Goal: Information Seeking & Learning: Learn about a topic

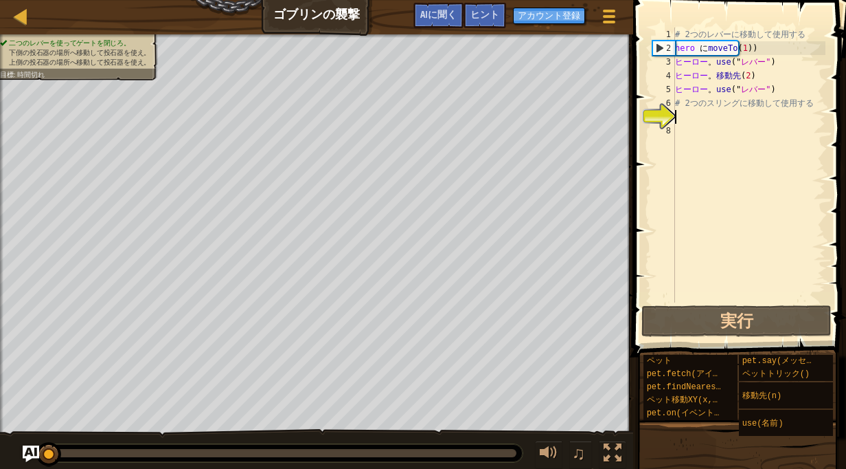
scroll to position [6, 0]
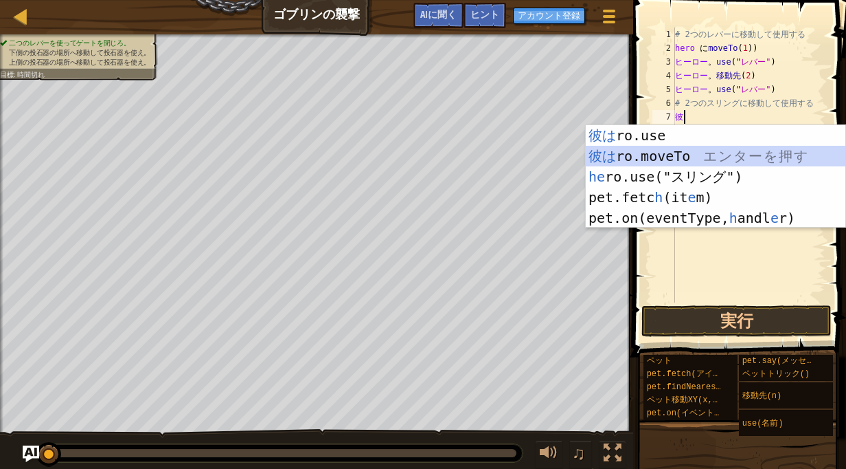
click at [723, 155] on div "彼は ro.use エ ン タ ー を 押 す 彼は ro.moveTo エ ン タ ー を 押 す he ro.use("スリング") エ ン タ ー を …" at bounding box center [716, 197] width 260 height 144
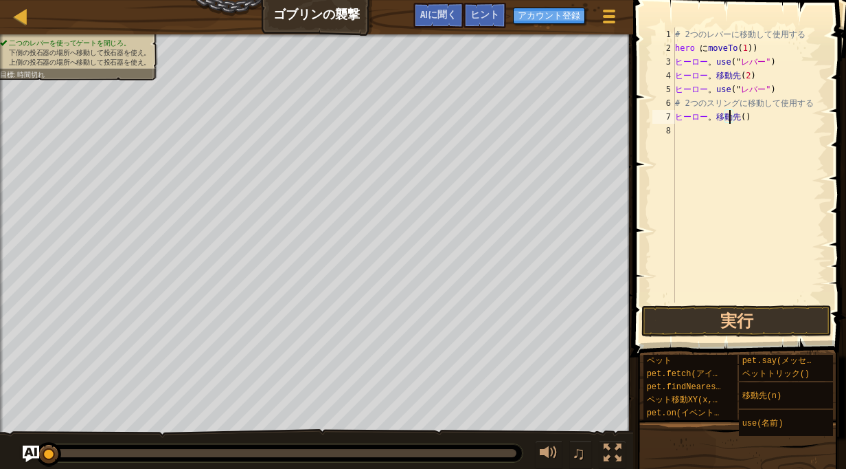
type textarea "hero.moveTo(4)"
click at [702, 135] on div "# 2つのレバーに移動して使用する hero に moveTo ( 1 ) ) ヒーロー 。 use (" レバー" ) ヒーロー 。 移動先 ( 2 ) ヒ…" at bounding box center [749, 178] width 153 height 302
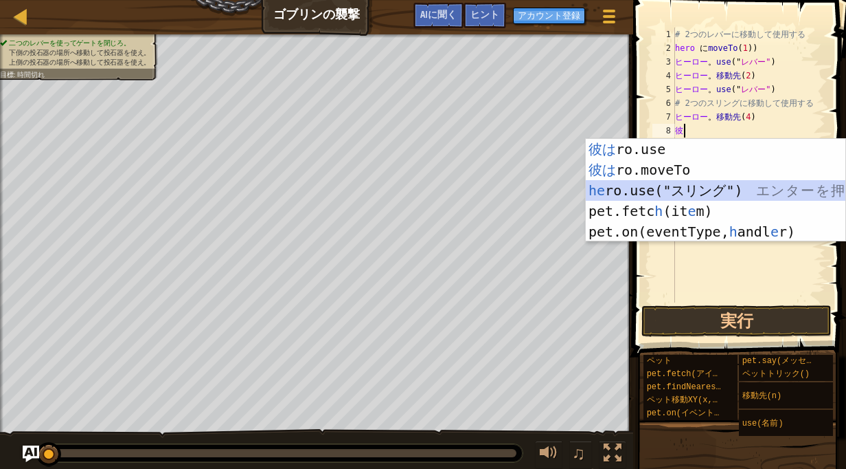
click at [711, 181] on div "彼は ro.use エ ン タ ー を 押 す 彼は ro.moveTo エ ン タ ー を 押 す he ro.use("スリング") エ ン タ ー を …" at bounding box center [716, 211] width 260 height 144
type textarea "hero.use("sling")"
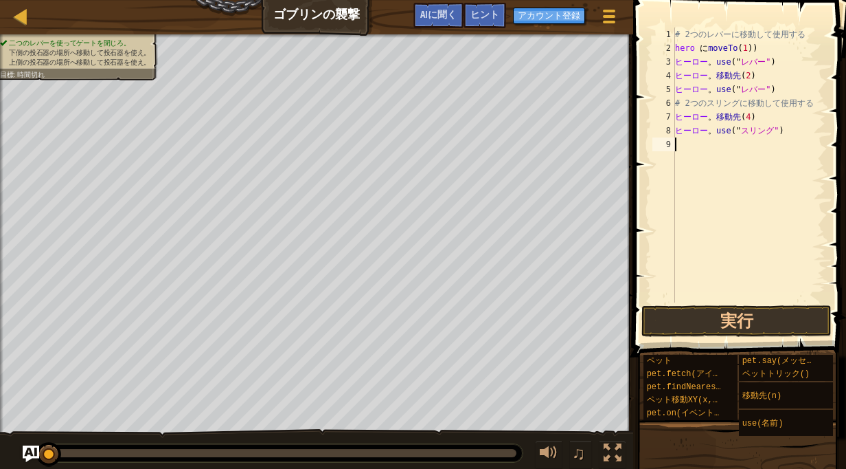
click at [711, 153] on div "# 2つのレバーに移動して使用する hero に moveTo ( 1 ) ) ヒーロー 。 use (" レバー" ) ヒーロー 。 移動先 ( 2 ) ヒ…" at bounding box center [749, 178] width 153 height 302
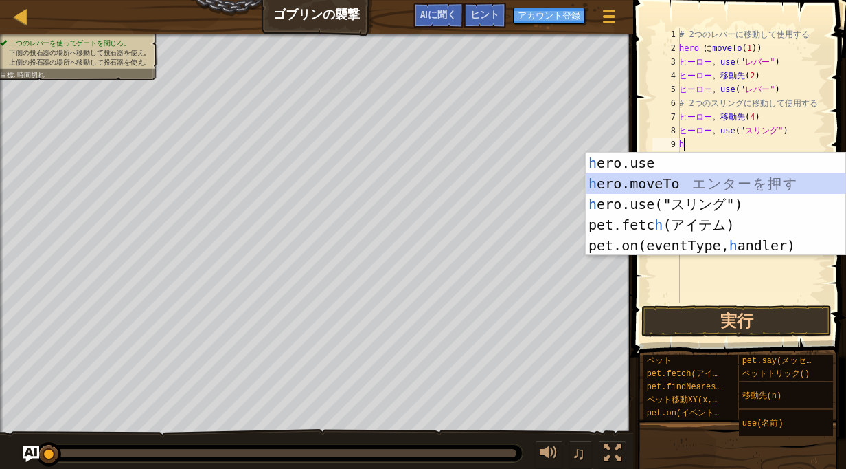
click at [693, 186] on div "h ero.use エ ン タ ー を 押 す h ero.moveTo エ ン タ ー を 押 す h ero.use("スリング") エ ン タ ー を …" at bounding box center [716, 225] width 260 height 144
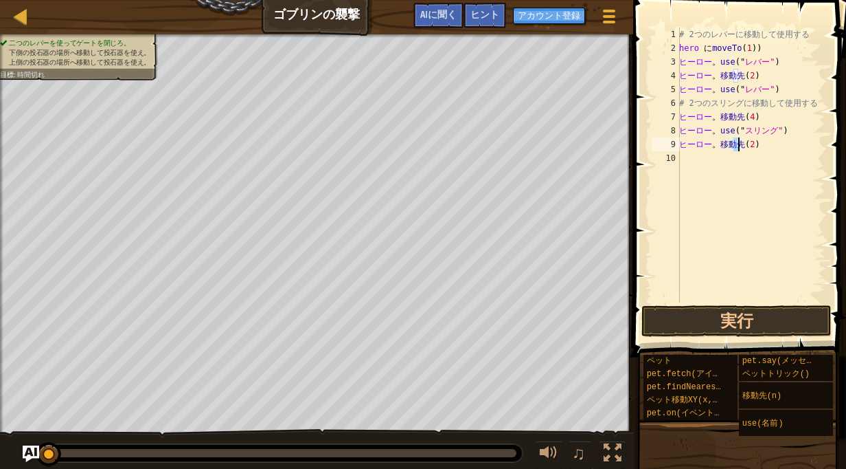
type textarea "hero.moveTo(3)"
click at [688, 159] on div "# 2つのレバーに移動して使用する hero に moveTo ( 1 ) ) ヒーロー 。 use (" レバー" ) ヒーロー 。 移動先 ( 2 ) ヒ…" at bounding box center [751, 178] width 149 height 302
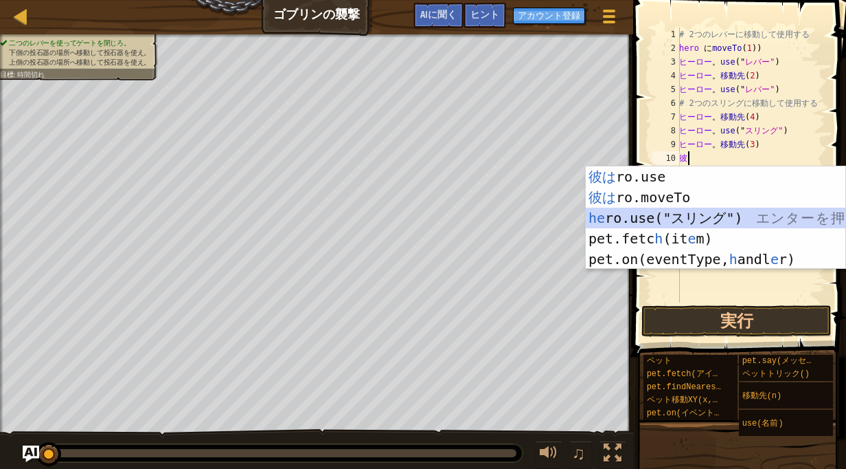
click at [666, 218] on div "彼は ro.use エ ン タ ー を 押 す 彼は ro.moveTo エ ン タ ー を 押 す he ro.use("スリング") エ ン タ ー を …" at bounding box center [716, 238] width 260 height 144
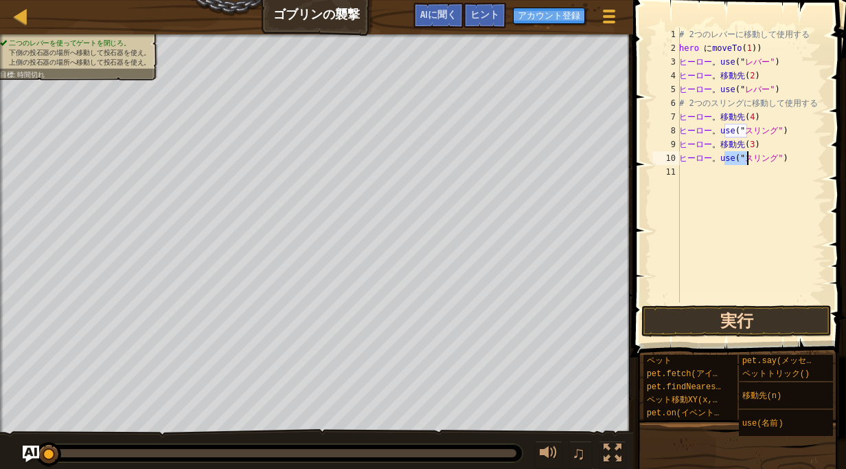
type textarea "hero.use("sling")"
click at [711, 319] on button "実行" at bounding box center [737, 321] width 190 height 32
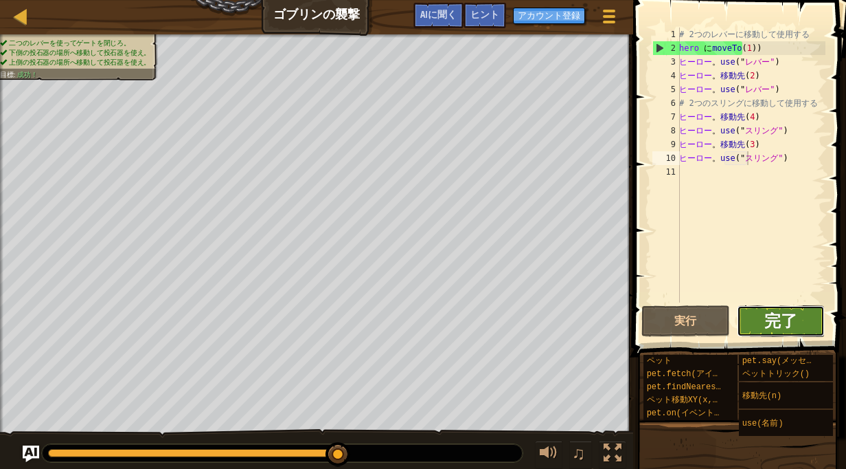
click at [774, 318] on span "完了" at bounding box center [781, 320] width 33 height 22
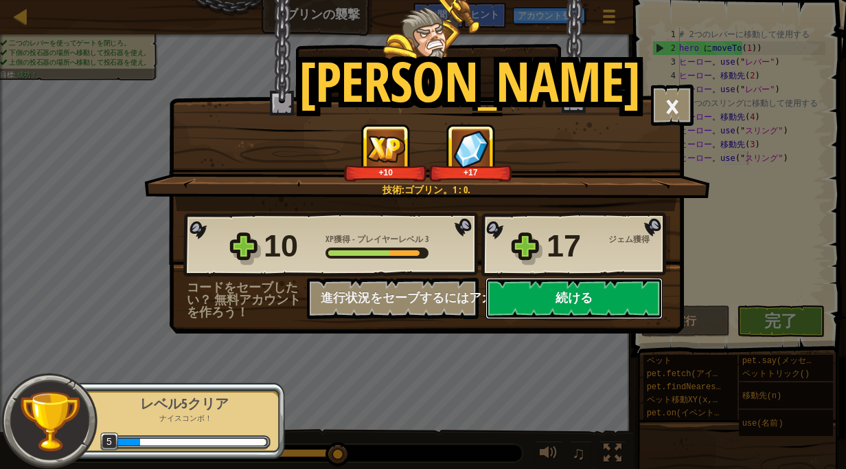
click at [555, 300] on button "続ける" at bounding box center [574, 298] width 177 height 41
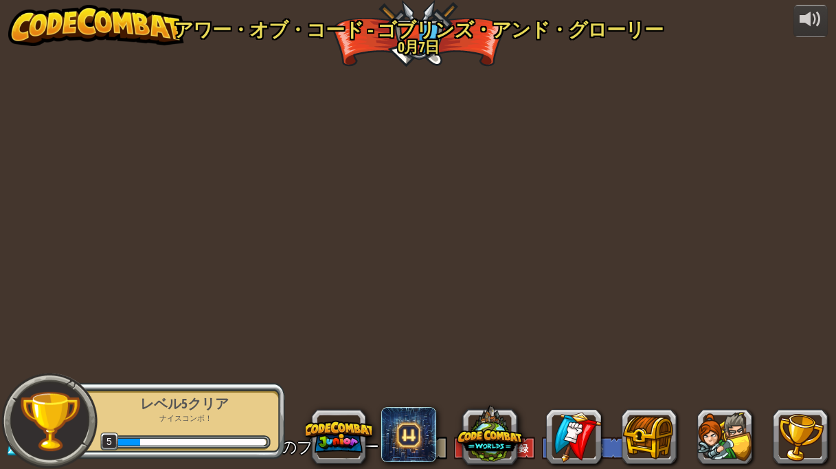
select select "ja"
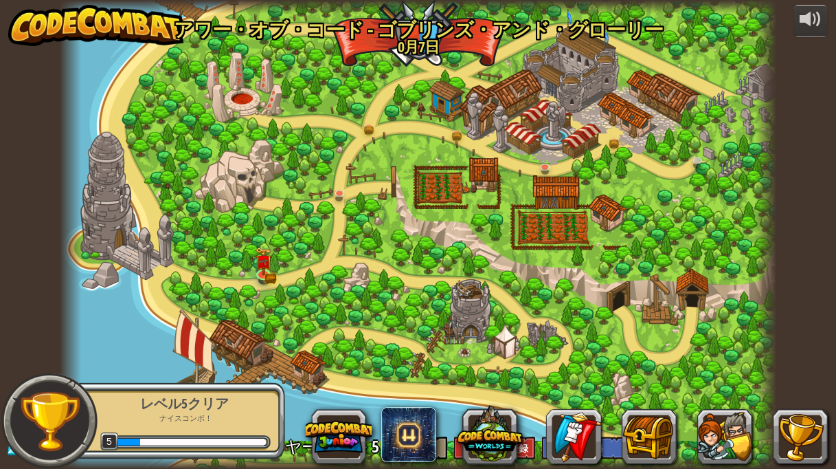
select select "ja"
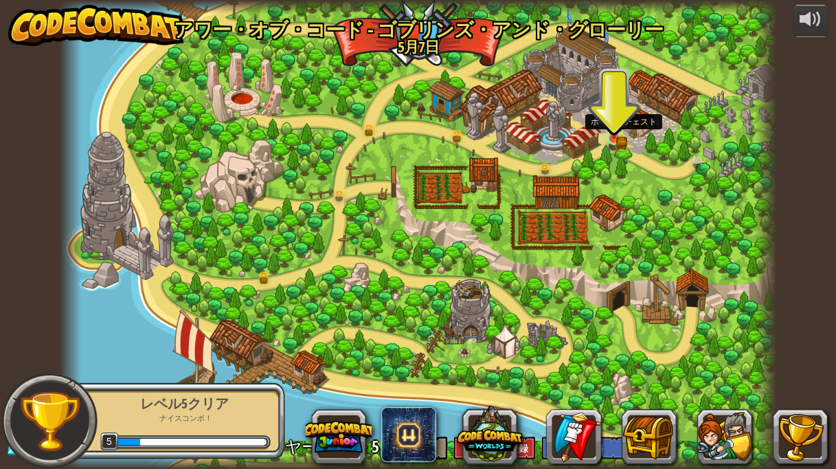
click at [613, 134] on img at bounding box center [613, 120] width 17 height 38
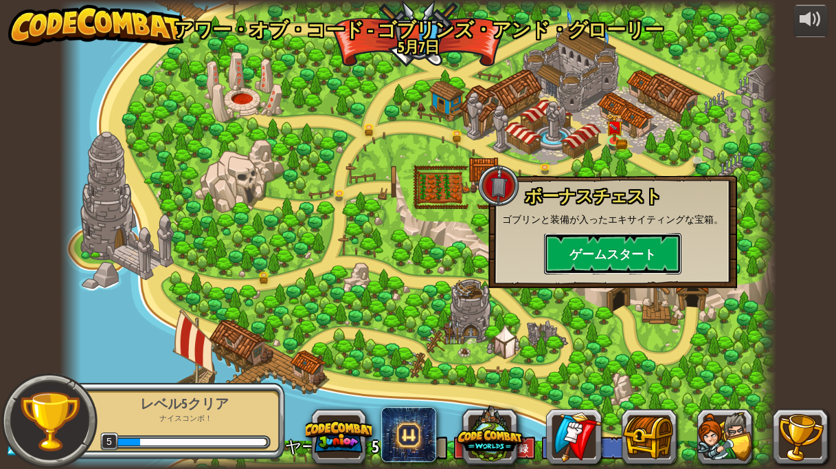
click at [589, 254] on button "ゲームスタート" at bounding box center [612, 253] width 137 height 41
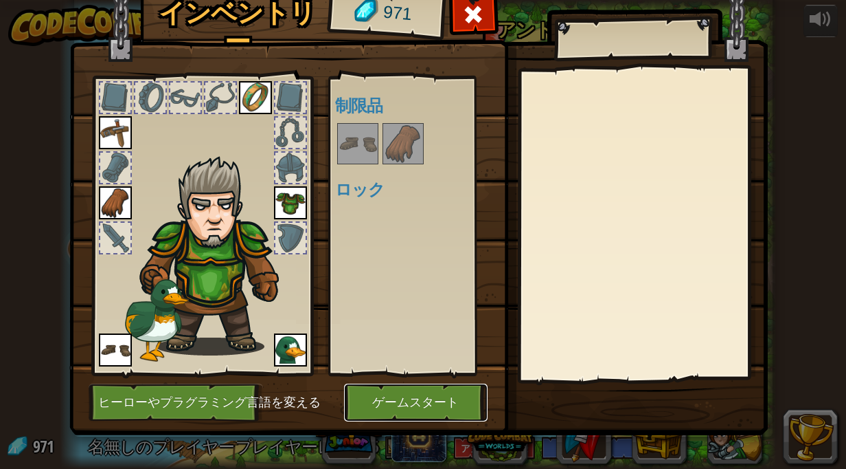
click at [405, 400] on button "ゲームスタート" at bounding box center [416, 402] width 144 height 38
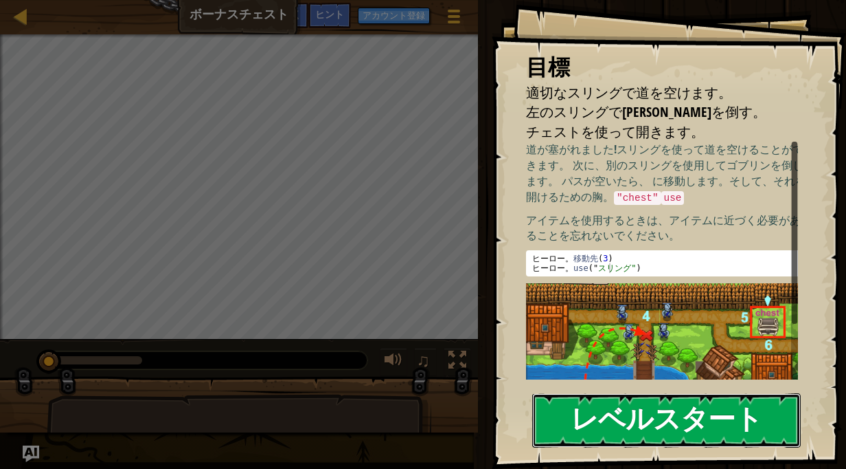
click at [592, 435] on button "レベルスタート" at bounding box center [666, 420] width 269 height 54
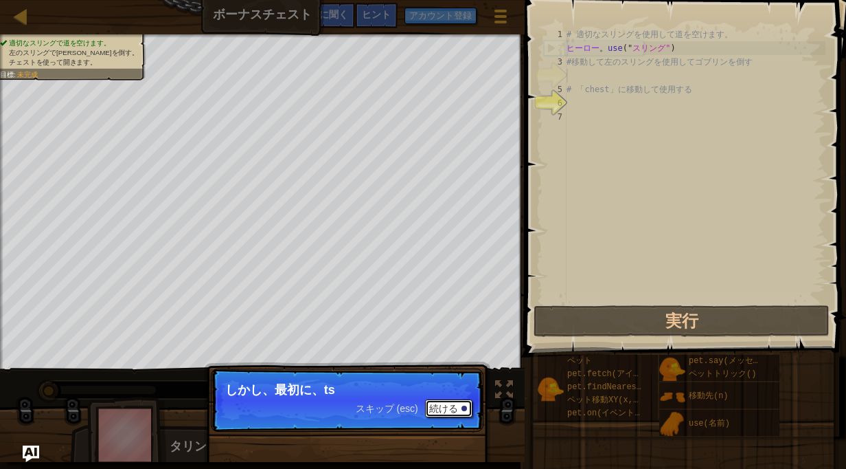
click at [458, 407] on button "続ける" at bounding box center [448, 408] width 47 height 18
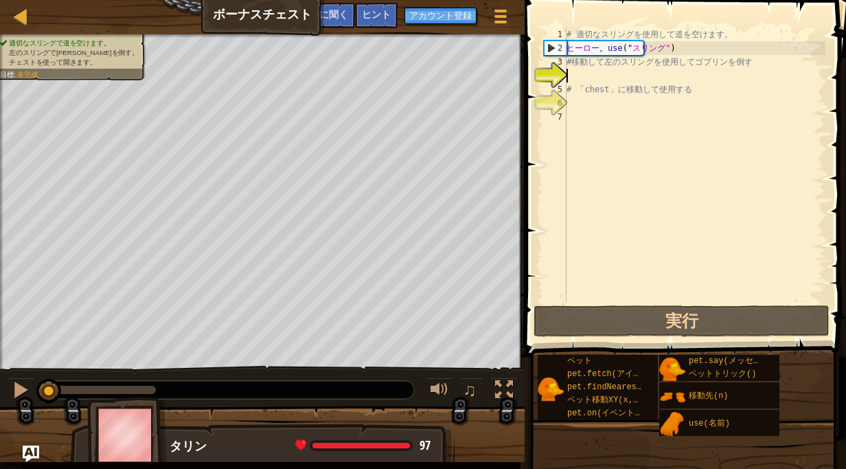
scroll to position [6, 0]
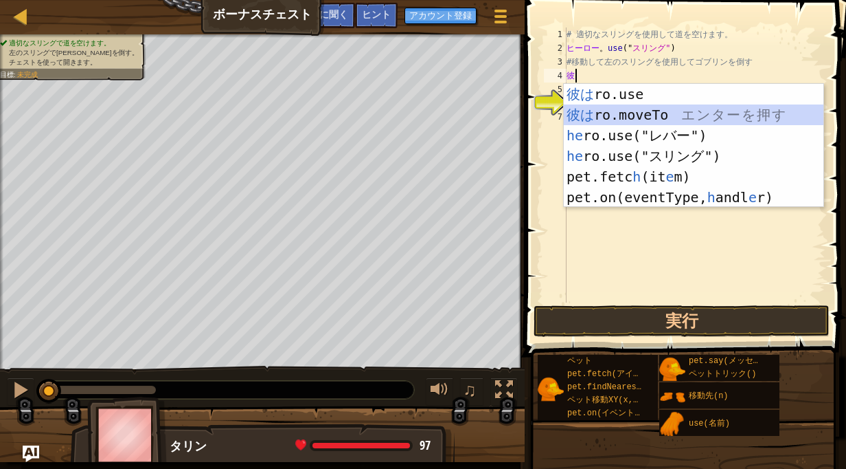
click at [620, 119] on div "彼は ro.use エ ン タ ー を 押 す 彼は ro.moveTo エ ン タ ー を 押 す he ro.use("レバー") エ ン タ ー を 押…" at bounding box center [694, 166] width 260 height 165
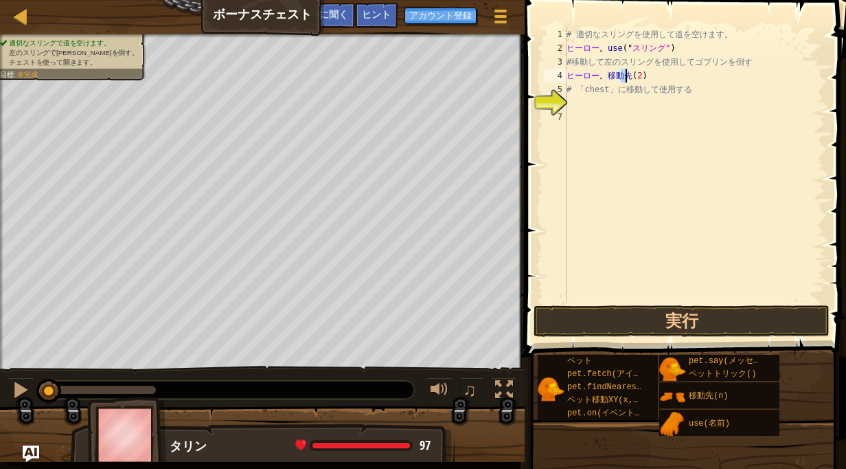
type textarea "hero.moveTo(3)"
click at [592, 107] on div "# 適切なスリングを使用して道を空けます。 ヒーロー 。 use (" スリング" ) #移動して左のスリングを使用してゴブリンを倒す ヒーロー 。 移動先 …" at bounding box center [695, 178] width 262 height 302
click at [667, 75] on div "# 適切なスリングを使用して道を空けます。 ヒーロー 。 use (" スリング" ) #移動して左のスリングを使用してゴブリンを倒す ヒーロー 。 移動先 …" at bounding box center [695, 178] width 262 height 302
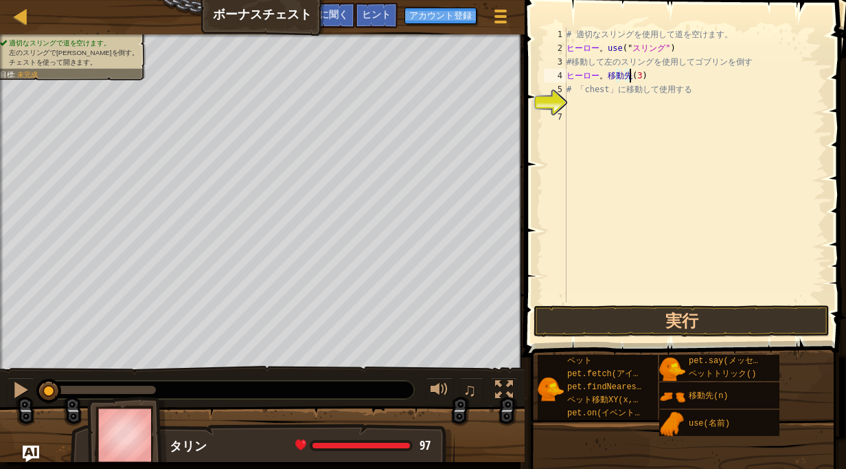
type textarea "hero.moveTo(3)"
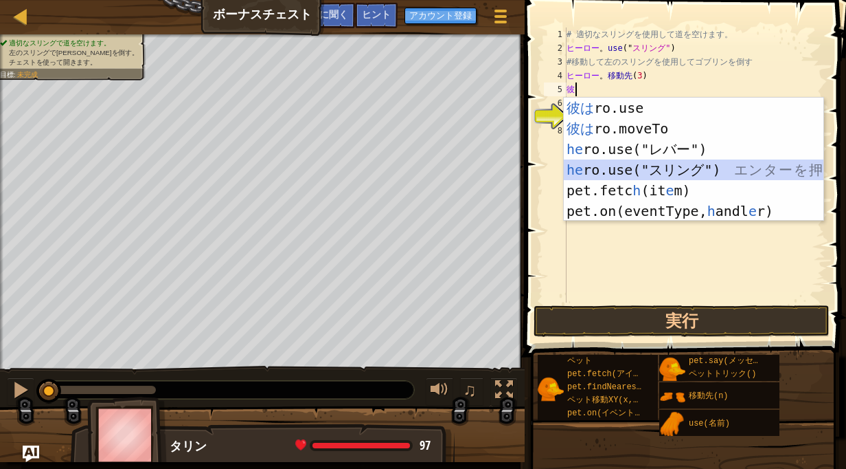
click at [683, 169] on div "彼は ro.use エ ン タ ー を 押 す 彼は ro.moveTo エ ン タ ー を 押 す he ro.use("レバー") エ ン タ ー を 押…" at bounding box center [694, 180] width 260 height 165
type textarea "hero.use("sling")"
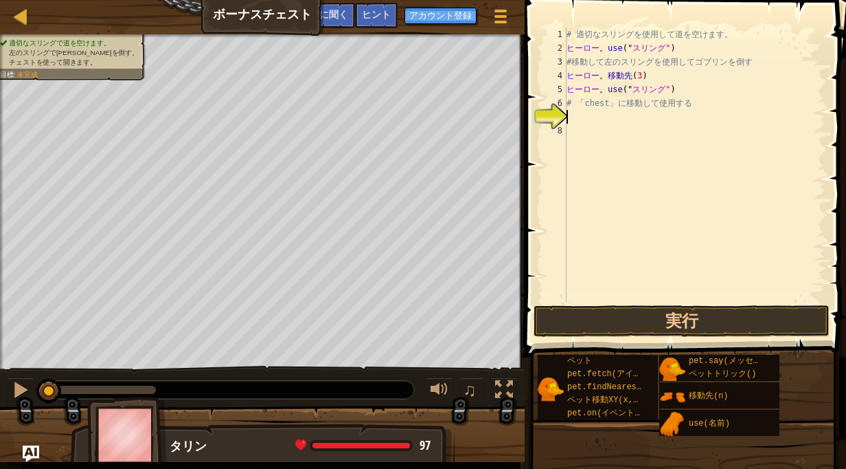
click at [580, 111] on div "# 適切なスリングを使用して道を空けます。 ヒーロー 。 use (" スリング" ) #移動して左のスリングを使用してゴブリンを倒す ヒーロー 。 移動先 …" at bounding box center [695, 178] width 262 height 302
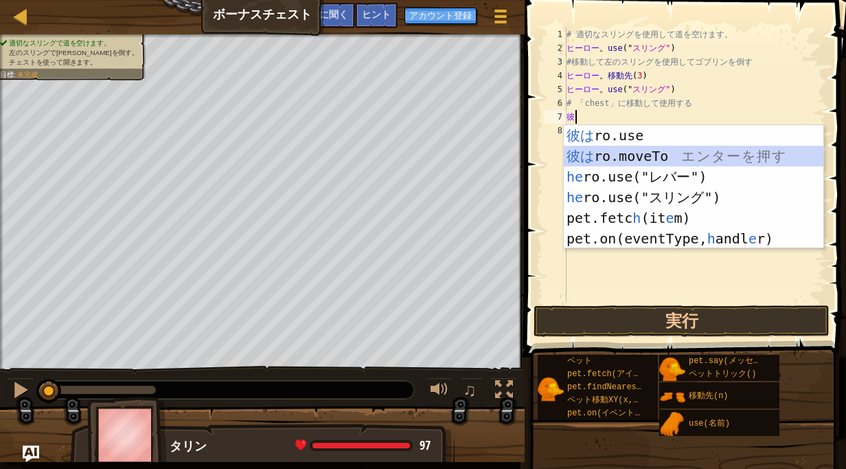
click at [688, 159] on div "彼は ro.use エ ン タ ー を 押 す 彼は ro.moveTo エ ン タ ー を 押 す he ro.use("レバー") エ ン タ ー を 押…" at bounding box center [694, 207] width 260 height 165
type textarea "hero.moveTo(2)"
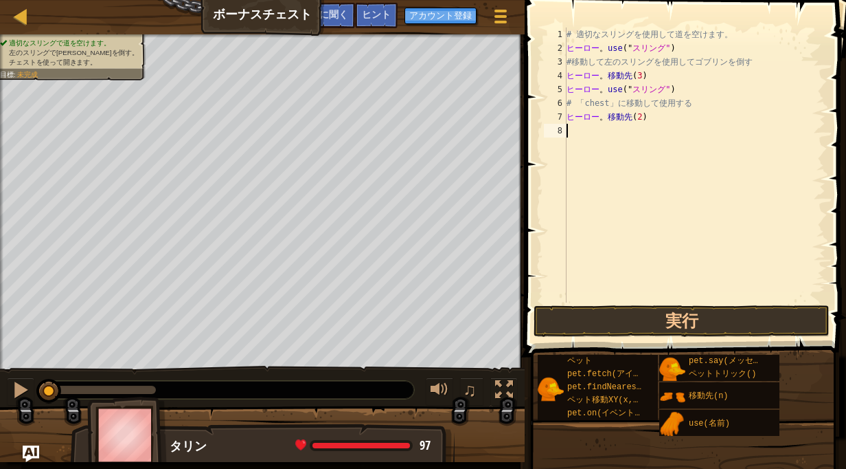
click at [607, 139] on div "# 適切なスリングを使用して道を空けます。 ヒーロー 。 use (" スリング" ) #移動して左のスリングを使用してゴブリンを倒す ヒーロー 。 移動先 …" at bounding box center [695, 178] width 262 height 302
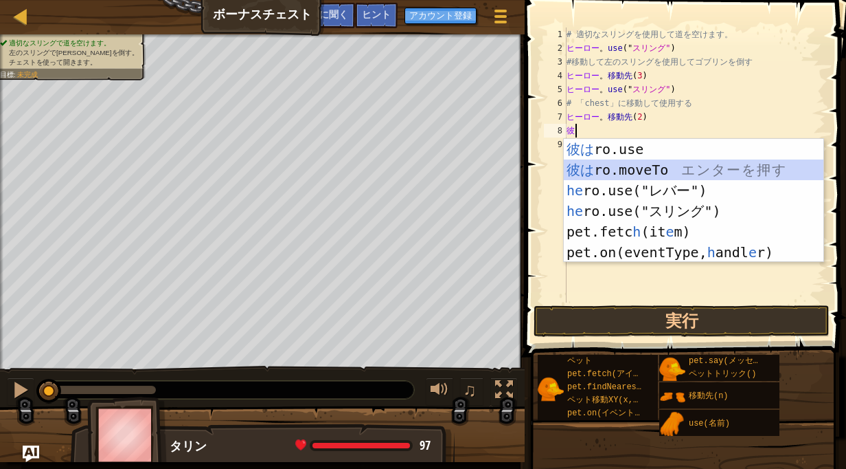
click at [663, 175] on div "彼は ro.use エ ン タ ー を 押 す 彼は ro.moveTo エ ン タ ー を 押 す he ro.use("レバー") エ ン タ ー を 押…" at bounding box center [694, 221] width 260 height 165
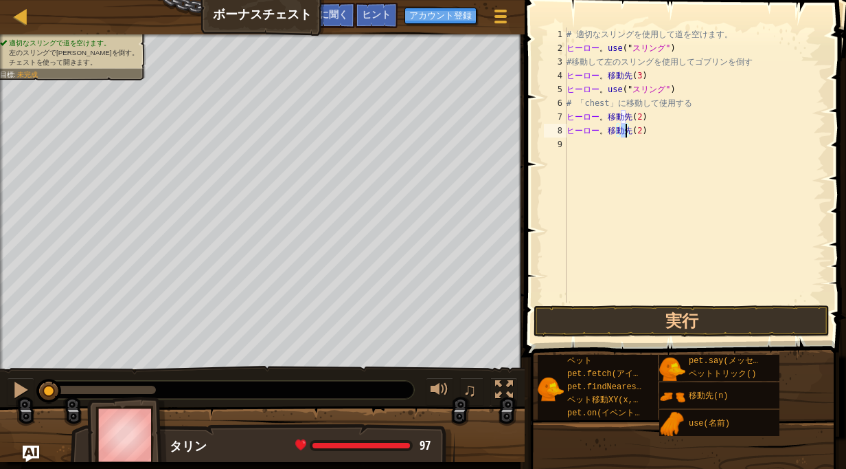
type textarea "hero.moveTo(4)"
click at [609, 142] on div "# 適切なスリングを使用して道を空けます。 ヒーロー 。 use (" スリング" ) #移動して左のスリングを使用してゴブリンを倒す ヒーロー 。 移動先 …" at bounding box center [695, 178] width 262 height 302
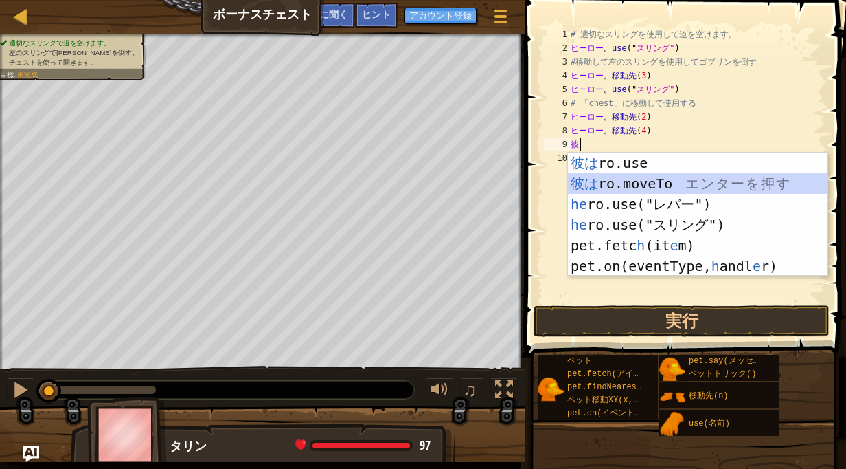
click at [623, 185] on div "彼は ro.use エ ン タ ー を 押 す 彼は ro.moveTo エ ン タ ー を 押 す he ro.use("レバー") エ ン タ ー を 押…" at bounding box center [698, 235] width 260 height 165
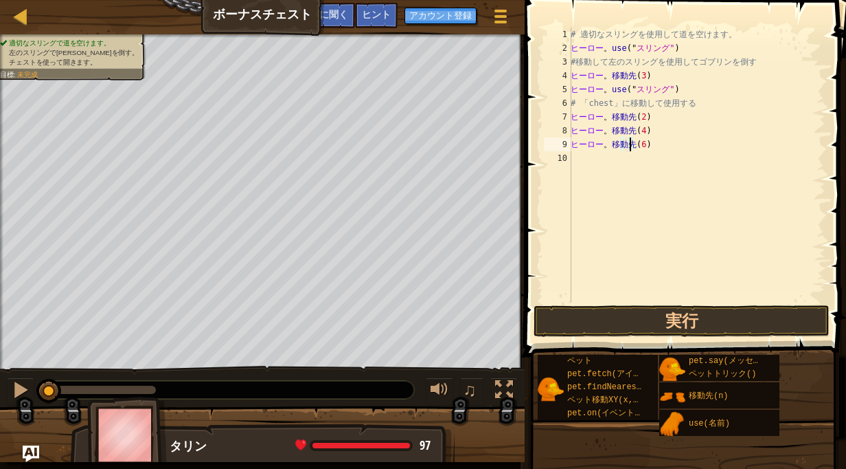
scroll to position [6, 4]
type textarea "hero.moveTo(6)"
click at [649, 327] on button "実行" at bounding box center [682, 321] width 296 height 32
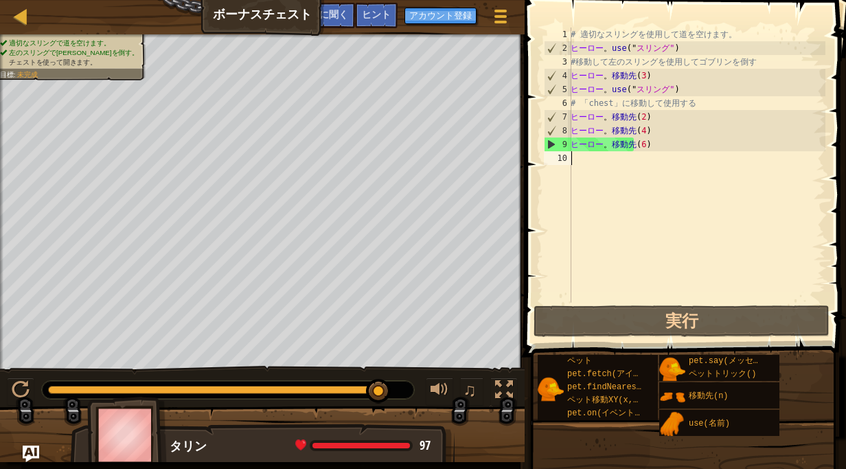
click at [604, 164] on div "# 適切なスリングを使用して道を空けます。 ヒーロー 。 use (" スリング" ) #移動して左のスリングを使用してゴブリンを倒す ヒーロー 。 移動先 …" at bounding box center [697, 178] width 258 height 302
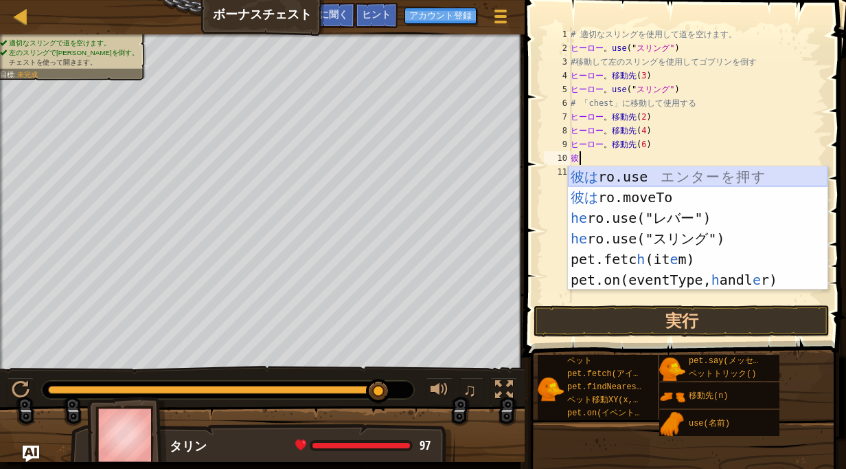
click at [694, 177] on div "彼は ro.use エ ン タ ー を 押 す 彼は ro.moveTo エ ン タ ー を 押 す he ro.use("レバー") エ ン タ ー を 押…" at bounding box center [698, 248] width 260 height 165
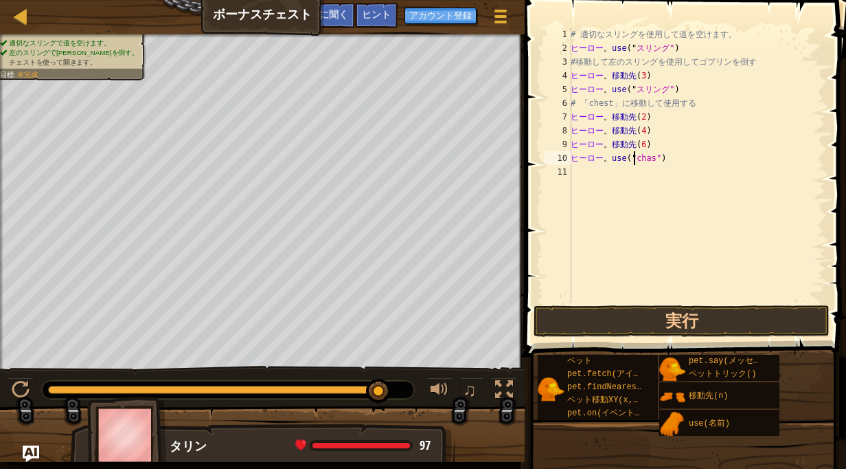
scroll to position [6, 5]
type textarea "hero.use("chast")"
click at [662, 322] on button "実行" at bounding box center [682, 321] width 296 height 32
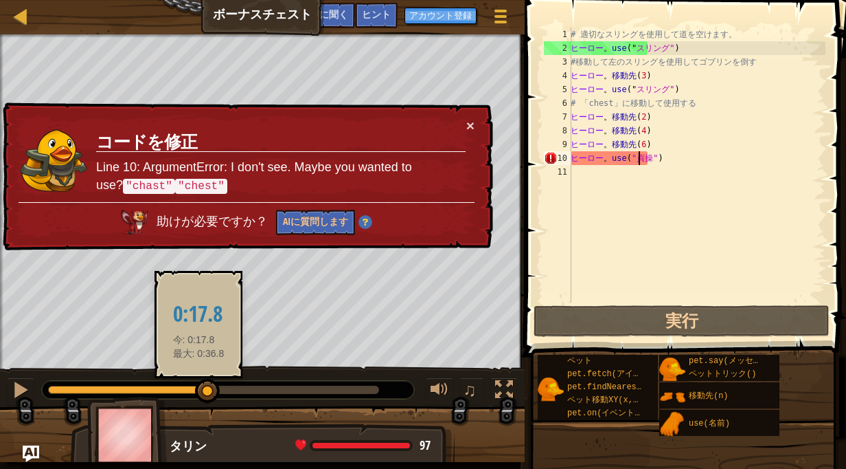
drag, startPoint x: 80, startPoint y: 391, endPoint x: 242, endPoint y: 388, distance: 161.5
click at [220, 388] on div at bounding box center [207, 391] width 25 height 25
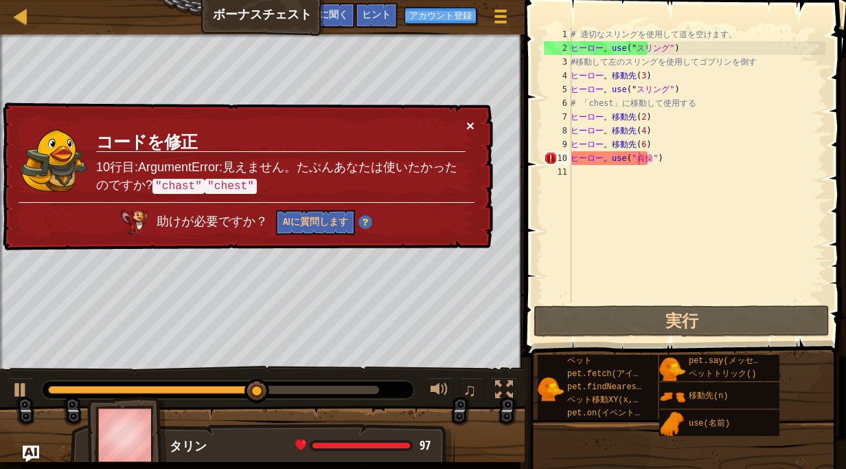
click at [469, 121] on button "×" at bounding box center [471, 125] width 8 height 14
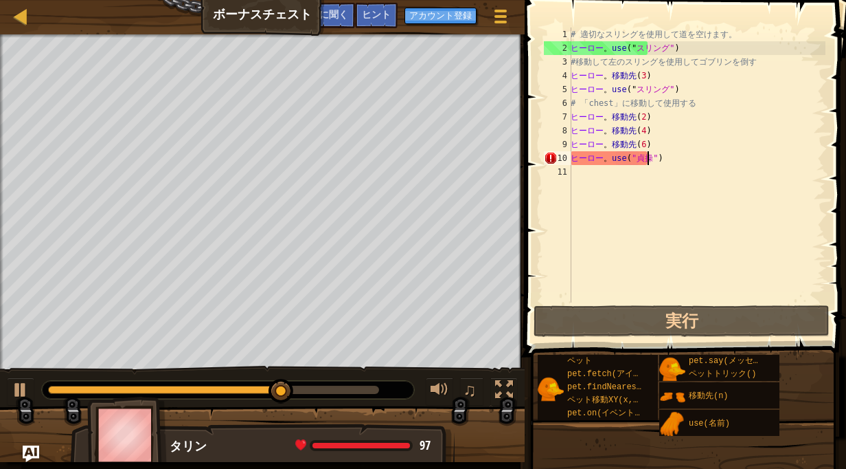
click at [669, 161] on div "# 適切なスリングを使用して道を空けます。 ヒーロー 。 use (" スリング" ) #移動して左のスリングを使用してゴブリンを倒す ヒーロー 。 移動先 …" at bounding box center [697, 178] width 258 height 302
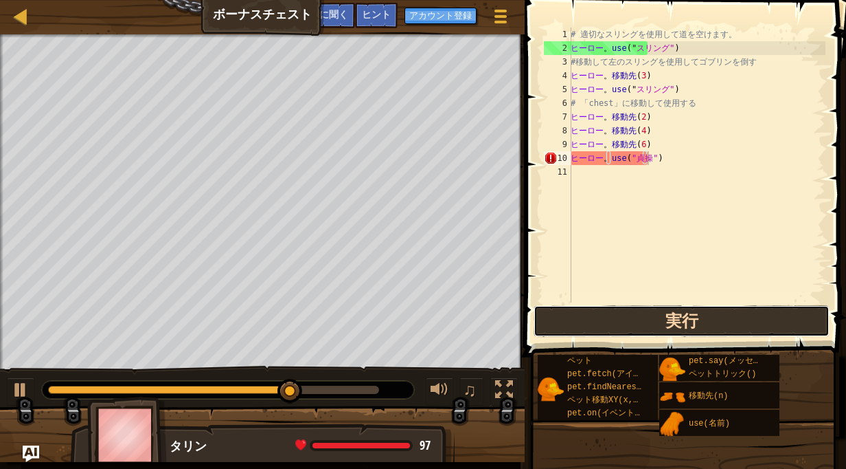
click at [618, 311] on button "実行" at bounding box center [682, 321] width 296 height 32
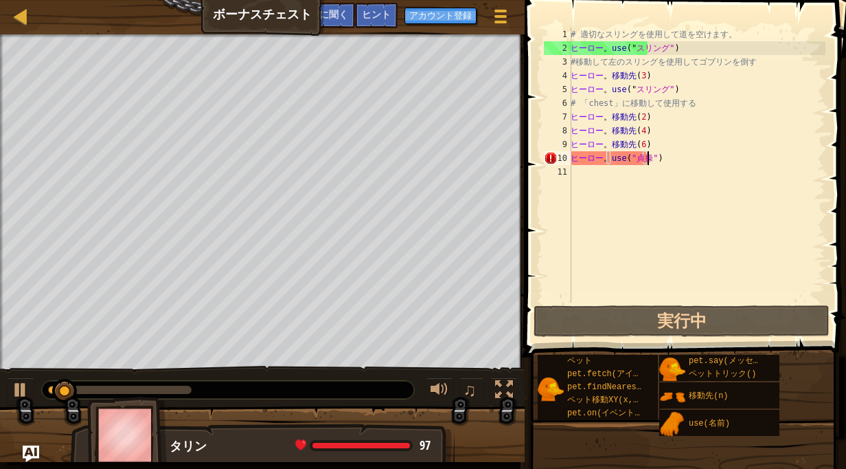
click at [648, 160] on div "# 適切なスリングを使用して道を空けます。 ヒーロー 。 use (" スリング" ) #移動して左のスリングを使用してゴブリンを倒す ヒーロー 。 移動先 …" at bounding box center [697, 178] width 258 height 302
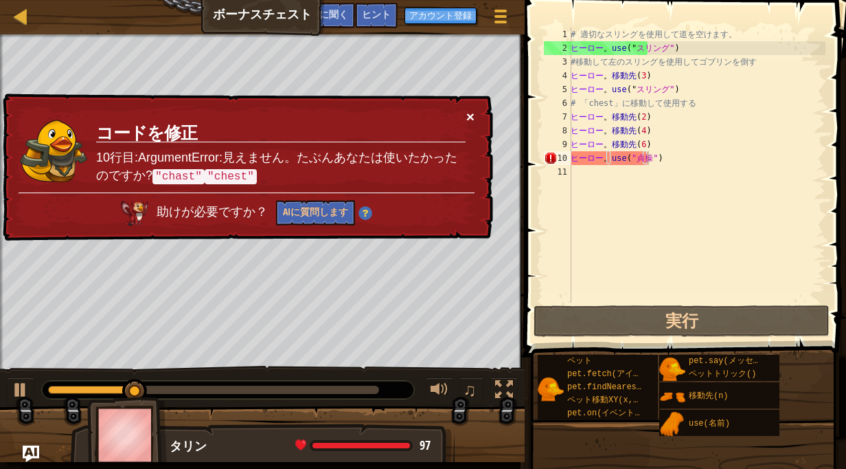
click at [467, 119] on button "×" at bounding box center [471, 116] width 8 height 14
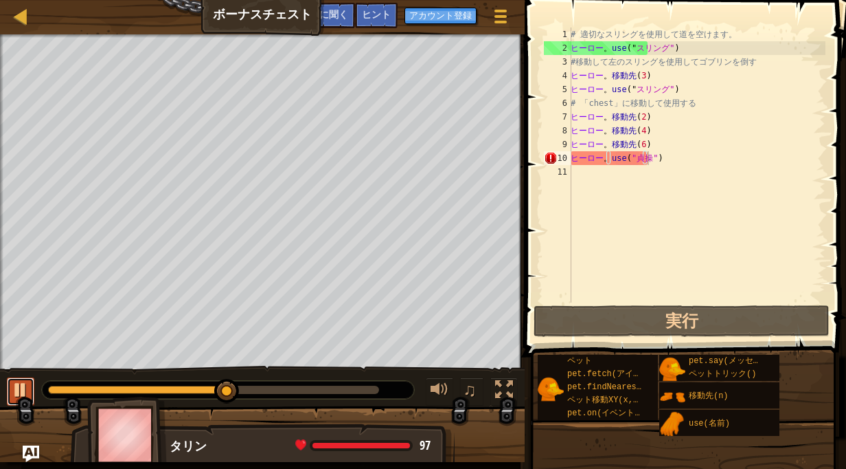
click at [18, 391] on div at bounding box center [21, 390] width 18 height 18
click at [627, 168] on div "# 適切なスリングを使用して道を空けます。 ヒーロー 。 use (" スリング" ) #移動して左のスリングを使用してゴブリンを倒す ヒーロー 。 移動先 …" at bounding box center [697, 178] width 258 height 302
click at [619, 159] on div "# 適切なスリングを使用して道を空けます。 ヒーロー 。 use (" スリング" ) #移動して左のスリングを使用してゴブリンを倒す ヒーロー 。 移動先 …" at bounding box center [697, 178] width 258 height 302
type textarea "hero.use("chast")"
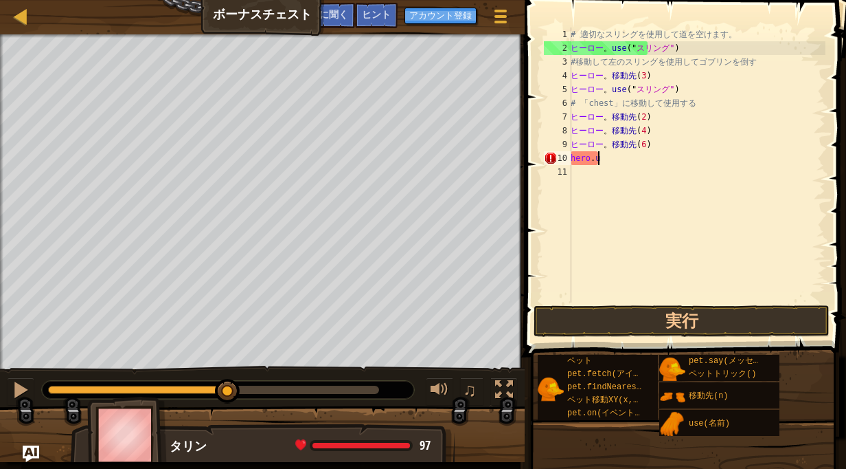
type textarea "h"
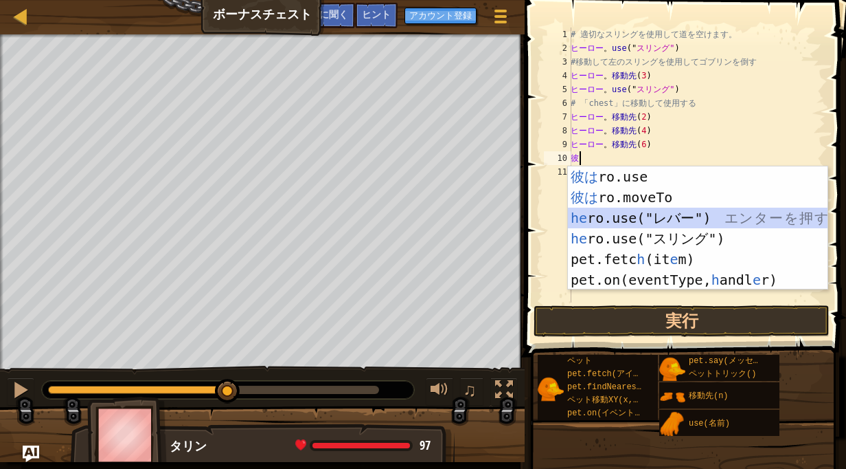
click at [676, 221] on div "彼は ro.use エ ン タ ー を 押 す 彼は ro.moveTo エ ン タ ー を 押 す he ro.use("レバー") エ ン タ ー を 押…" at bounding box center [698, 248] width 260 height 165
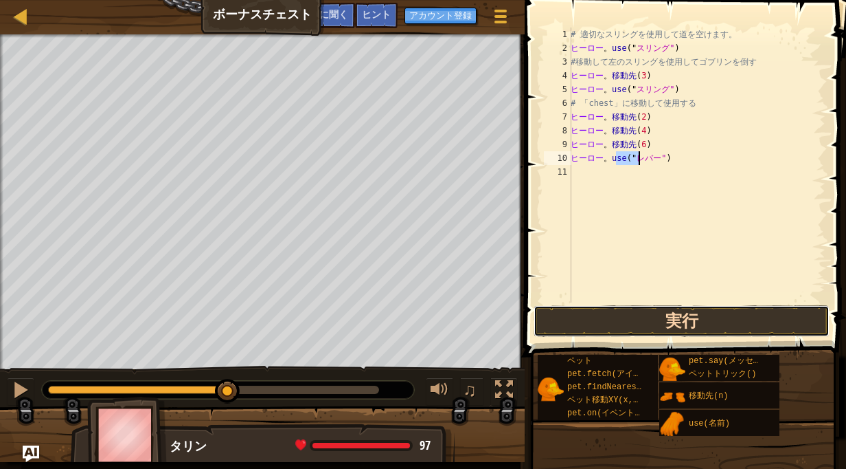
click at [681, 320] on button "実行" at bounding box center [682, 321] width 296 height 32
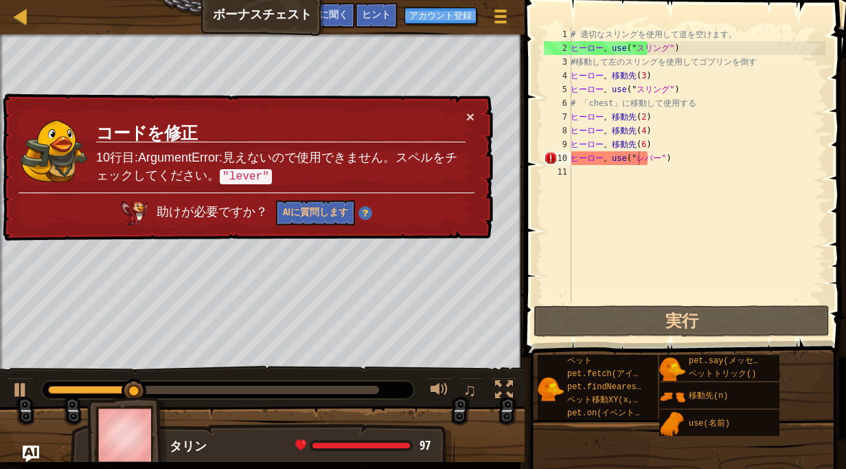
click at [465, 109] on td "コードを修正 10行目:ArgumentError:見えないので使用できません。スペルをチェックしてください。 "lever"" at bounding box center [281, 151] width 371 height 84
click at [12, 393] on div at bounding box center [21, 390] width 18 height 18
click at [666, 164] on div "# 適切なスリングを使用して道を空けます。 ヒーロー 。 use (" スリング" ) #移動して左のスリングを使用してゴブリンを倒す ヒーロー 。 移動先 …" at bounding box center [697, 178] width 258 height 302
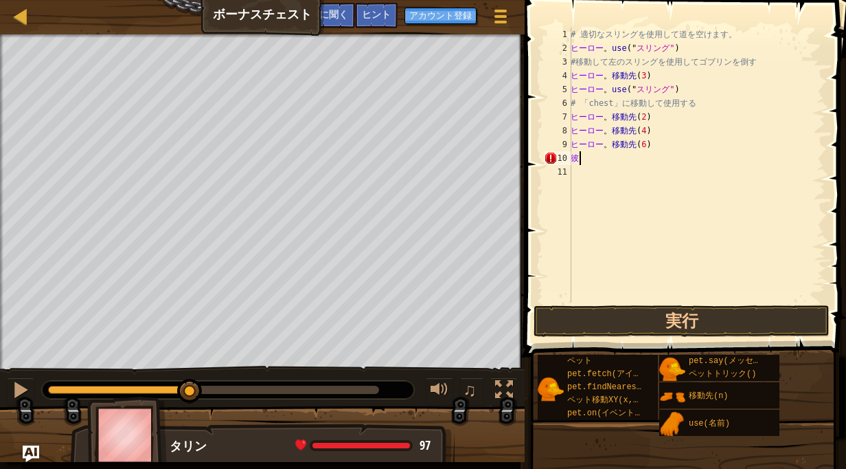
type textarea "h"
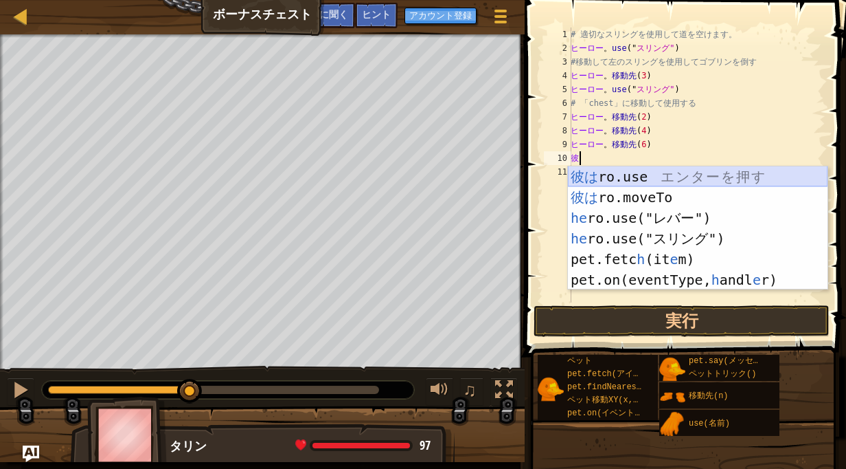
click at [640, 172] on div "彼は ro.use エ ン タ ー を 押 す 彼は ro.moveTo エ ン タ ー を 押 す he ro.use("レバー") エ ン タ ー を 押…" at bounding box center [698, 248] width 260 height 165
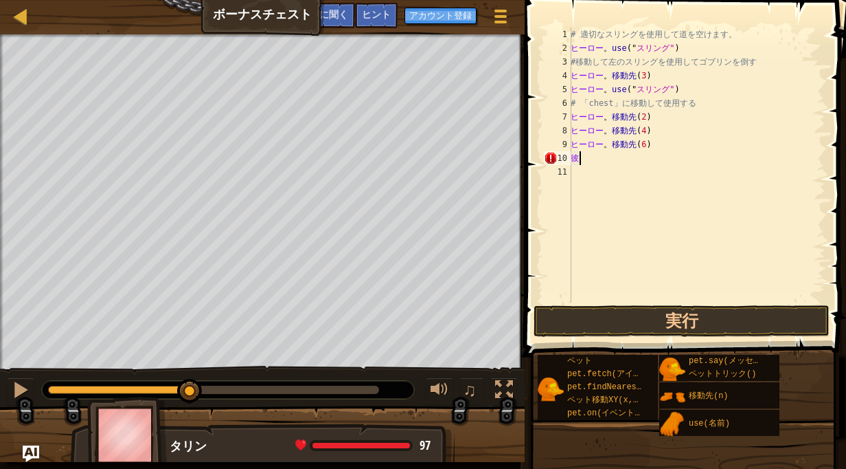
type textarea "h"
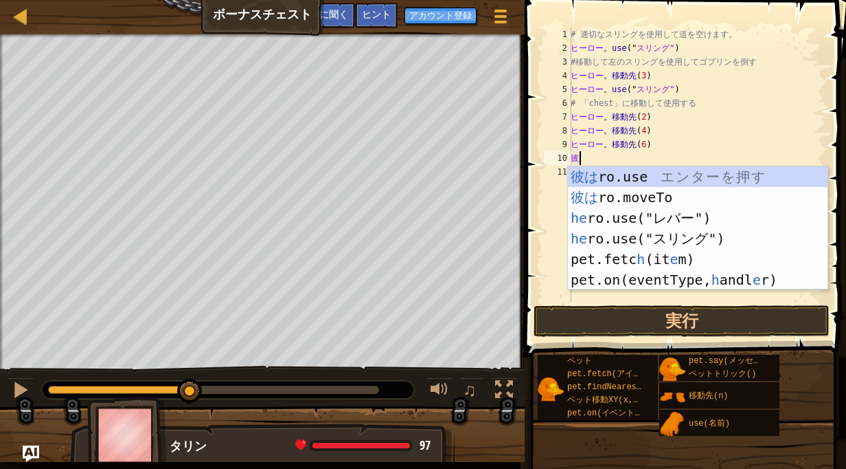
click at [640, 172] on div "彼は ro.use エ ン タ ー を 押 す 彼は ro.moveTo エ ン タ ー を 押 す he ro.use("レバー") エ ン タ ー を 押…" at bounding box center [698, 248] width 260 height 165
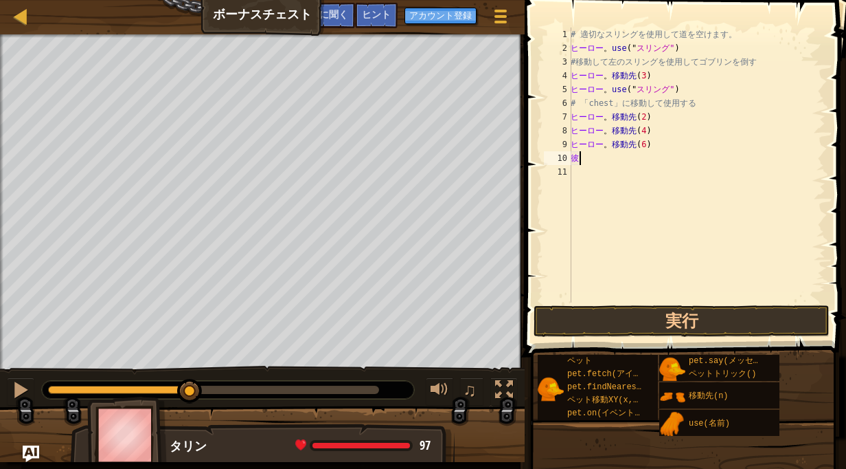
type textarea "hero.use("sling")"
click at [640, 172] on div "# 適切なスリングを使用して道を空けます。 ヒーロー 。 use (" スリング" ) #移動して左のスリングを使用してゴブリンを倒す ヒーロー 。 移動先 …" at bounding box center [697, 178] width 258 height 302
click at [640, 157] on div "# 適切なスリングを使用して道を空けます。 ヒーロー 。 use (" スリング" ) #移動して左のスリングを使用してゴブリンを倒す ヒーロー 。 移動先 …" at bounding box center [697, 178] width 258 height 302
type textarea "hero.use("sling")"
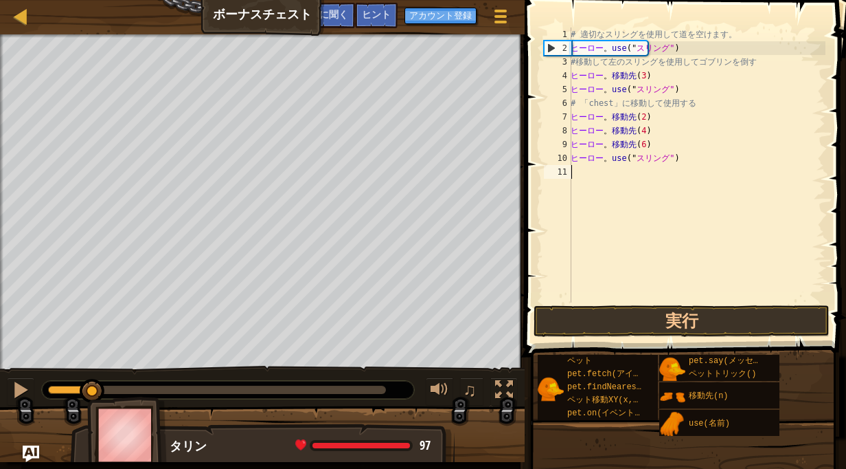
type textarea "hero.use("sling")"
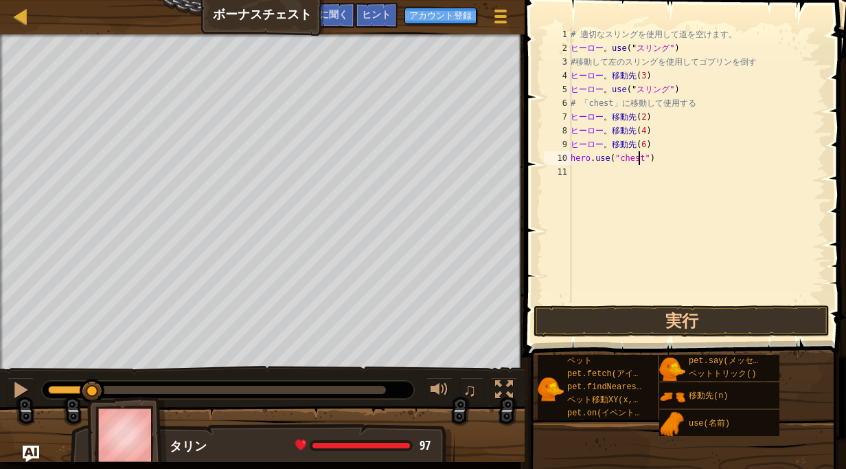
scroll to position [6, 5]
type textarea "hero.use("chest")"
click at [607, 320] on button "実行" at bounding box center [682, 321] width 296 height 32
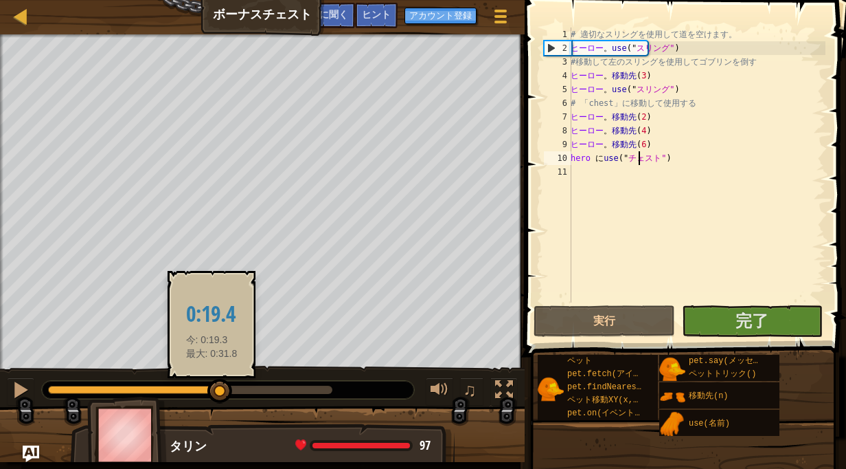
drag, startPoint x: 132, startPoint y: 391, endPoint x: 225, endPoint y: 392, distance: 93.4
click at [225, 392] on div at bounding box center [220, 391] width 25 height 25
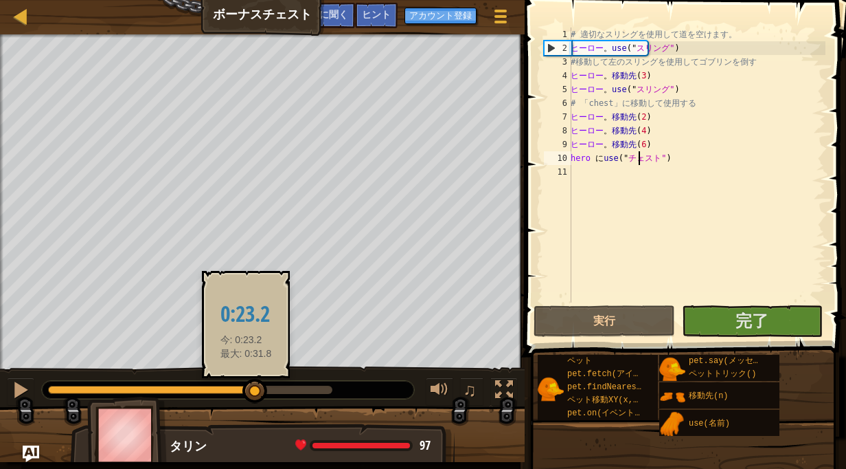
drag, startPoint x: 225, startPoint y: 392, endPoint x: 269, endPoint y: 393, distance: 44.0
click at [267, 393] on div at bounding box center [255, 391] width 25 height 25
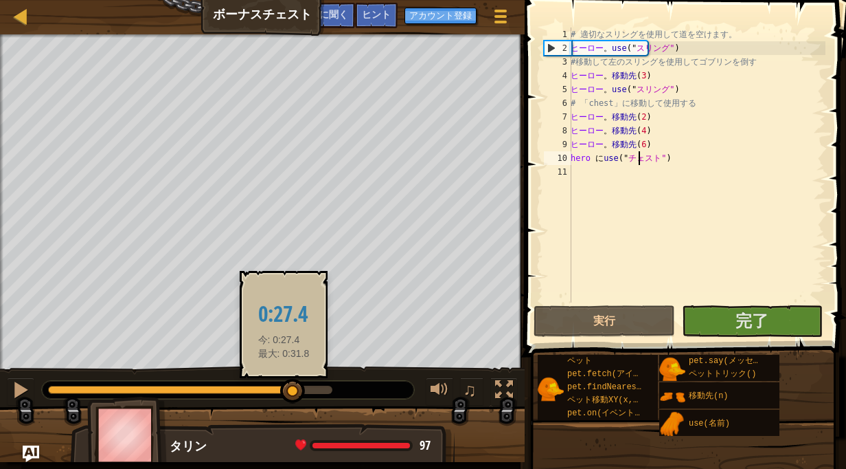
drag, startPoint x: 269, startPoint y: 393, endPoint x: 297, endPoint y: 393, distance: 27.5
click at [297, 393] on div at bounding box center [292, 391] width 25 height 25
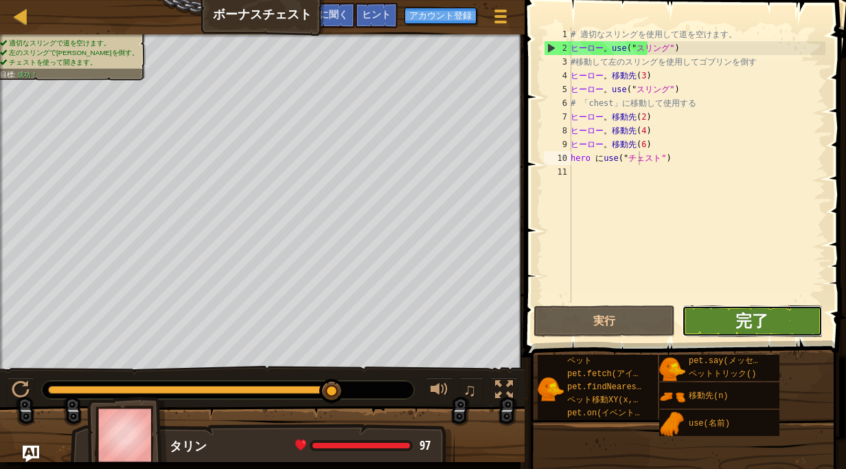
click at [745, 327] on span "完了" at bounding box center [752, 320] width 33 height 22
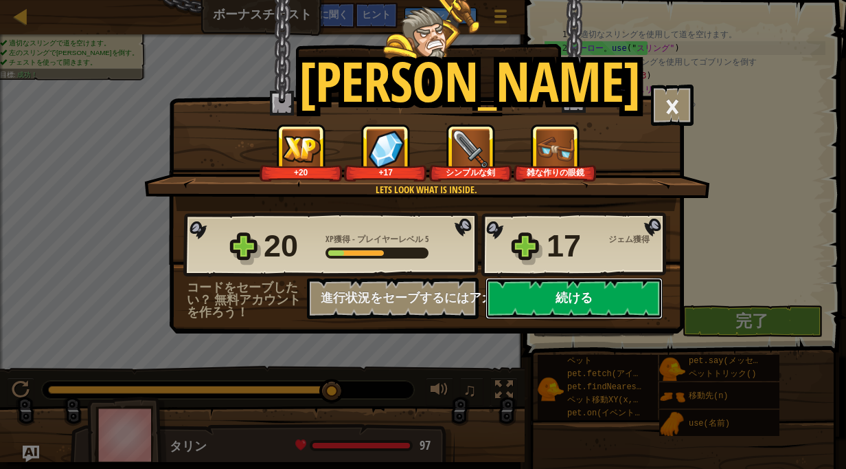
click at [530, 301] on button "続ける" at bounding box center [574, 298] width 177 height 41
select select "ja"
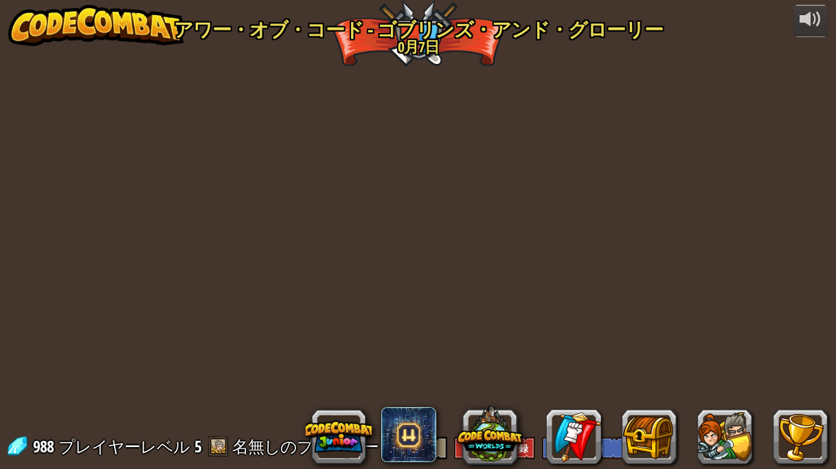
select select "ja"
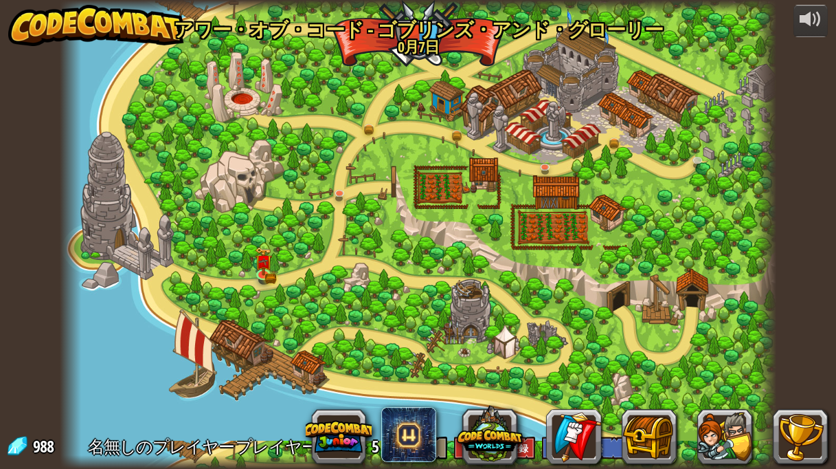
select select "ja"
click at [694, 149] on img at bounding box center [696, 136] width 17 height 46
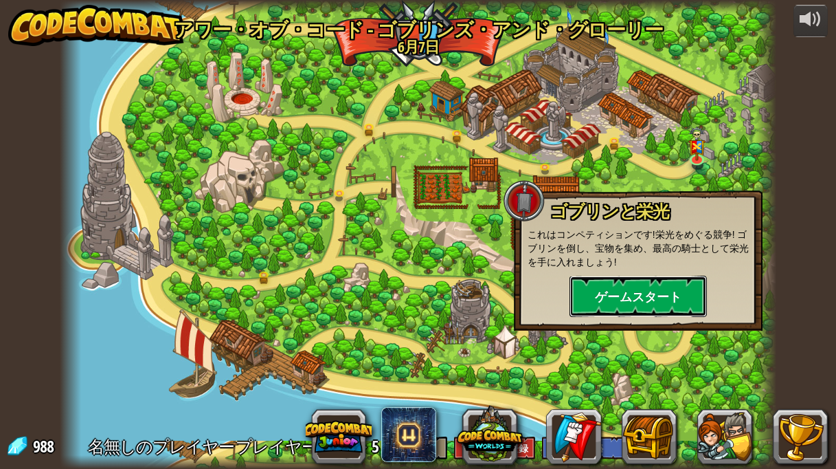
click at [633, 304] on button "ゲームスタート" at bounding box center [638, 296] width 137 height 41
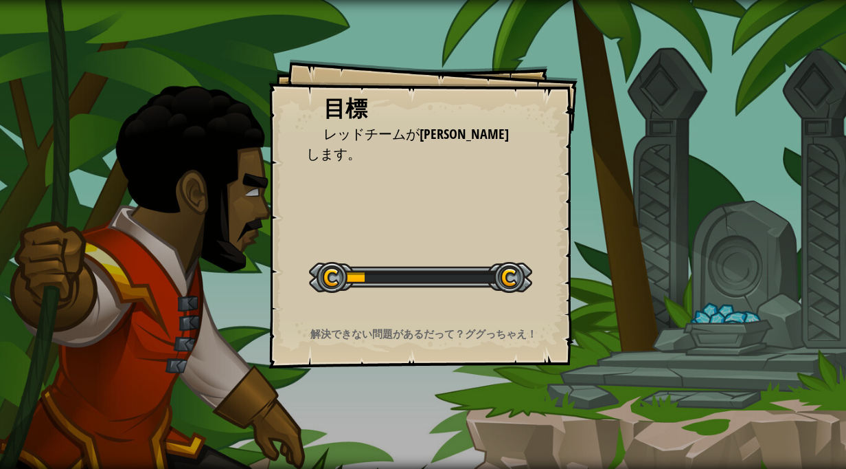
select select "ja"
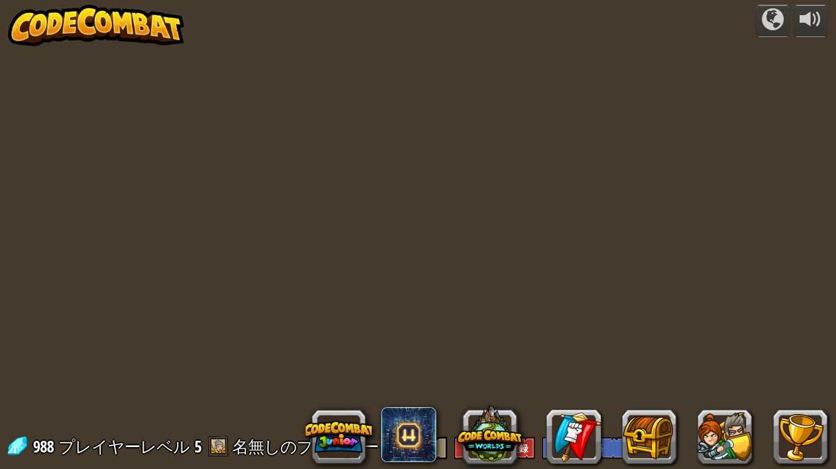
select select "ja"
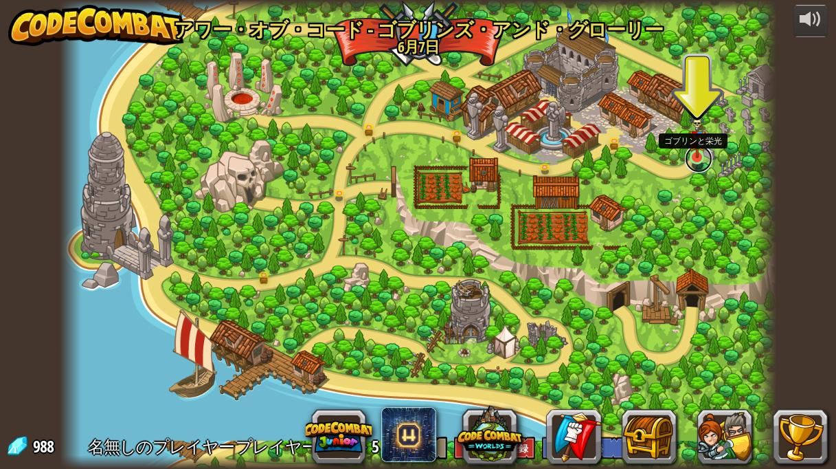
click at [697, 160] on link at bounding box center [698, 158] width 27 height 27
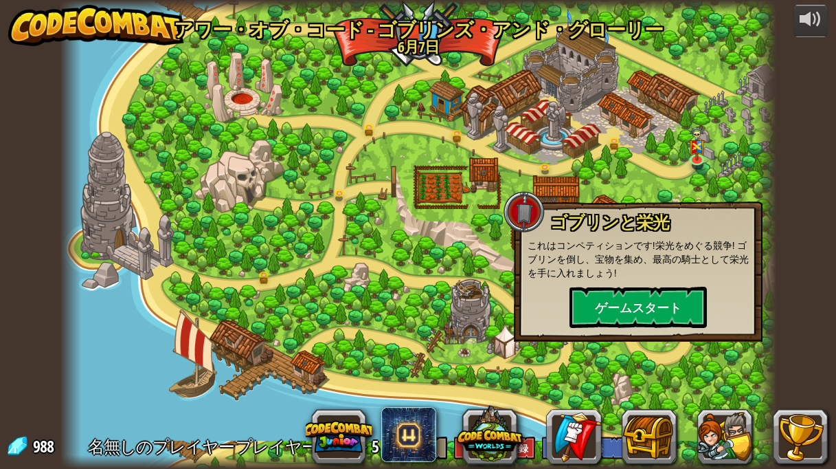
click at [467, 352] on div at bounding box center [418, 234] width 717 height 469
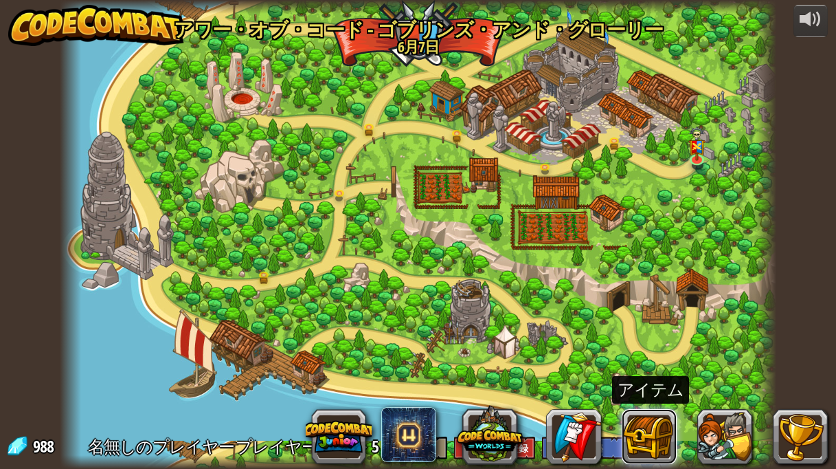
click at [638, 431] on button at bounding box center [649, 436] width 55 height 55
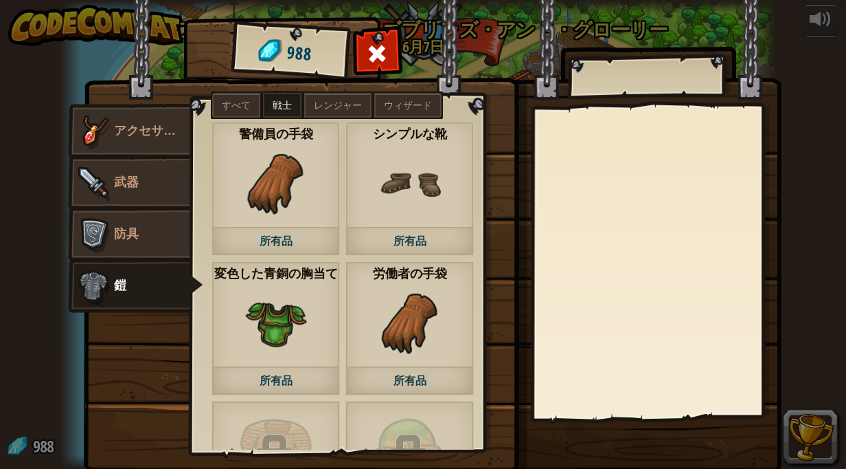
scroll to position [3, 0]
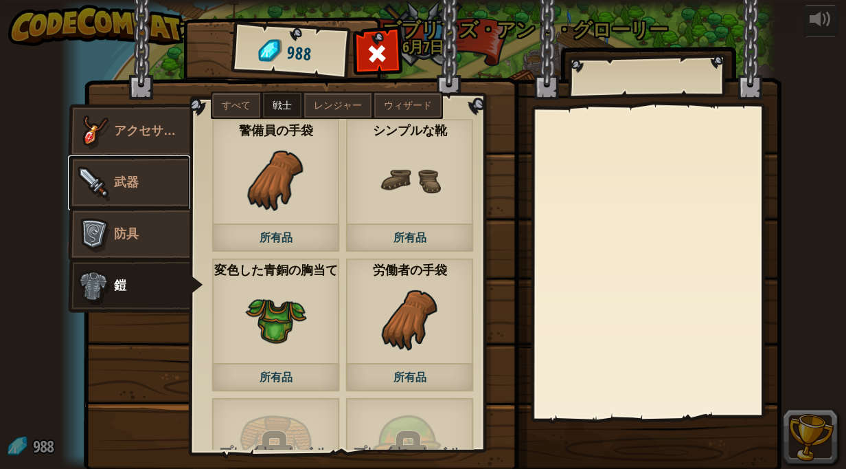
click at [131, 184] on span "武器" at bounding box center [126, 181] width 25 height 17
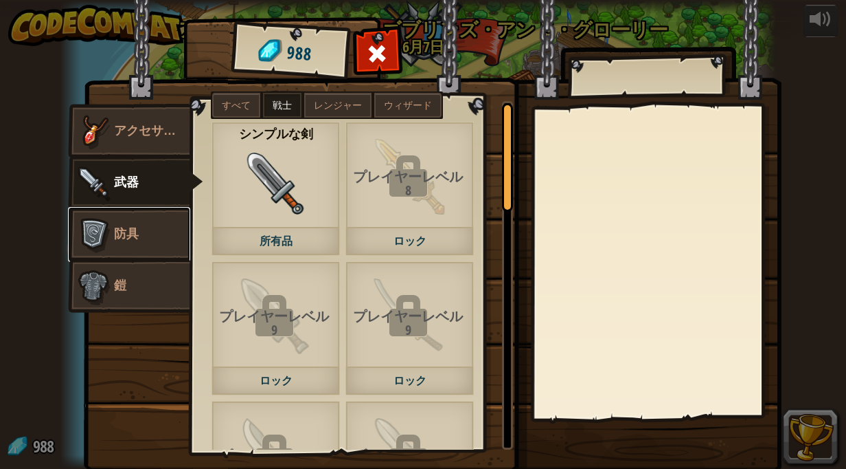
click at [122, 250] on link "防具" at bounding box center [129, 234] width 122 height 55
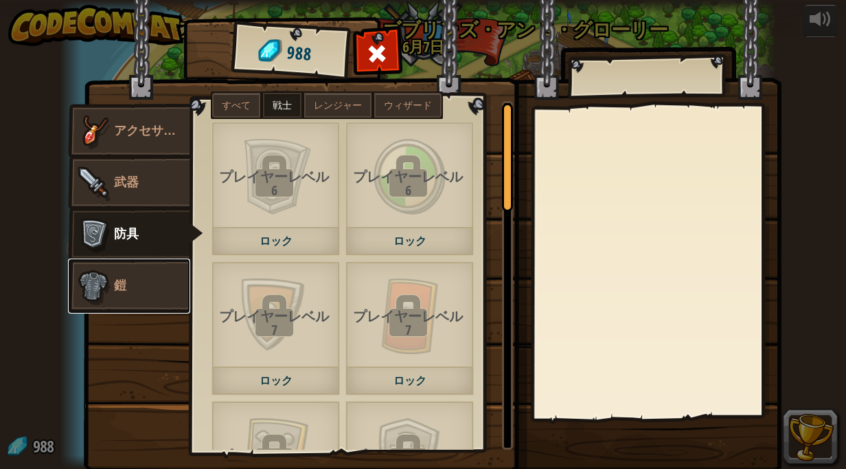
click at [122, 283] on link "鎧" at bounding box center [129, 285] width 122 height 55
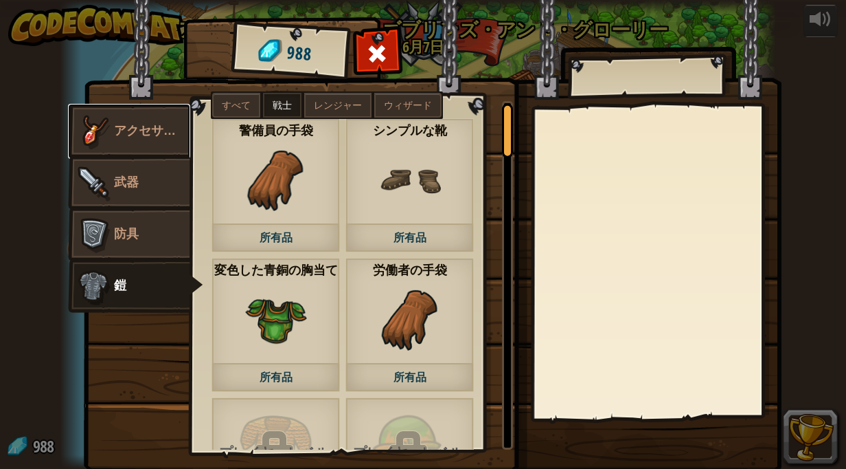
click at [126, 116] on link "アクセサリー" at bounding box center [129, 131] width 122 height 55
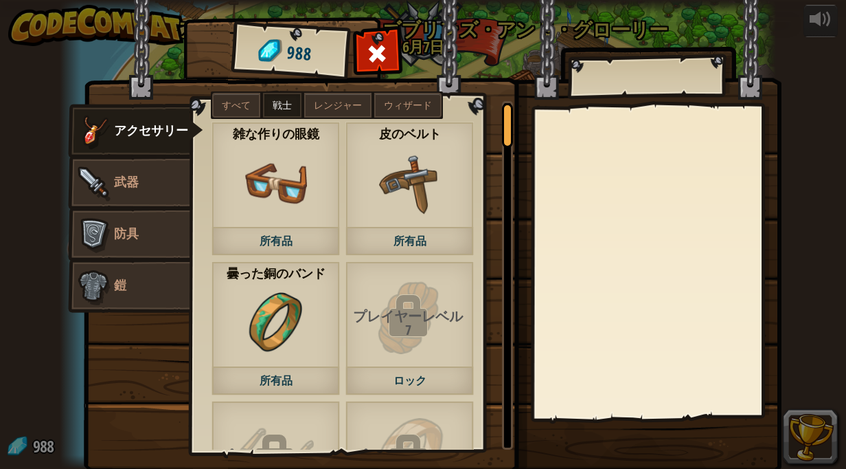
click at [262, 179] on img at bounding box center [276, 184] width 62 height 62
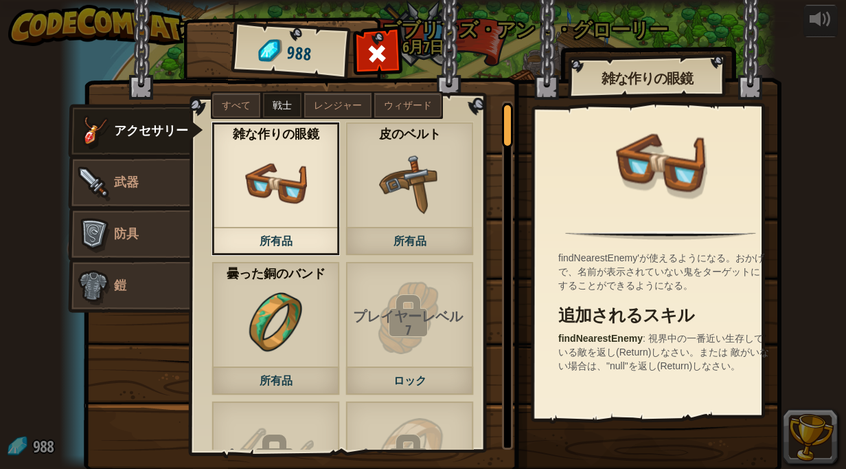
scroll to position [26, 0]
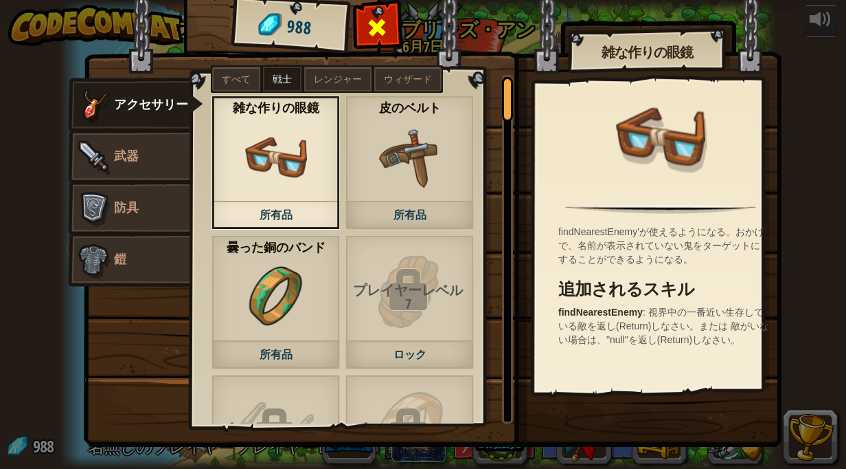
click at [378, 16] on span at bounding box center [378, 27] width 22 height 22
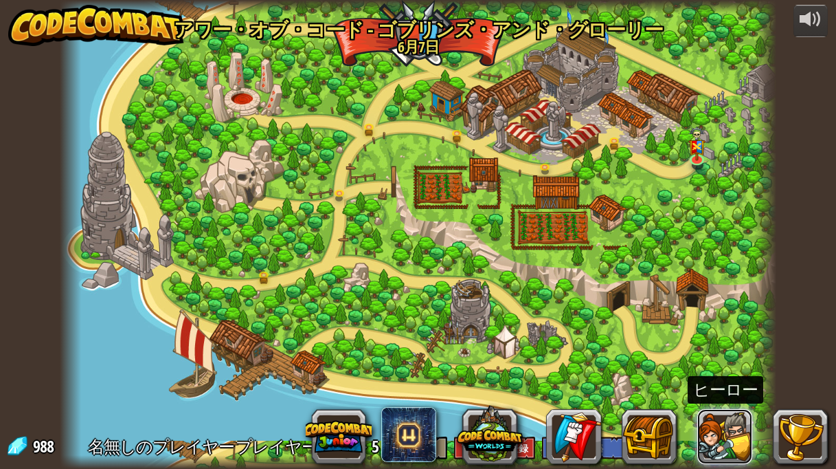
click at [745, 433] on button at bounding box center [724, 436] width 55 height 55
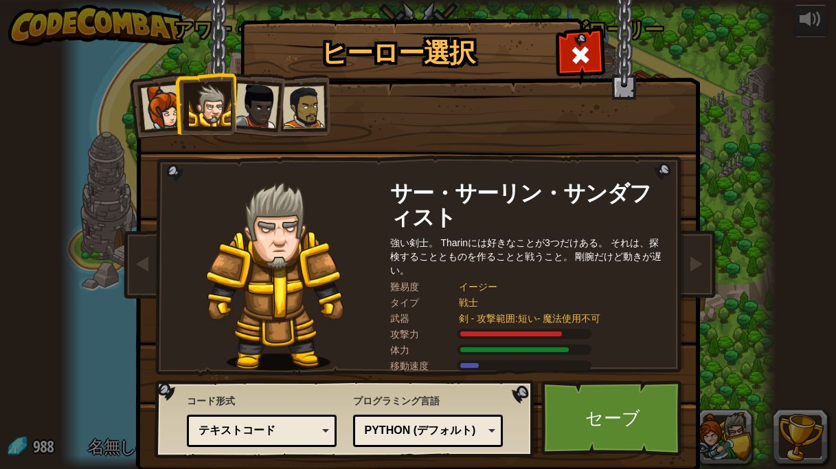
click at [721, 425] on div "ヒーロー選択 988 キャプテンアーニャ・ウェストン アーニャはで行くと、それは鬼ベースを襲撃、村を守る、または光沢のあるものを拾うのかどうか、[PERSON…" at bounding box center [418, 234] width 836 height 469
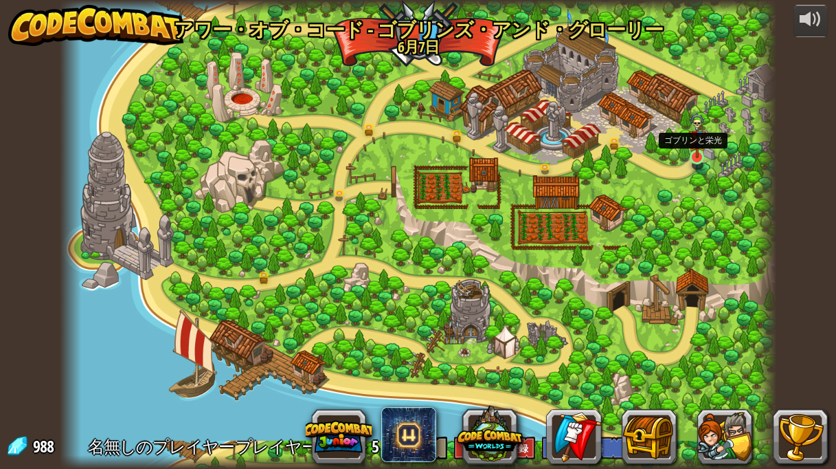
click at [694, 157] on img at bounding box center [696, 136] width 17 height 46
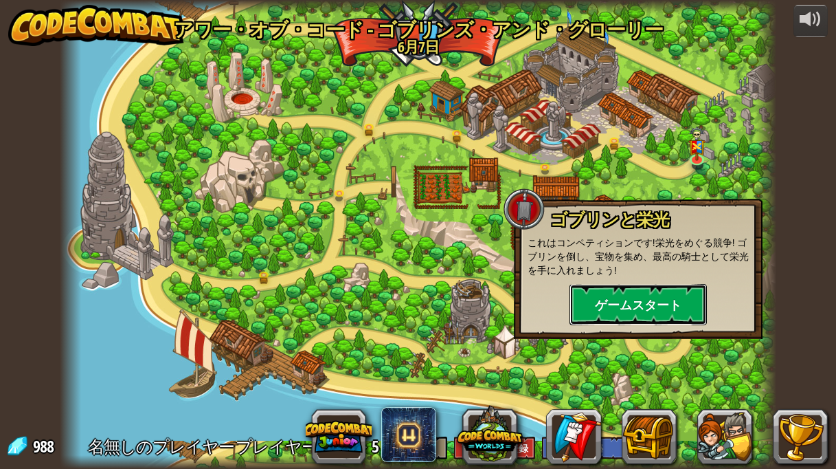
click at [632, 297] on button "ゲームスタート" at bounding box center [638, 304] width 137 height 41
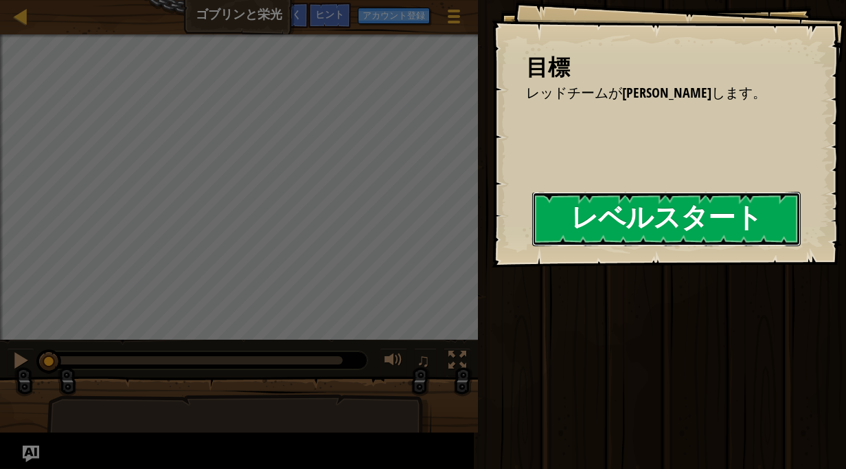
click at [411, 232] on div "目標 レッドチームが[PERSON_NAME]します。 レベルスタート Error loading from server. Try refreshing t…" at bounding box center [423, 234] width 846 height 469
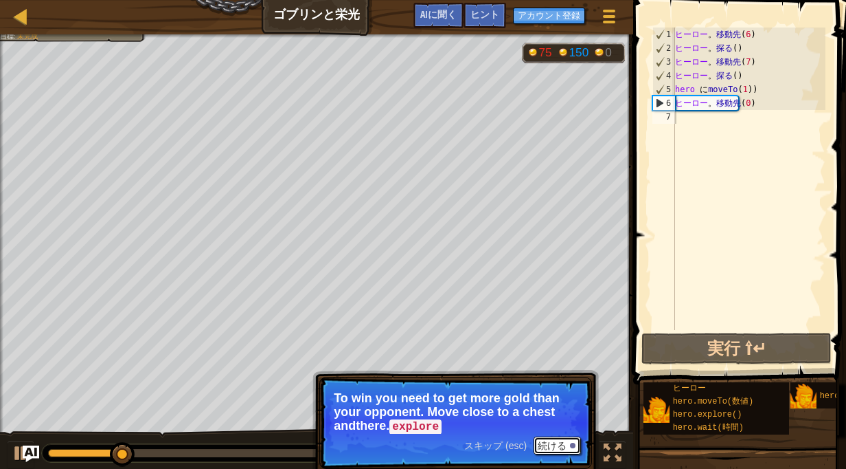
click at [552, 446] on font "続ける" at bounding box center [552, 445] width 29 height 11
click at [557, 442] on font "続ける" at bounding box center [552, 445] width 29 height 11
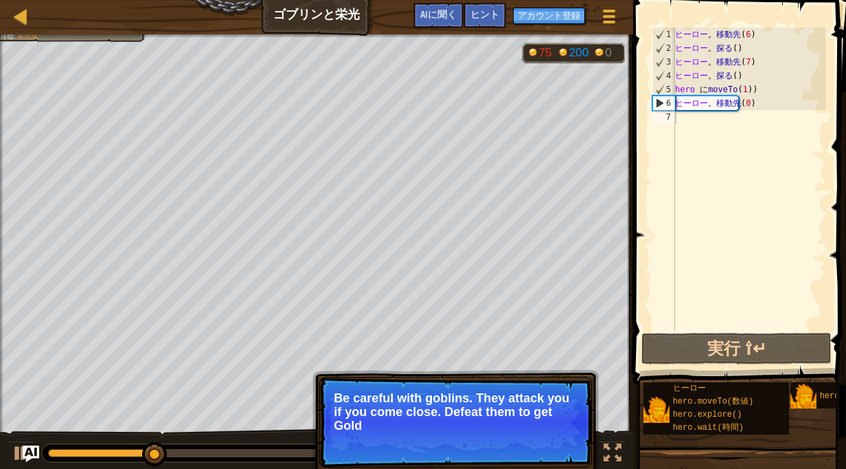
click at [544, 435] on p "スキップ (esc) 続ける Be careful with goblins. They attack you if you come close. Defe…" at bounding box center [455, 422] width 273 height 91
click at [554, 447] on font "続ける" at bounding box center [552, 443] width 29 height 11
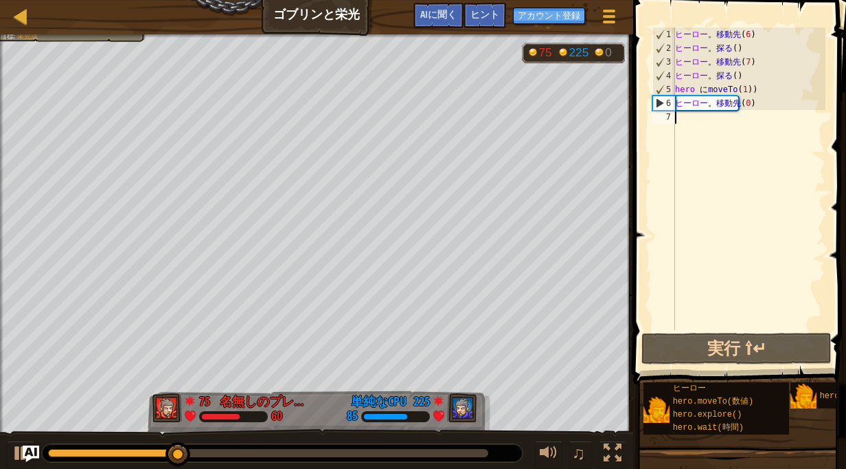
click at [724, 127] on div "ヒーロー 。 移動先 ( 6 ) ヒーロー 。 探る ( ) ヒーロー 。 移動先 ( 7 ) ヒーロー 。 探る ( ) hero に moveTo ( 1…" at bounding box center [749, 192] width 153 height 330
click at [746, 94] on div "ヒーロー 。 移動先 ( 6 ) ヒーロー 。 探る ( ) ヒーロー 。 移動先 ( 7 ) ヒーロー 。 探る ( ) hero に moveTo ( 1…" at bounding box center [749, 192] width 153 height 330
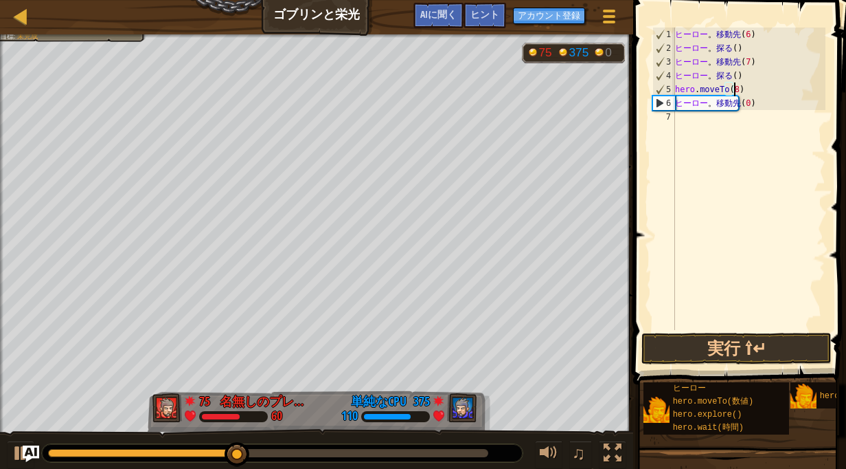
scroll to position [6, 5]
click at [751, 106] on div "ヒーロー 。 移動先 ( 6 ) ヒーロー 。 探る ( ) ヒーロー 。 移動先 ( 7 ) ヒーロー 。 探る ( ) hero . moveTo ( 8…" at bounding box center [749, 192] width 153 height 330
type textarea "hero.moveTo(9)"
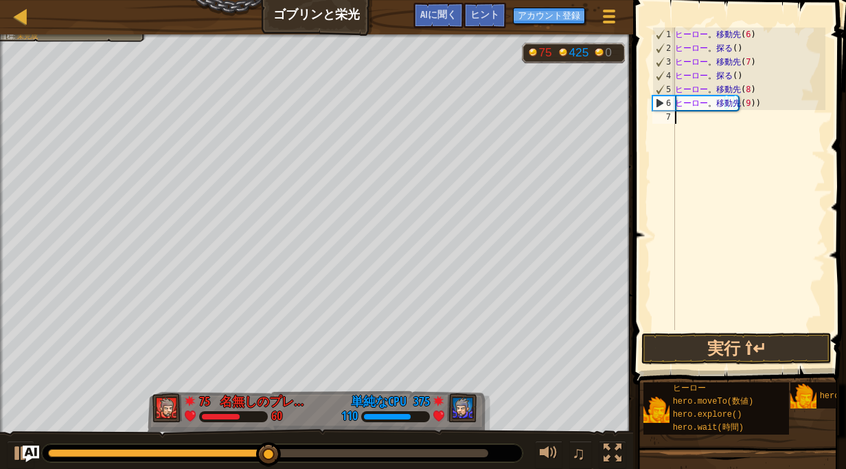
click at [728, 124] on div "ヒーロー 。 移動先 ( 6 ) ヒーロー 。 探る ( ) ヒーロー 。 移動先 ( 7 ) ヒーロー 。 探る ( ) ヒーロー 。 移動先 ( 8 ) …" at bounding box center [749, 192] width 153 height 330
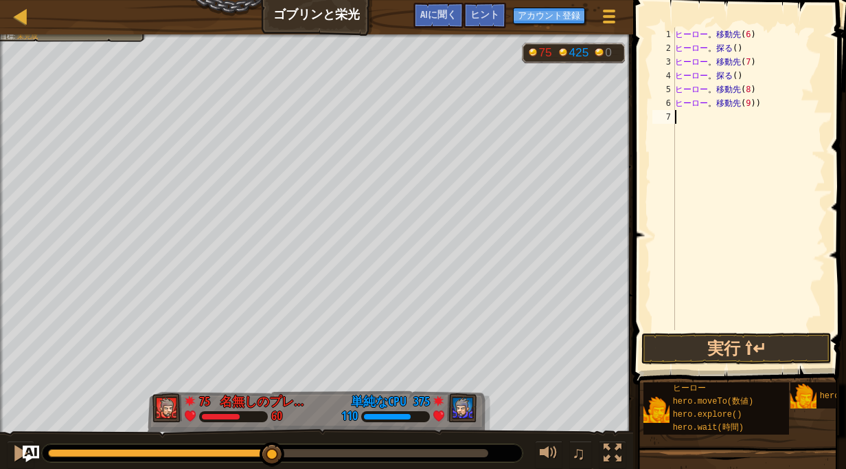
type textarea "he"
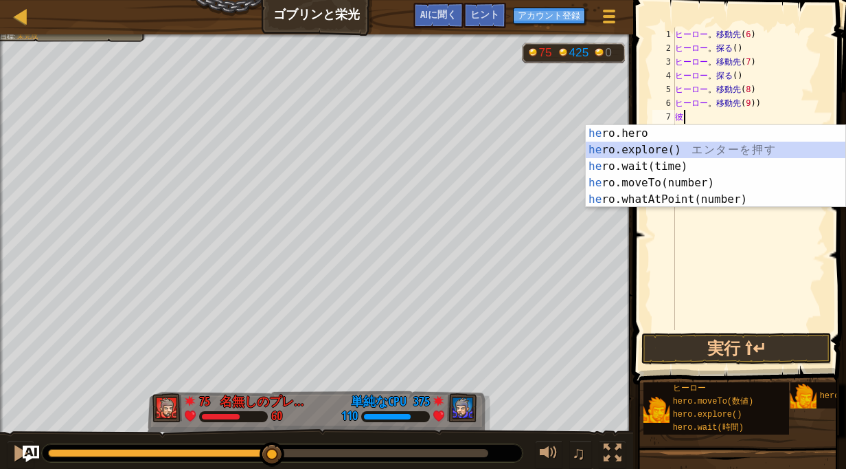
click at [695, 152] on div "he ro.hero エ ン タ ー を 押 す he ro.explore() エ ン タ ー を 押 す he ro.wait(time) エ ン タ ー…" at bounding box center [716, 182] width 260 height 115
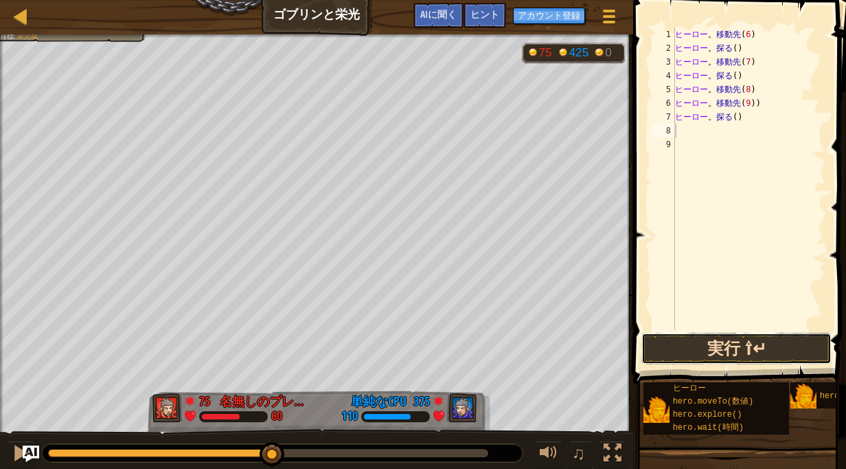
click at [717, 363] on button "実行 ⇧↵" at bounding box center [737, 349] width 190 height 32
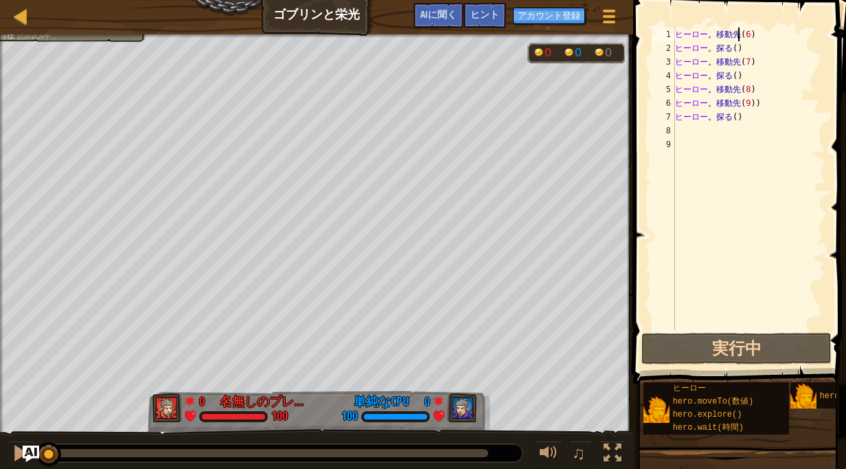
click at [760, 37] on div "ヒーロー 。 移動先 ( 6 ) ヒーロー 。 探る ( ) ヒーロー 。 移動先 ( 7 ) ヒーロー 。 探る ( ) ヒーロー 。 移動先 ( 8 ) …" at bounding box center [749, 192] width 153 height 330
type textarea "hero.moveTo(6)"
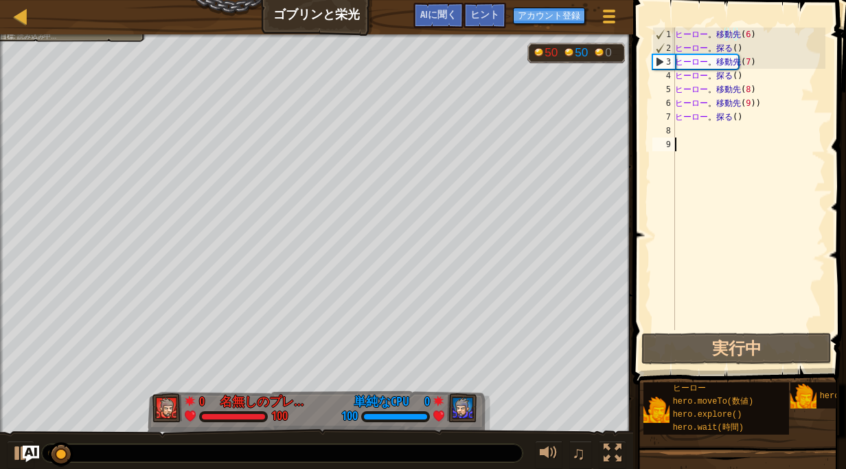
click at [715, 142] on div "ヒーロー 。 移動先 ( 6 ) ヒーロー 。 探る ( ) ヒーロー 。 移動先 ( 7 ) ヒーロー 。 探る ( ) ヒーロー 。 移動先 ( 8 ) …" at bounding box center [749, 192] width 153 height 330
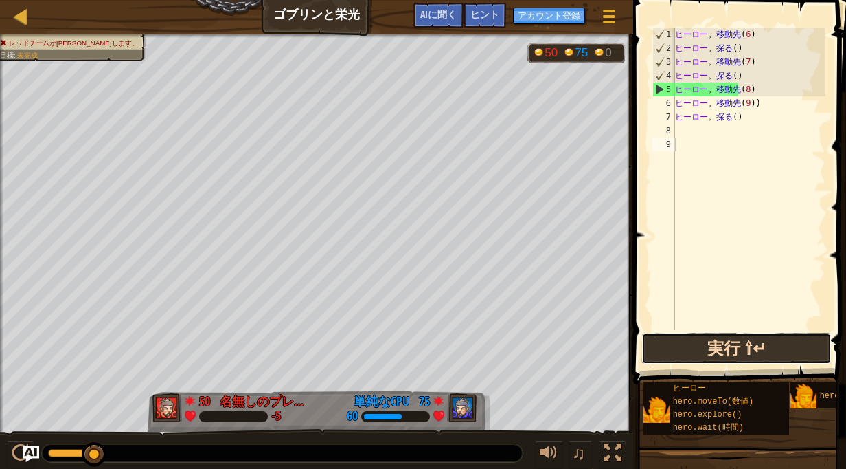
click at [717, 343] on button "実行 ⇧↵" at bounding box center [737, 349] width 190 height 32
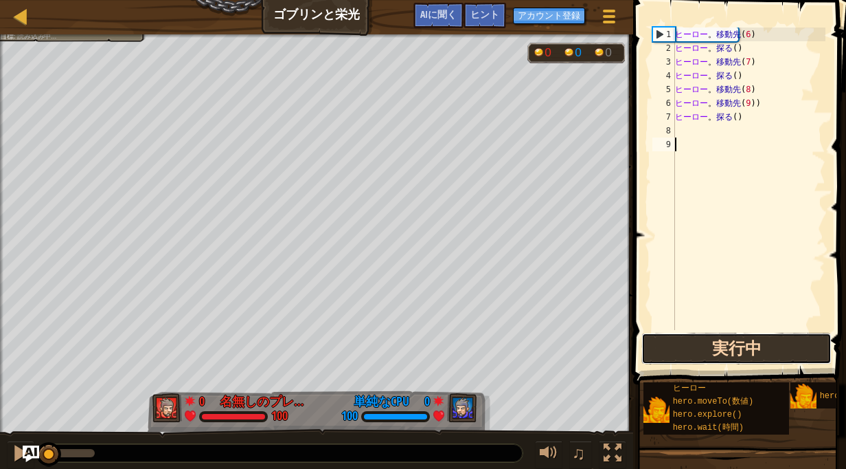
click at [719, 345] on button "実行中" at bounding box center [737, 349] width 190 height 32
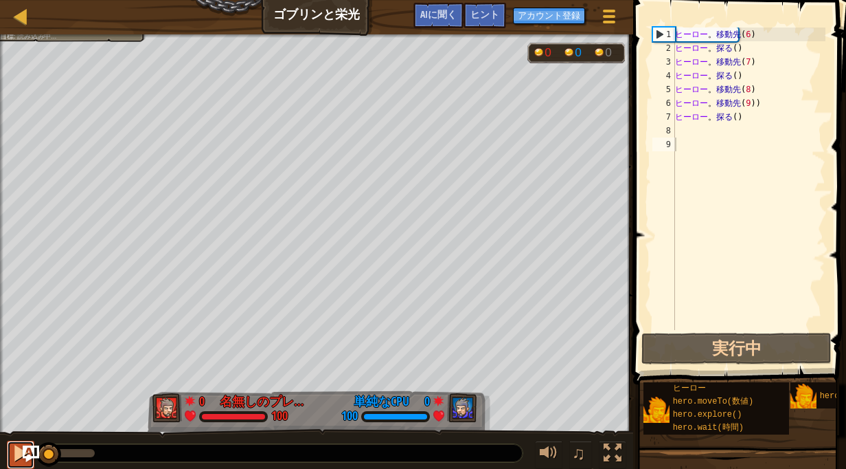
click at [13, 451] on div at bounding box center [21, 453] width 18 height 18
click at [757, 96] on div "ヒーロー 。 移動先 ( 6 ) ヒーロー 。 探る ( ) ヒーロー 。 移動先 ( 7 ) ヒーロー 。 探る ( ) ヒーロー 。 移動先 ( 8 ) …" at bounding box center [749, 192] width 153 height 330
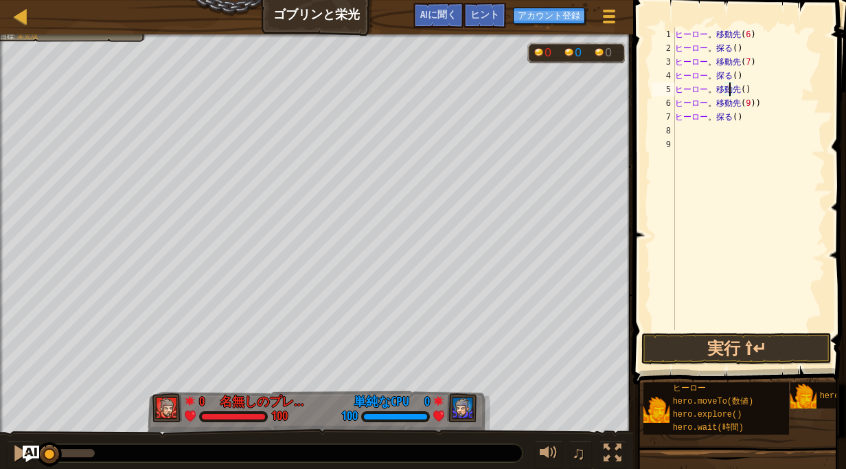
scroll to position [6, 5]
click at [734, 102] on div "ヒーロー 。 移動先 ( 6 ) ヒーロー 。 探る ( ) ヒーロー 。 移動先 ( 7 ) ヒーロー 。 探る ( ) ヒーロー 。 移動先 ( 2 ) …" at bounding box center [749, 192] width 153 height 330
type textarea "hero.moveTo(3)"
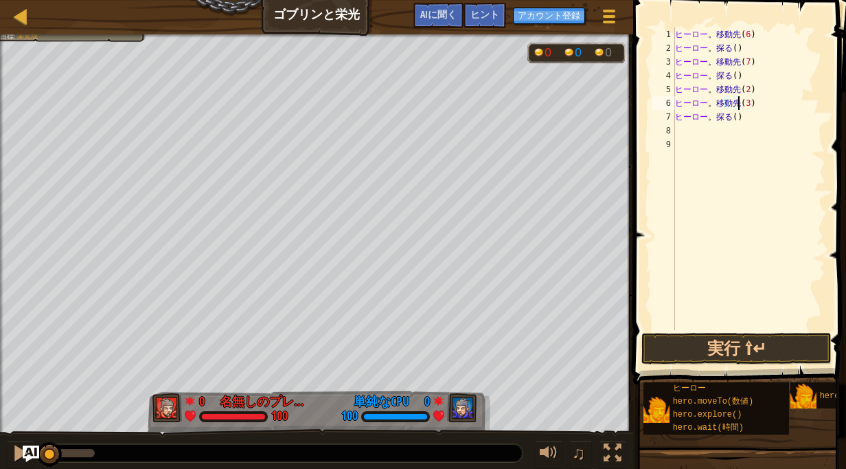
click at [756, 107] on div "ヒーロー 。 移動先 ( 6 ) ヒーロー 。 探る ( ) ヒーロー 。 移動先 ( 7 ) ヒーロー 。 探る ( ) ヒーロー 。 移動先 ( 2 ) …" at bounding box center [749, 192] width 153 height 330
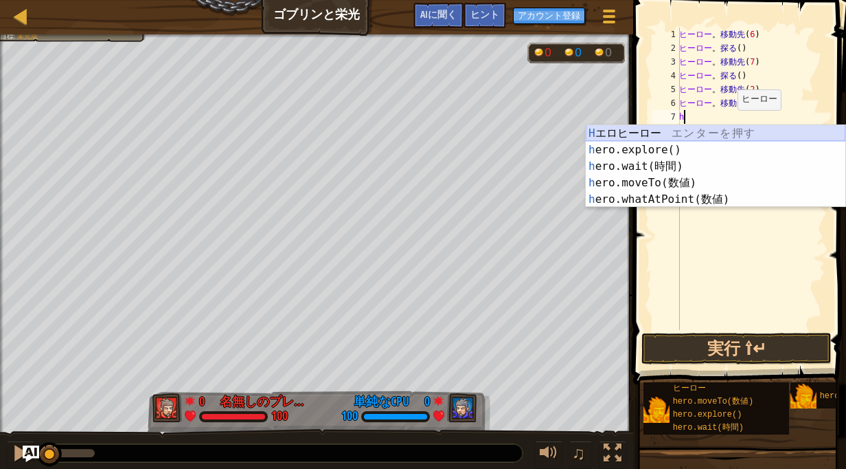
click at [728, 134] on div "H エロヒーロー エ ン タ ー を 押 す h ero.explore() エ ン タ ー を 押 す h ero.wait(時間) エ ン タ ー を 押…" at bounding box center [716, 182] width 260 height 115
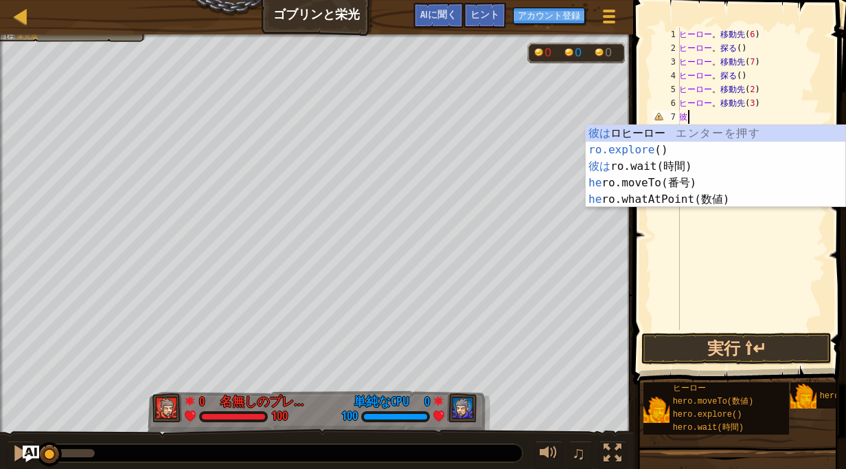
type textarea "h"
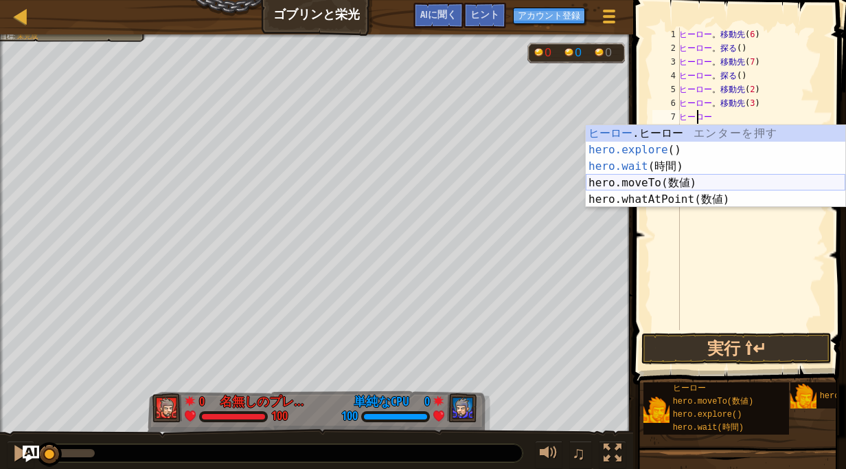
click at [706, 187] on div "ヒーロー .ヒーロー エ ン タ ー を 押 す hero.explore () エ ン タ ー を 押 す hero.wait (時間) エ ン タ ー を…" at bounding box center [716, 182] width 260 height 115
type textarea "hero.moveTo(1)"
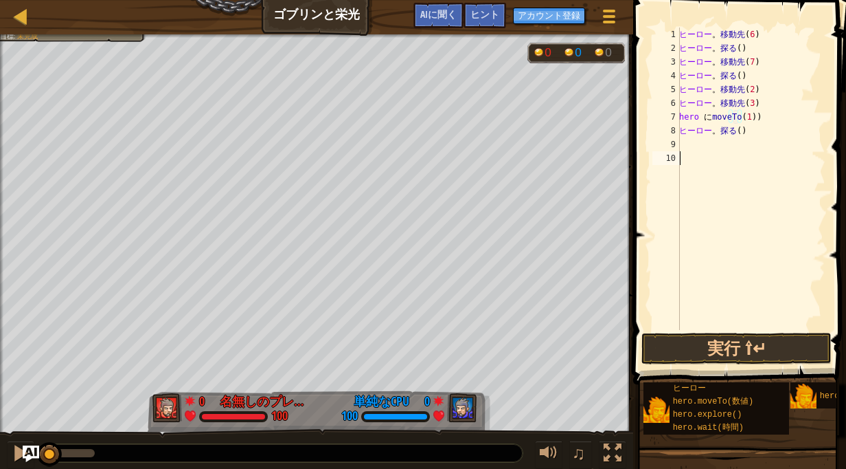
click at [706, 187] on div "ヒーロー 。 移動先 ( 6 ) ヒーロー 。 探る ( ) ヒーロー 。 移動先 ( 7 ) ヒーロー 。 探る ( ) ヒーロー 。 移動先 ( 2 ) …" at bounding box center [751, 192] width 149 height 330
click at [781, 112] on div "ヒーロー 。 移動先 ( 6 ) ヒーロー 。 探る ( ) ヒーロー 。 移動先 ( 7 ) ヒーロー 。 探る ( ) ヒーロー 。 移動先 ( 2 ) …" at bounding box center [751, 192] width 149 height 330
type textarea "hero.moveTo(3)"
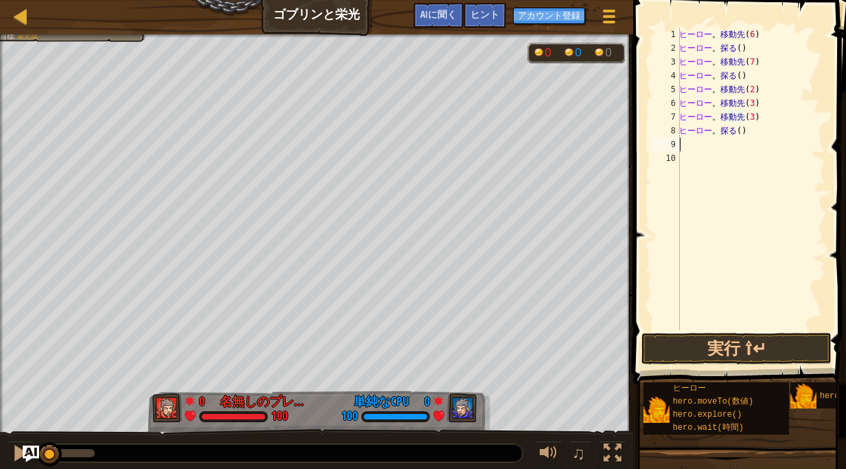
click at [760, 139] on div "ヒーロー 。 移動先 ( 6 ) ヒーロー 。 探る ( ) ヒーロー 。 移動先 ( 7 ) ヒーロー 。 探る ( ) ヒーロー 。 移動先 ( 2 ) …" at bounding box center [751, 192] width 149 height 330
drag, startPoint x: 781, startPoint y: 111, endPoint x: 765, endPoint y: 123, distance: 20.1
click at [765, 123] on div "ヒーロー 。 移動先 ( 6 ) ヒーロー 。 探る ( ) ヒーロー 。 移動先 ( 7 ) ヒーロー 。 探る ( ) ヒーロー 。 移動先 ( 2 ) …" at bounding box center [751, 192] width 149 height 330
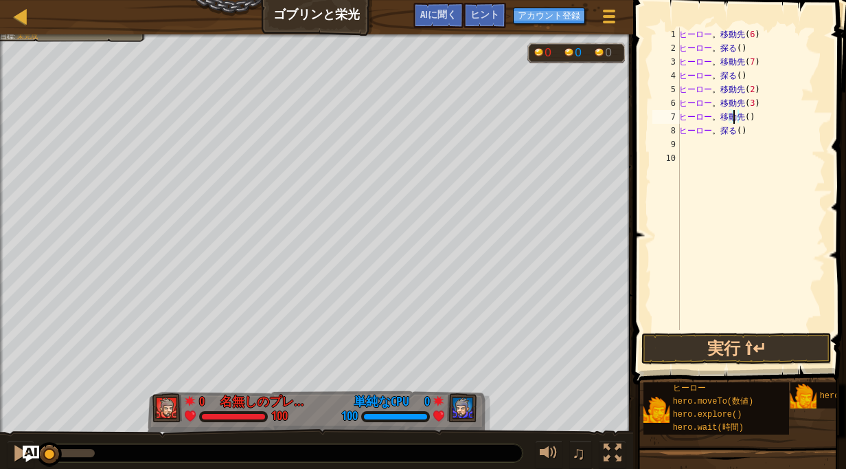
scroll to position [6, 5]
click at [695, 360] on button "実行 ⇧↵" at bounding box center [737, 349] width 190 height 32
click at [695, 360] on button "実行中" at bounding box center [737, 349] width 190 height 32
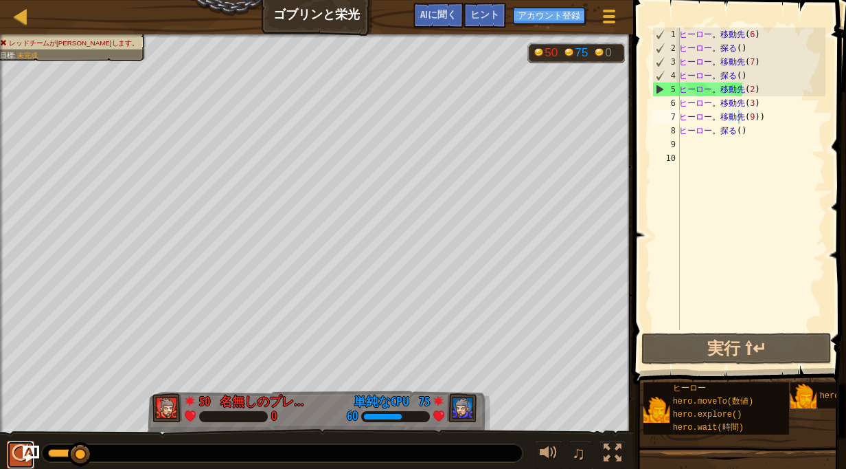
click at [14, 456] on div at bounding box center [21, 453] width 18 height 18
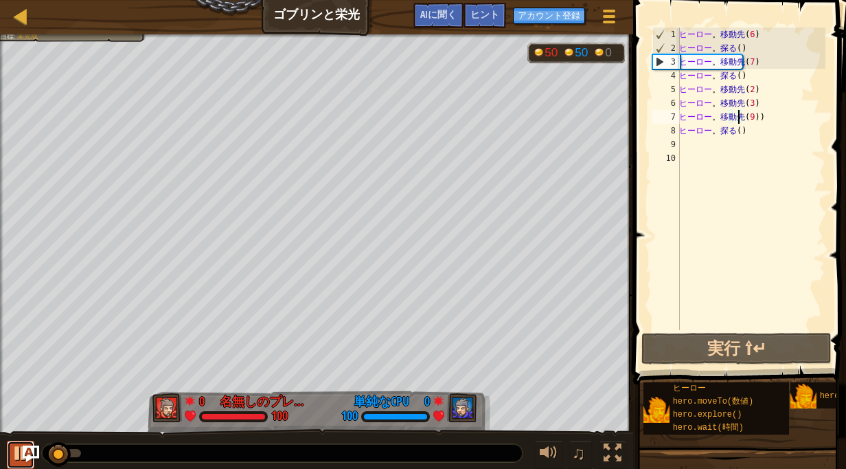
click at [9, 456] on button at bounding box center [20, 454] width 27 height 28
click at [763, 67] on div "ヒーロー 。 移動先 ( 6 ) ヒーロー 。 探る ( ) ヒーロー 。 移動先 ( 7 ) ヒーロー 。 探る ( ) ヒーロー 。 移動先 ( 2 ) …" at bounding box center [751, 192] width 149 height 330
type textarea "hero.moveTo(7)"
click at [773, 62] on div "ヒーロー 。 移動先 ( 6 ) ヒーロー 。 探る ( ) ヒーロー 。 移動先 ( 7 ) ヒーロー 。 探る ( ) ヒーロー 。 移動先 ( 2 ) …" at bounding box center [751, 192] width 149 height 330
click at [753, 139] on div "ヒーロー 。 移動先 ( 6 ) ヒーロー 。 探る ( ) ヒーロー 。 移動先 ( 7 ) ヒーロー 。 探る ( ) ヒーロー 。 移動先 ( 2 ) …" at bounding box center [751, 192] width 149 height 330
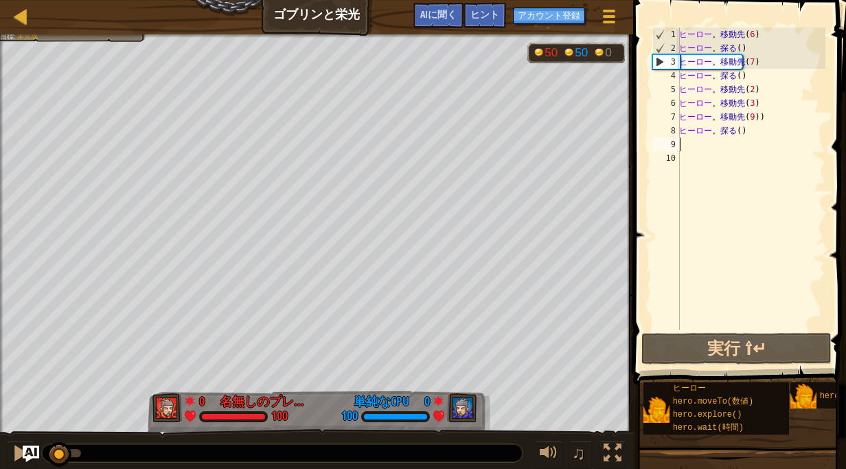
scroll to position [6, 0]
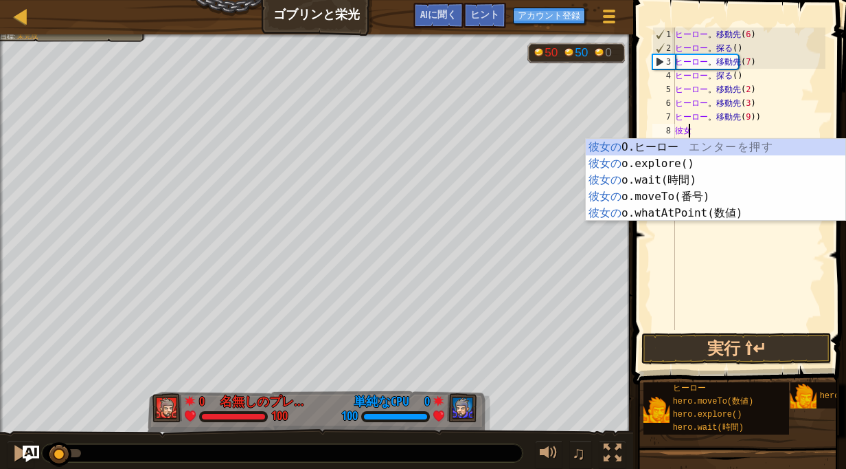
type textarea "h"
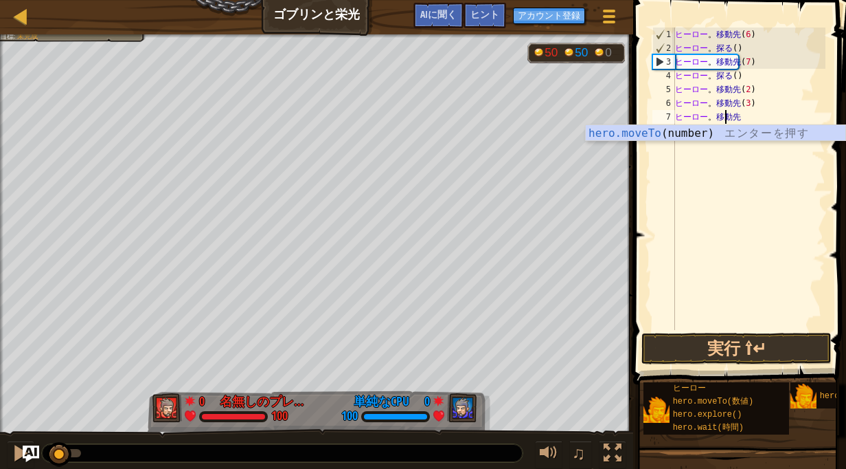
type textarea "h"
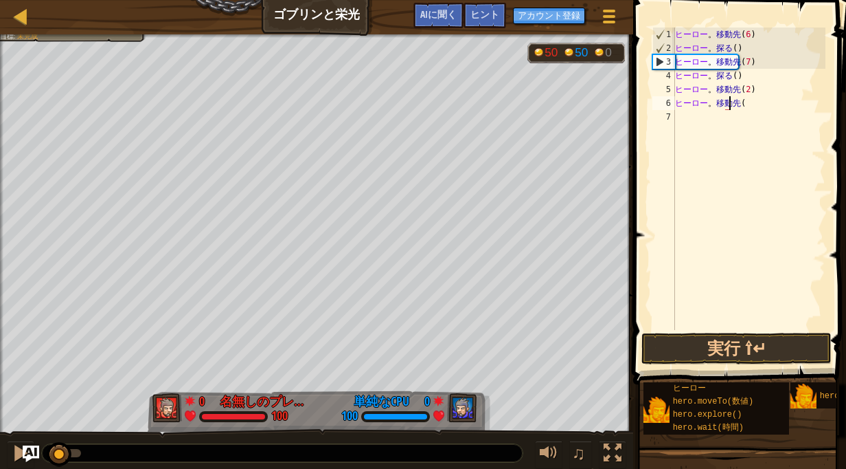
type textarea "h"
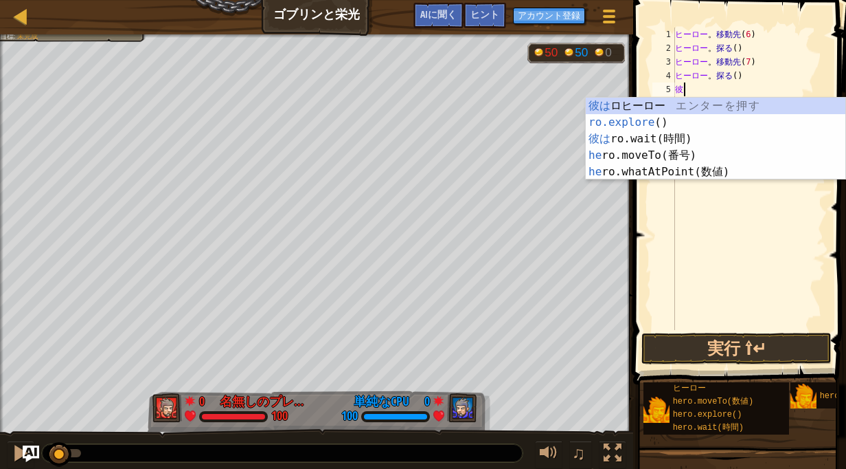
type textarea "h"
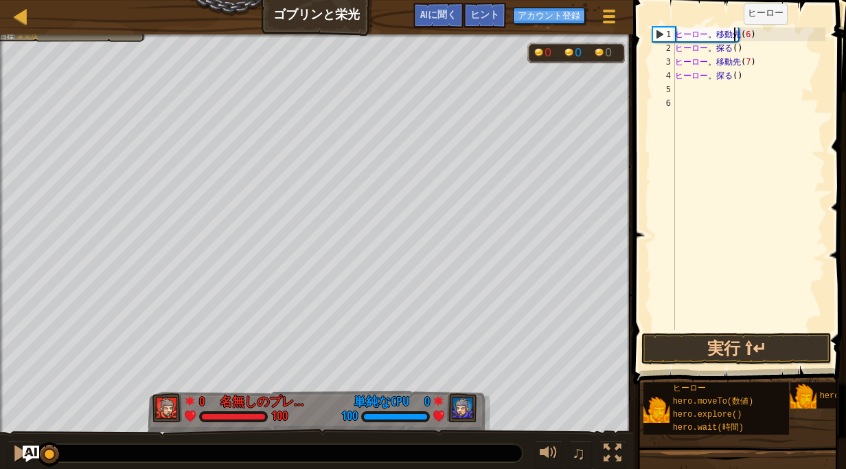
click at [732, 38] on div "ヒーロー 。 移動先 ( 6 ) ヒーロー 。 探る ( ) ヒーロー 。 移動先 ( 7 ) ヒーロー 。 探る ( )" at bounding box center [749, 192] width 153 height 330
click at [747, 38] on div "ヒーロー 。 移動先 ( 6 ) ヒーロー 。 探る ( ) ヒーロー 。 移動先 ( 7 ) ヒーロー 。 探る ( )" at bounding box center [749, 192] width 153 height 330
click at [745, 49] on div "ヒーロー 。 移動先 ( 6 ) ヒーロー 。 探る ( ) ヒーロー 。 移動先 ( 7 ) ヒーロー 。 探る ( )" at bounding box center [749, 192] width 153 height 330
click at [751, 67] on div "ヒーロー 。 移動先 ( 6 ) ヒーロー 。 探る ( ) ヒーロー 。 移動先 ( 7 ) ヒーロー 。 探る ( )" at bounding box center [749, 192] width 153 height 330
click at [751, 78] on div "ヒーロー 。 移動先 ( 6 ) ヒーロー 。 探る ( ) ヒーロー 。 移動先 ( 7 ) ヒーロー 。 探る ( )" at bounding box center [749, 192] width 153 height 330
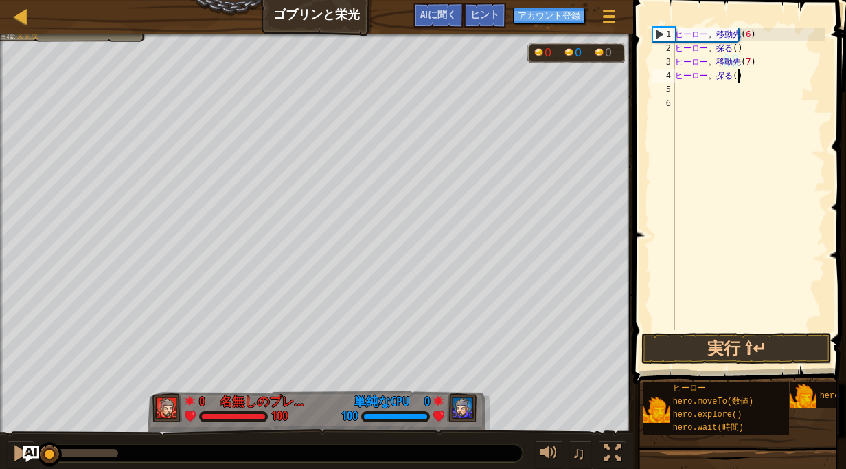
type textarea "hero.explore()"
click at [708, 91] on div "ヒーロー 。 移動先 ( 6 ) ヒーロー 。 探る ( ) ヒーロー 。 移動先 ( 7 ) ヒーロー 。 探る ( )" at bounding box center [749, 192] width 153 height 330
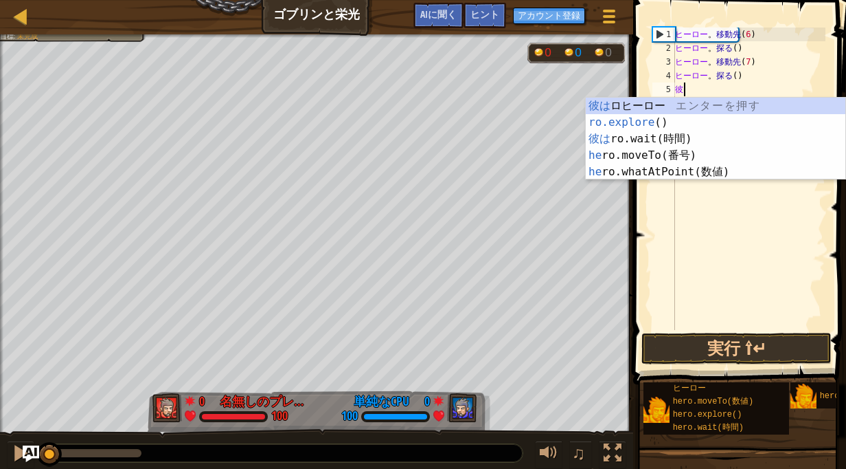
scroll to position [6, 1]
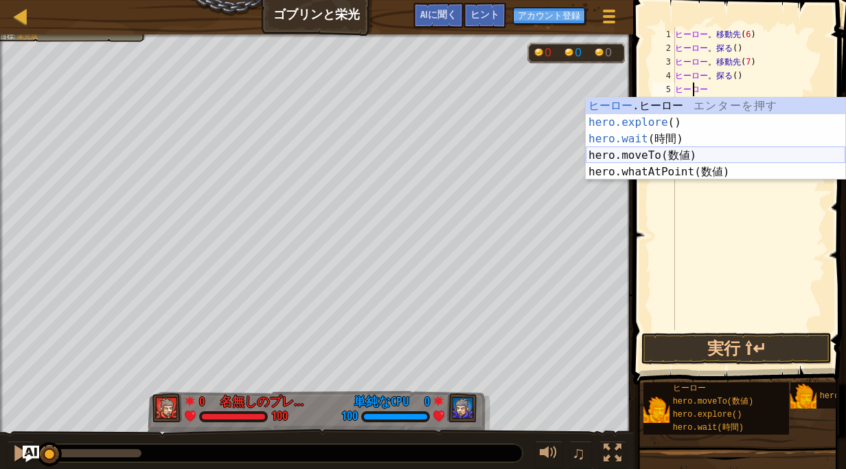
click at [655, 159] on div "ヒーロー .ヒーロー エ ン タ ー を 押 す hero.explore () エ ン タ ー を 押 す hero.wait (時間) エ ン タ ー を…" at bounding box center [716, 155] width 260 height 115
type textarea "hero.moveTo(1)"
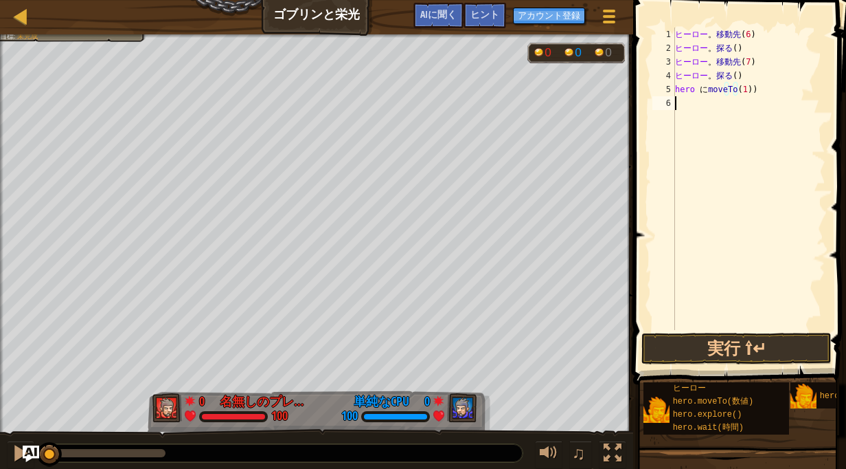
click at [691, 106] on div "ヒーロー 。 移動先 ( 6 ) ヒーロー 。 探る ( ) ヒーロー 。 移動先 ( 7 ) ヒーロー 。 探る ( ) hero に moveTo ( 1…" at bounding box center [749, 192] width 153 height 330
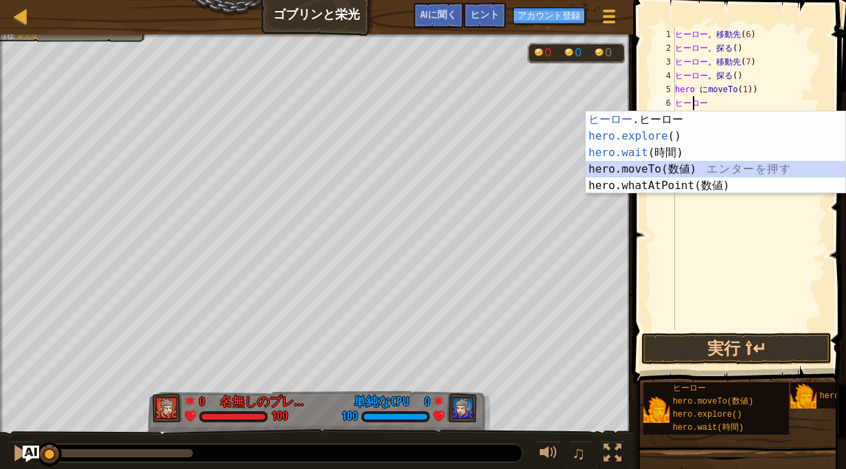
click at [675, 163] on div "ヒーロー .ヒーロー エ ン タ ー を 押 す hero.explore () エ ン タ ー を 押 す hero.wait (時間) エ ン タ ー を…" at bounding box center [716, 168] width 260 height 115
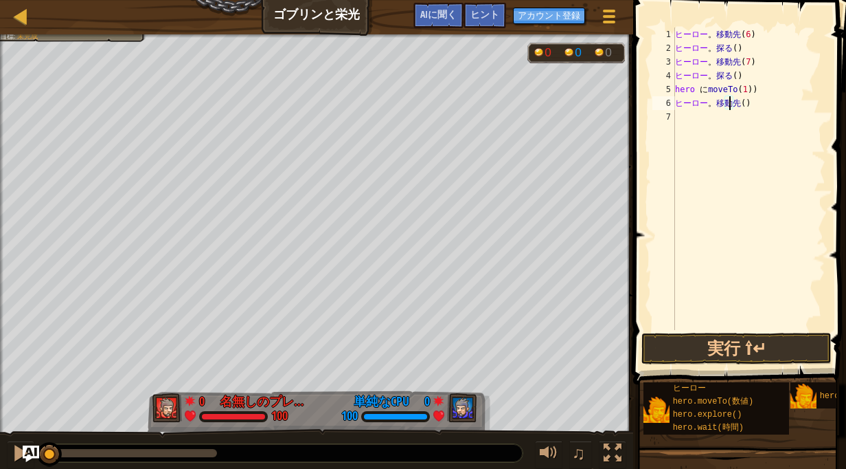
type textarea "hero.moveTo(2)"
click at [708, 131] on div "ヒーロー 。 移動先 ( 6 ) ヒーロー 。 探る ( ) ヒーロー 。 移動先 ( 7 ) ヒーロー 。 探る ( ) hero に moveTo ( 1…" at bounding box center [749, 192] width 153 height 330
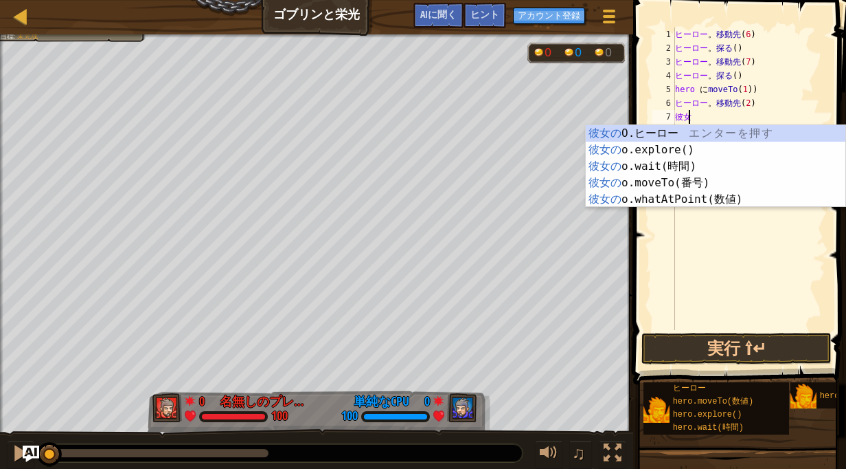
type textarea "hero"
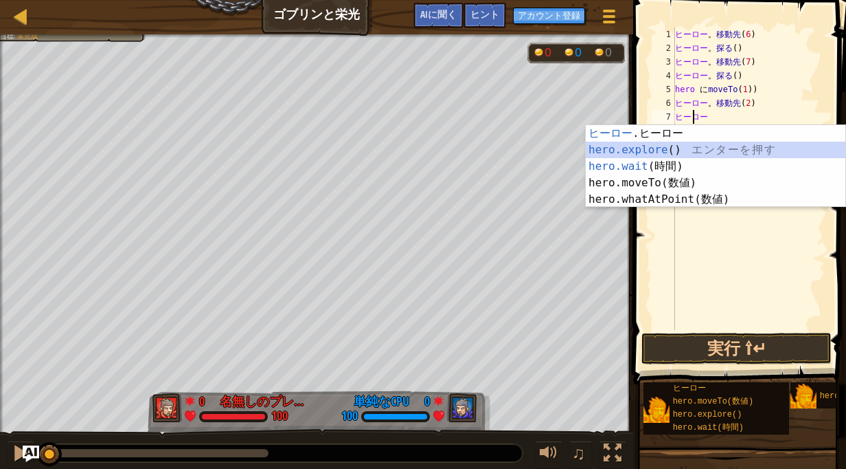
click at [693, 153] on div "ヒーロー .ヒーロー エ ン タ ー を 押 す hero.explore () エ ン タ ー を 押 す hero.wait (時間) エ ン タ ー を…" at bounding box center [716, 182] width 260 height 115
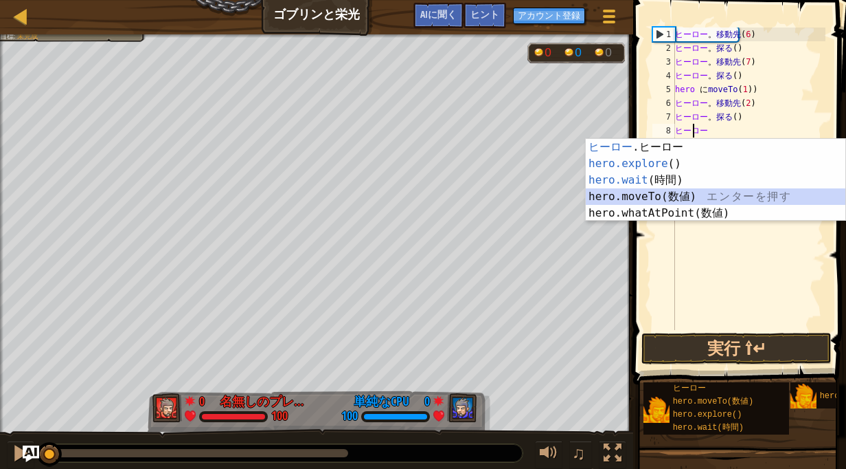
click at [689, 195] on div "ヒーロー .ヒーロー エ ン タ ー を 押 す hero.explore () エ ン タ ー を 押 す hero.wait (時間) エ ン タ ー を…" at bounding box center [716, 196] width 260 height 115
type textarea "hero.moveTo(1)"
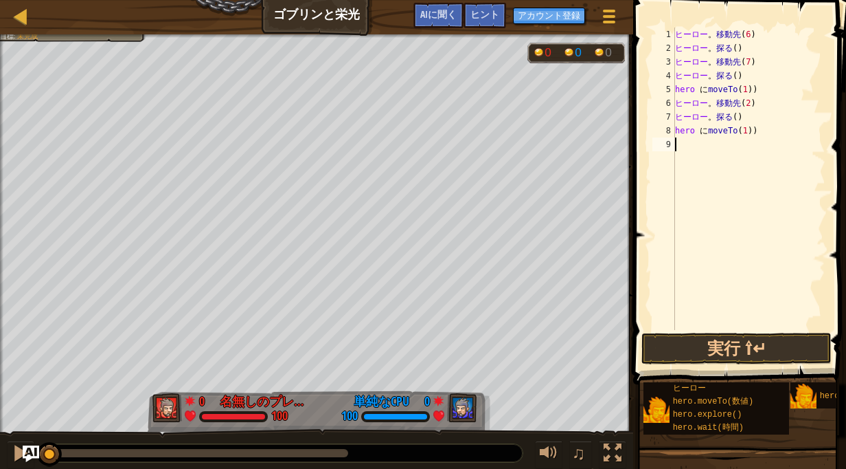
click at [688, 153] on div "ヒーロー 。 移動先 ( 6 ) ヒーロー 。 探る ( ) ヒーロー 。 移動先 ( 7 ) ヒーロー 。 探る ( ) hero に moveTo ( 1…" at bounding box center [749, 192] width 153 height 330
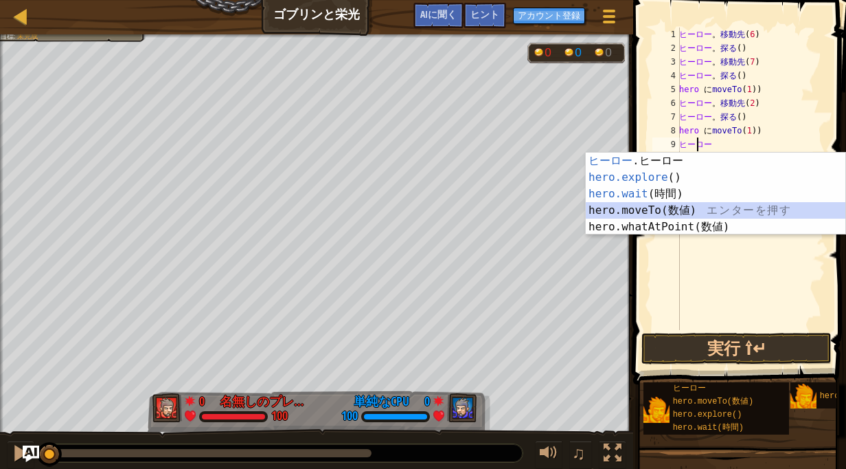
click at [691, 208] on div "ヒーロー .ヒーロー エ ン タ ー を 押 す hero.explore () エ ン タ ー を 押 す hero.wait (時間) エ ン タ ー を…" at bounding box center [716, 210] width 260 height 115
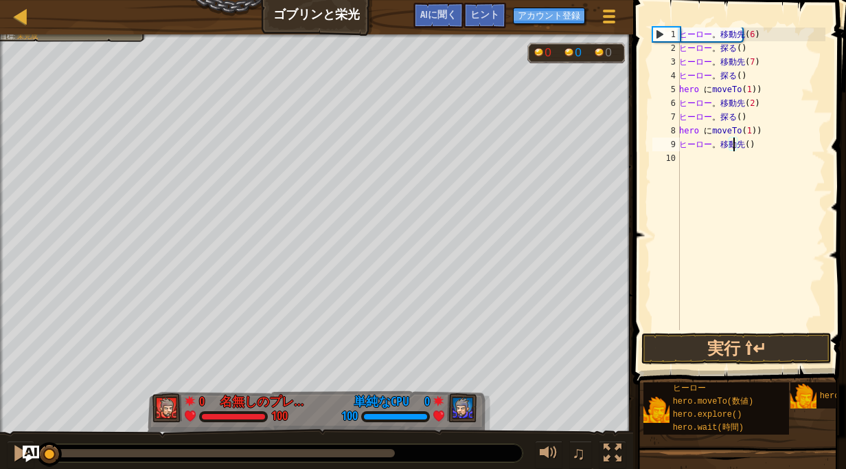
type textarea "hero.moveTo(7)"
click at [700, 161] on div "ヒーロー 。 移動先 ( 6 ) ヒーロー 。 探る ( ) ヒーロー 。 移動先 ( 7 ) ヒーロー 。 探る ( ) hero に moveTo ( 1…" at bounding box center [751, 192] width 149 height 330
type textarea "hero"
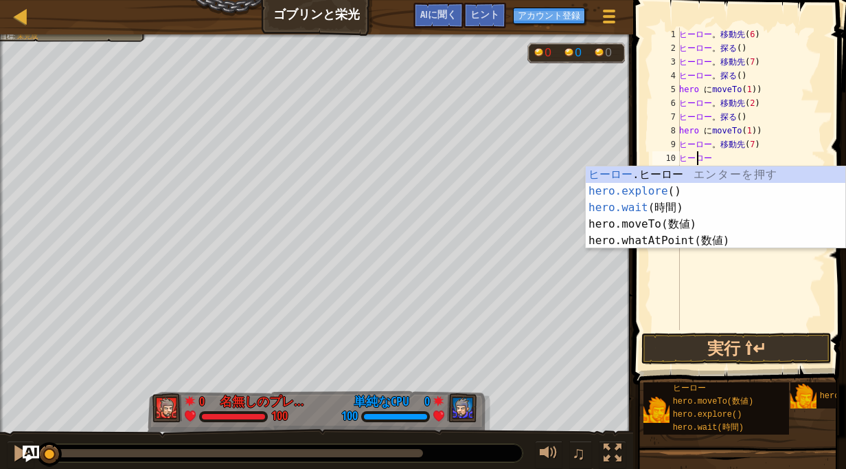
scroll to position [6, 1]
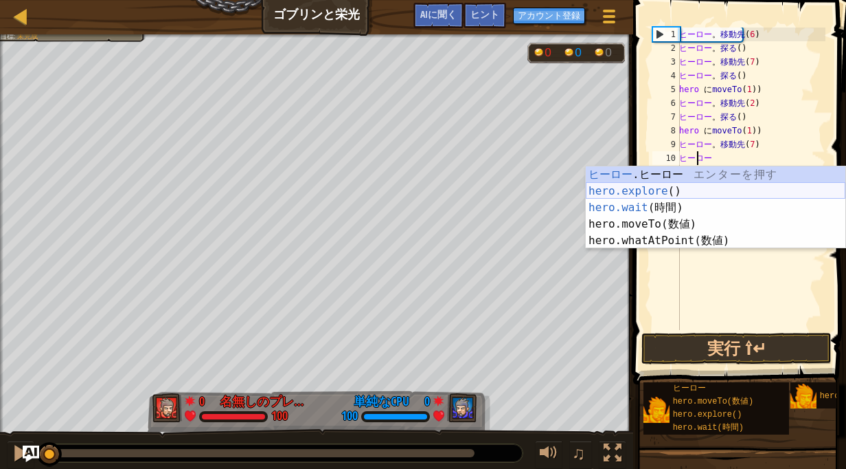
click at [667, 197] on div "ヒーロー .ヒーロー エ ン タ ー を 押 す hero.explore () エ ン タ ー を 押 す hero.wait (時間) エ ン タ ー を…" at bounding box center [716, 223] width 260 height 115
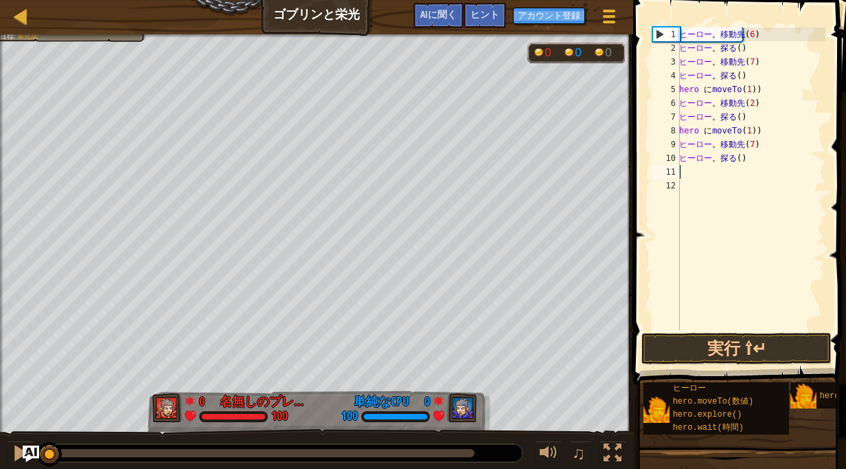
scroll to position [6, 0]
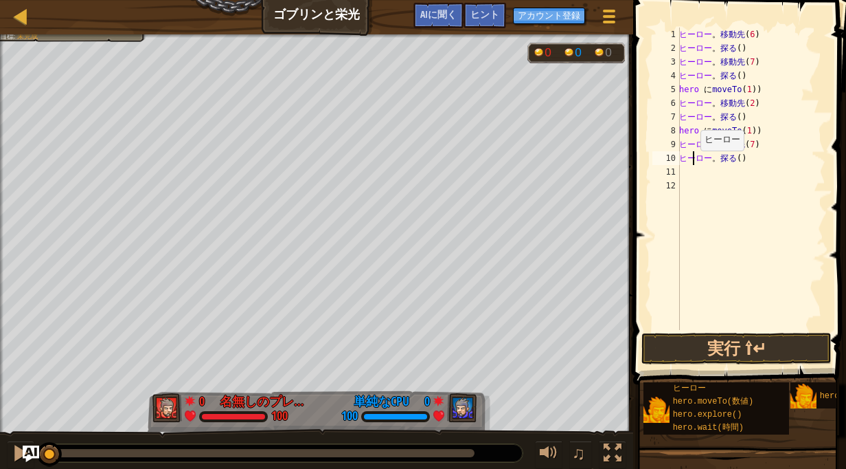
click at [693, 164] on div "ヒーロー 。 移動先 ( 6 ) ヒーロー 。 探る ( ) ヒーロー 。 移動先 ( 7 ) ヒーロー 。 探る ( ) hero に moveTo ( 1…" at bounding box center [751, 192] width 149 height 330
type textarea "hero.explore()"
click at [691, 168] on div "ヒーロー 。 移動先 ( 6 ) ヒーロー 。 探る ( ) ヒーロー 。 移動先 ( 7 ) ヒーロー 。 探る ( ) hero に moveTo ( 1…" at bounding box center [751, 192] width 149 height 330
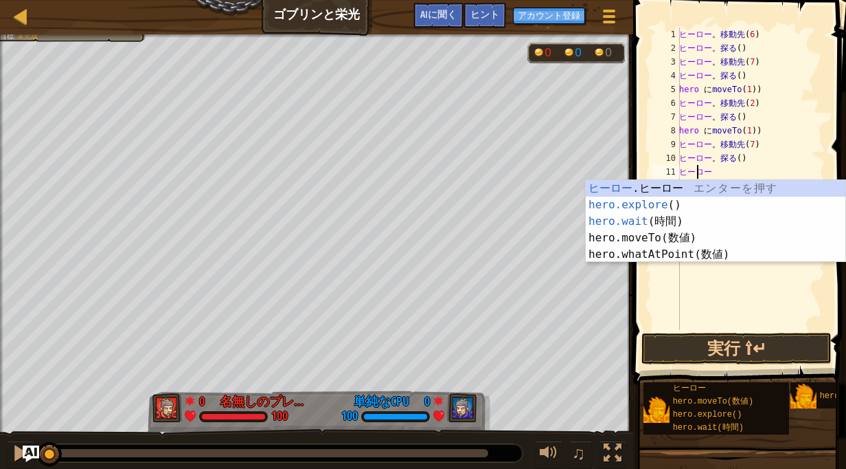
scroll to position [6, 1]
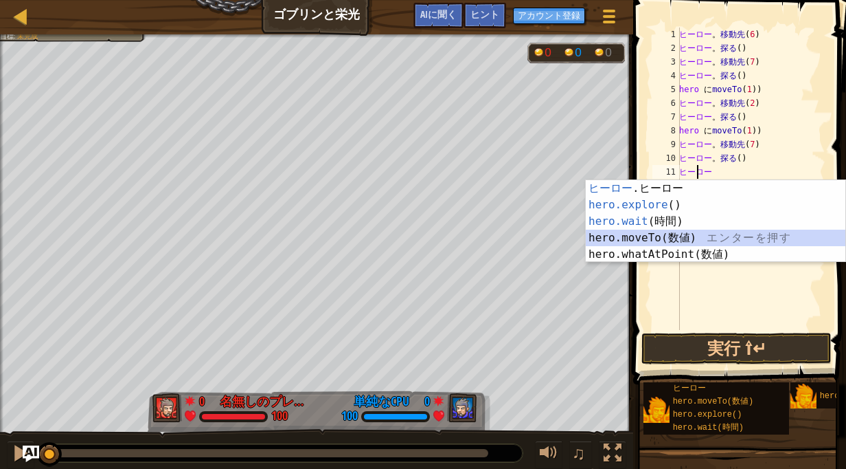
click at [686, 234] on div "ヒーロー .ヒーロー エ ン タ ー を 押 す hero.explore () エ ン タ ー を 押 す hero.wait (時間) エ ン タ ー を…" at bounding box center [716, 237] width 260 height 115
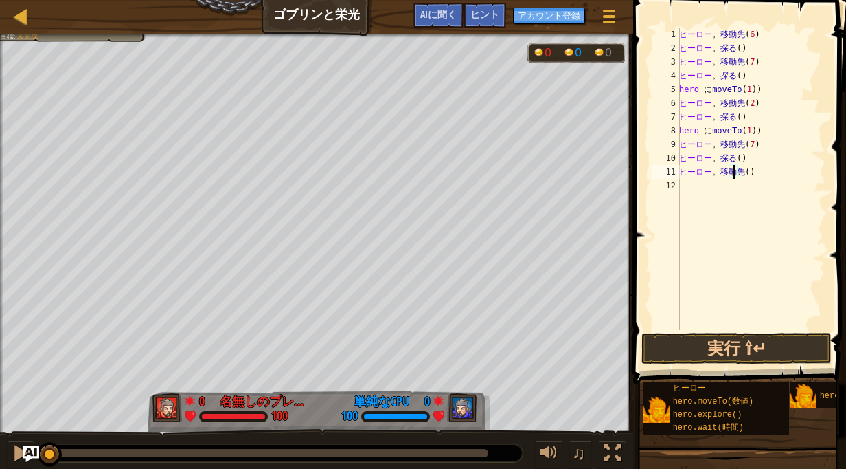
type textarea "hero.moveTo(6)"
click at [690, 188] on div "ヒーロー 。 移動先 ( 6 ) ヒーロー 。 探る ( ) ヒーロー 。 移動先 ( 7 ) ヒーロー 。 探る ( ) hero に moveTo ( 1…" at bounding box center [751, 192] width 149 height 330
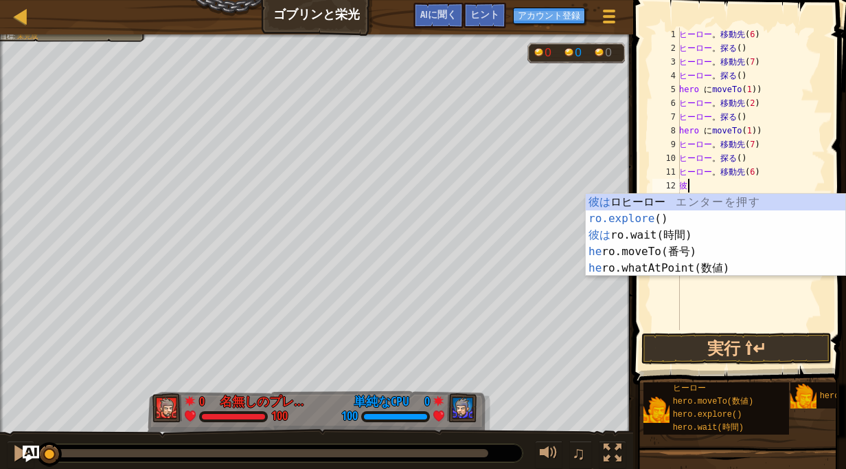
type textarea "hero"
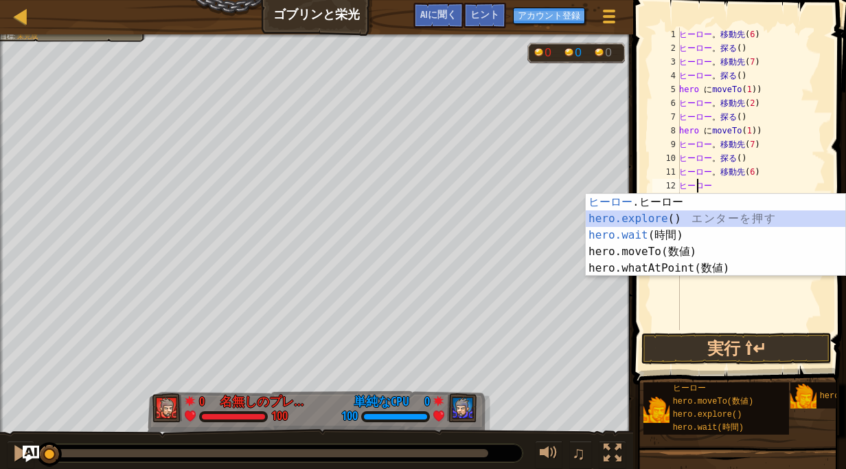
click at [670, 214] on div "ヒーロー .ヒーロー エ ン タ ー を 押 す hero.explore () エ ン タ ー を 押 す hero.wait (時間) エ ン タ ー を…" at bounding box center [716, 251] width 260 height 115
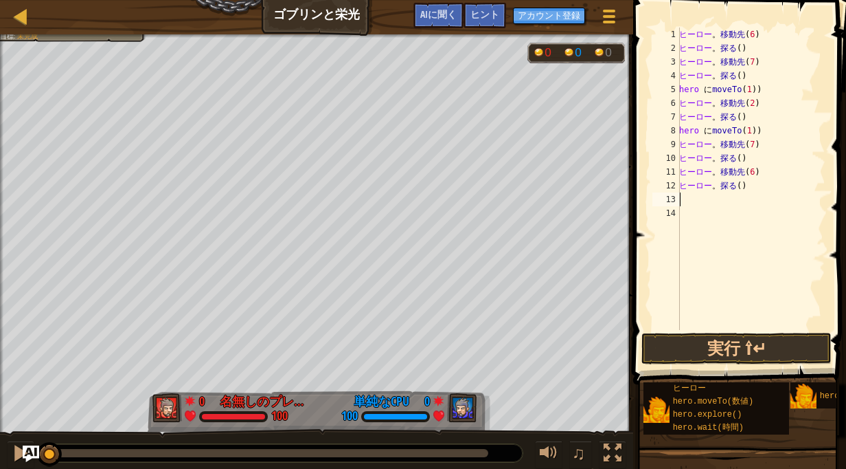
scroll to position [6, 0]
click at [710, 195] on div "ヒーロー 。 移動先 ( 6 ) ヒーロー 。 探る ( ) ヒーロー 。 移動先 ( 7 ) ヒーロー 。 探る ( ) hero に moveTo ( 1…" at bounding box center [751, 192] width 149 height 330
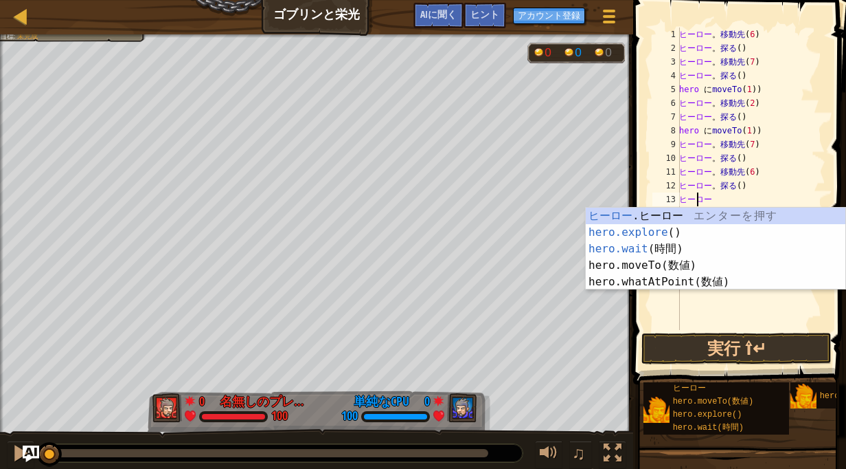
scroll to position [6, 1]
click at [664, 260] on div "ヒーロー .ヒーロー エ ン タ ー を 押 す hero.explore () エ ン タ ー を 押 す hero.wait (時間) エ ン タ ー を…" at bounding box center [716, 265] width 260 height 115
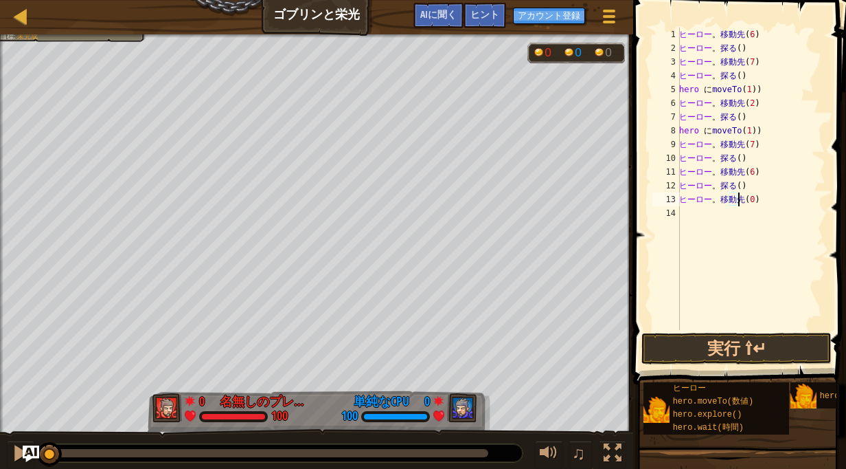
scroll to position [6, 5]
type textarea "hero.moveTo(0)"
click at [694, 337] on button "実行 ⇧↵" at bounding box center [737, 349] width 190 height 32
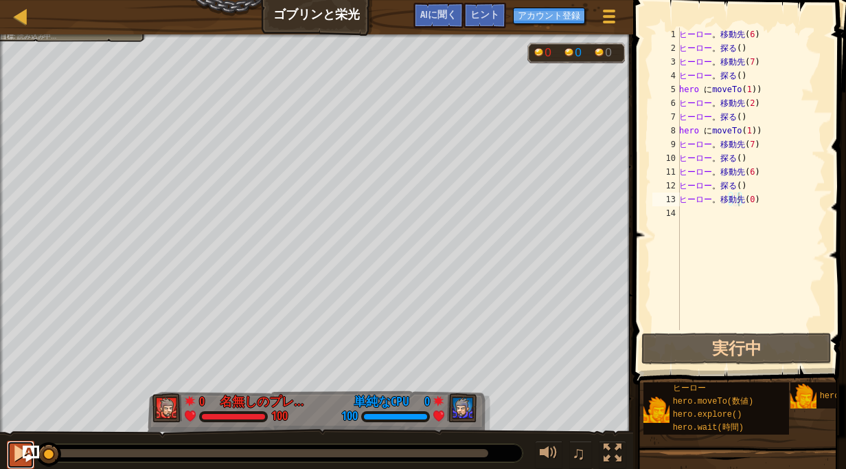
click at [10, 455] on button at bounding box center [20, 454] width 27 height 28
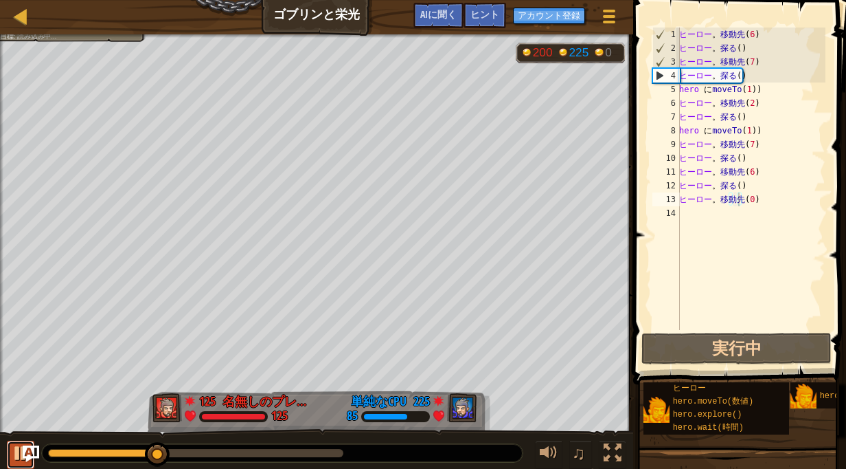
click at [14, 450] on div at bounding box center [21, 453] width 18 height 18
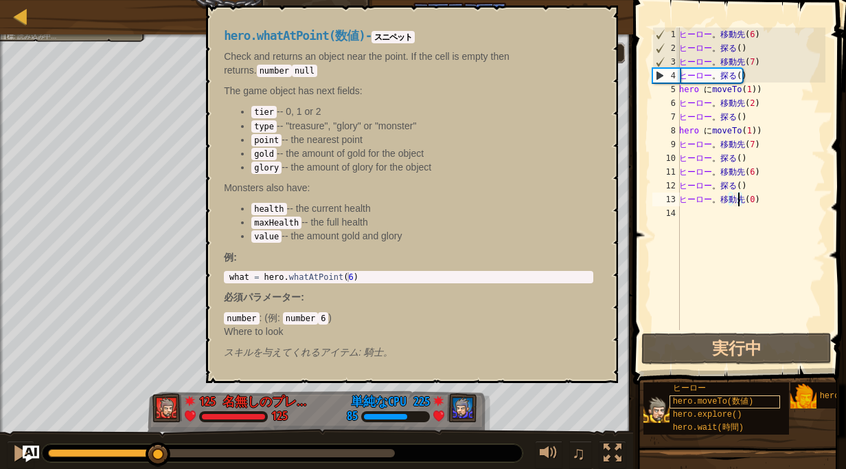
scroll to position [0, 110]
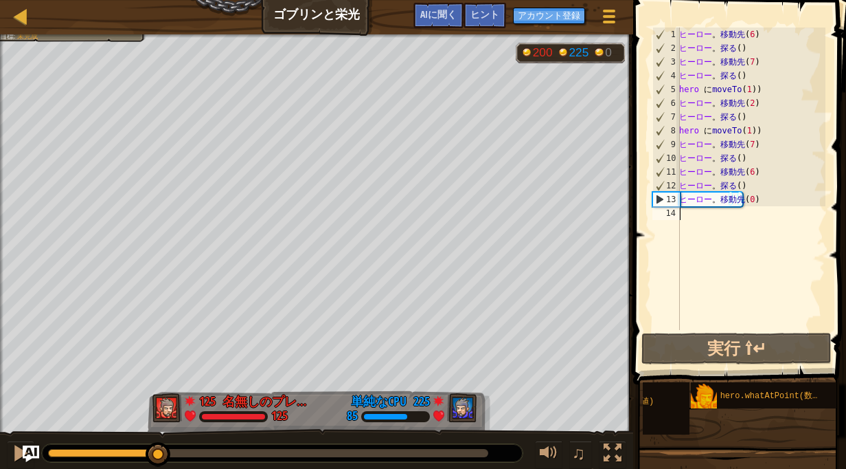
click at [770, 241] on div "ヒーロー 。 移動先 ( 6 ) ヒーロー 。 探る ( ) ヒーロー 。 移動先 ( 7 ) ヒーロー 。 探る ( ) hero に moveTo ( 1…" at bounding box center [751, 192] width 149 height 330
click at [778, 201] on div "ヒーロー 。 移動先 ( 6 ) ヒーロー 。 探る ( ) ヒーロー 。 移動先 ( 7 ) ヒーロー 。 探る ( ) hero に moveTo ( 1…" at bounding box center [751, 192] width 149 height 330
type textarea "hero.moveTo(0)"
click at [736, 216] on div "ヒーロー 。 移動先 ( 6 ) ヒーロー 。 探る ( ) ヒーロー 。 移動先 ( 7 ) ヒーロー 。 探る ( ) hero に moveTo ( 1…" at bounding box center [751, 192] width 149 height 330
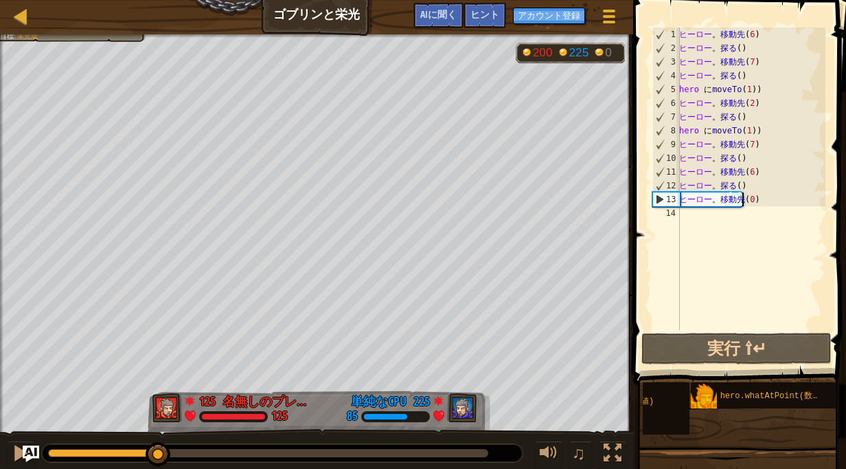
click at [765, 199] on div "ヒーロー 。 移動先 ( 6 ) ヒーロー 。 探る ( ) ヒーロー 。 移動先 ( 7 ) ヒーロー 。 探る ( ) hero に moveTo ( 1…" at bounding box center [751, 192] width 149 height 330
drag, startPoint x: 765, startPoint y: 199, endPoint x: 646, endPoint y: 313, distance: 164.7
click at [646, 313] on span at bounding box center [741, 172] width 224 height 425
click at [771, 188] on div "ヒーロー 。 移動先 ( 6 ) ヒーロー 。 探る ( ) ヒーロー 。 移動先 ( 7 ) ヒーロー 。 探る ( ) hero に moveTo ( 1…" at bounding box center [751, 192] width 149 height 330
type textarea "hero.explore()"
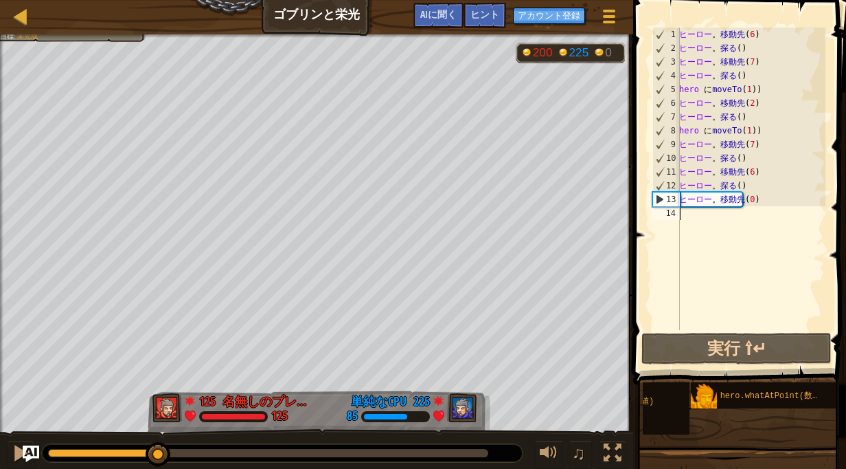
click at [767, 210] on div "ヒーロー 。 移動先 ( 6 ) ヒーロー 。 探る ( ) ヒーロー 。 移動先 ( 7 ) ヒーロー 。 探る ( ) hero に moveTo ( 1…" at bounding box center [751, 192] width 149 height 330
click at [759, 36] on div "ヒーロー 。 移動先 ( 6 ) ヒーロー 。 探る ( ) ヒーロー 。 移動先 ( 7 ) ヒーロー 。 探る ( ) hero に moveTo ( 1…" at bounding box center [751, 192] width 149 height 330
type textarea "hero.moveTo(0)hero.moveTo(6)"
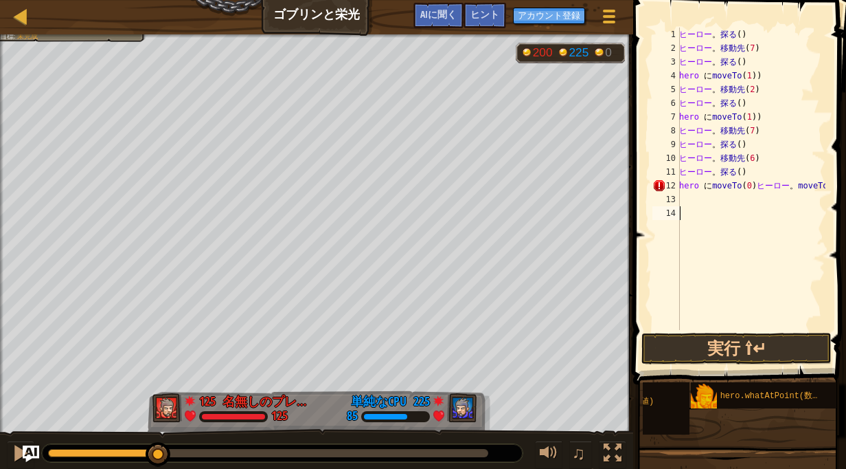
click at [762, 208] on div "ヒーロー 。 探る ( ) ヒーロー 。 移動先 ( 7 ) ヒーロー 。 探る ( ) hero に moveTo ( 1 ) ) ヒーロー 。 移動先 (…" at bounding box center [751, 192] width 149 height 330
click at [781, 193] on div "ヒーロー 。 探る ( ) ヒーロー 。 移動先 ( 7 ) ヒーロー 。 探る ( ) hero に moveTo ( 1 ) ) ヒーロー 。 移動先 (…" at bounding box center [751, 192] width 149 height 330
type textarea "hero.moveTo(0)hero.moveTo(6)"
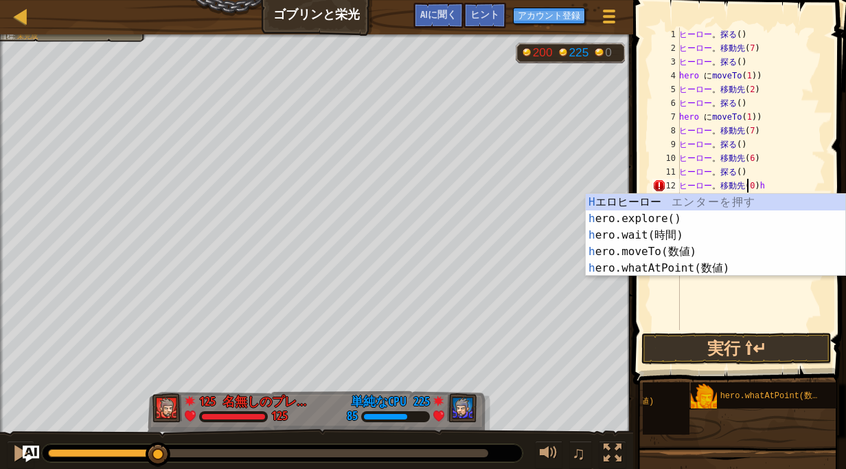
type textarea "hero.moveTo(0)"
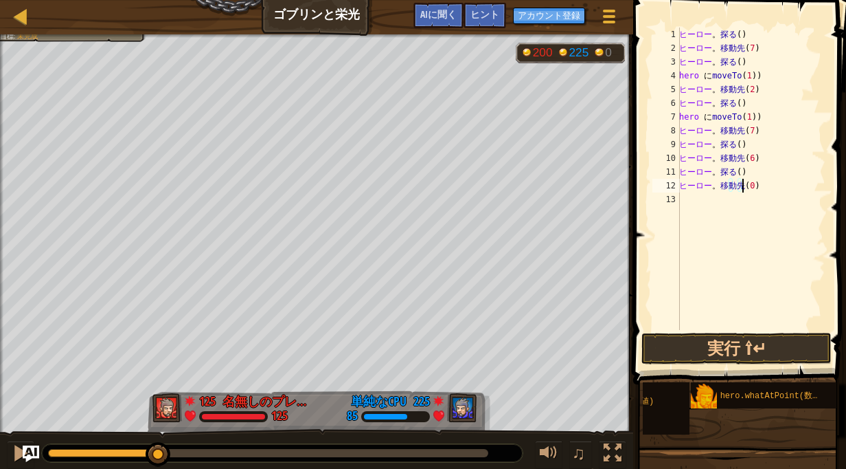
click at [706, 206] on div "ヒーロー 。 探る ( ) ヒーロー 。 移動先 ( 7 ) ヒーロー 。 探る ( ) hero に moveTo ( 1 ) ) ヒーロー 。 移動先 (…" at bounding box center [751, 192] width 149 height 330
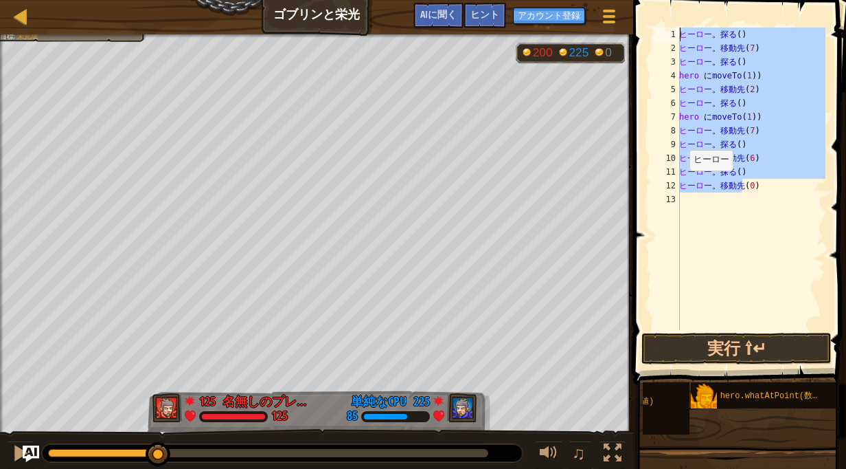
drag, startPoint x: 762, startPoint y: 187, endPoint x: 670, endPoint y: 28, distance: 183.5
click at [670, 28] on div "1 2 3 4 5 6 7 8 9 10 11 12 13 ヒーロー 。 探る ( ) ヒーロー 。 移動先 ( 7 ) ヒーロー 。 探る ( ) hero…" at bounding box center [738, 178] width 176 height 302
type textarea "hero.explore() hero.moveTo(7)"
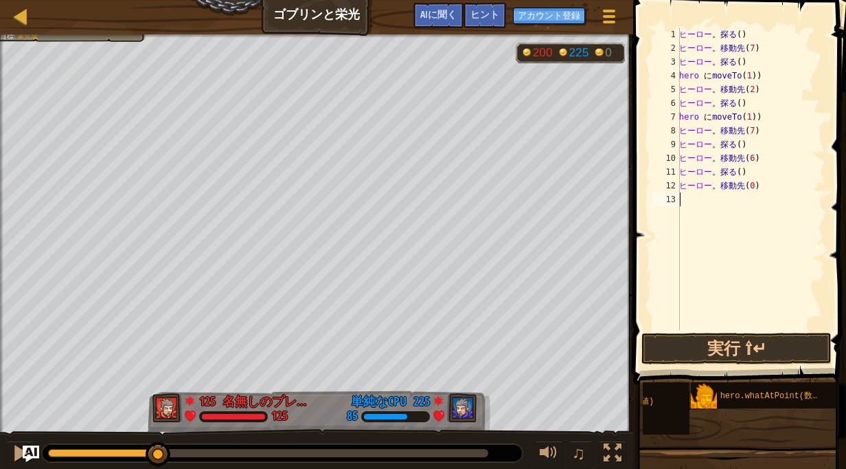
click at [691, 197] on div "ヒーロー 。 探る ( ) ヒーロー 。 移動先 ( 7 ) ヒーロー 。 探る ( ) hero に moveTo ( 1 ) ) ヒーロー 。 移動先 (…" at bounding box center [751, 192] width 149 height 330
paste textarea "hero.moveTo(0)"
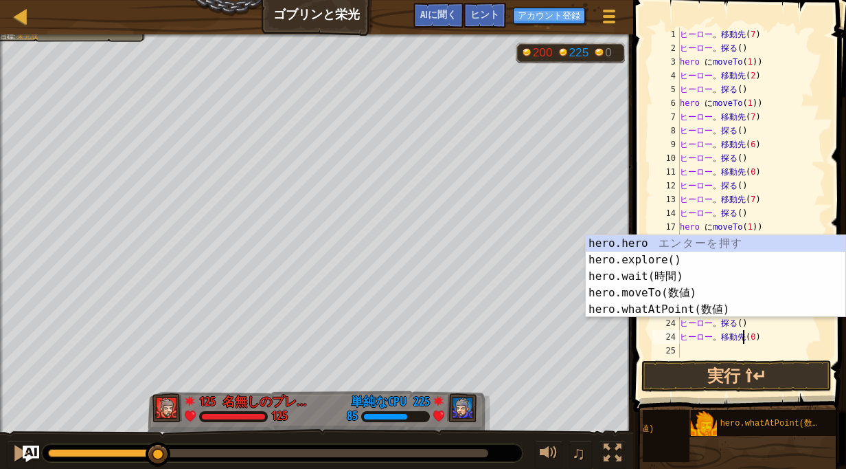
scroll to position [14, 0]
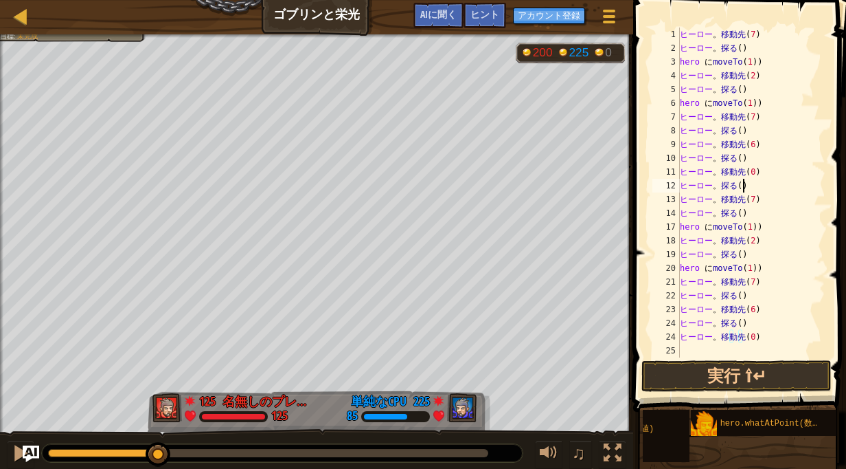
click at [792, 186] on div "ヒーロー 。 移動先 ( 7 ) ヒーロー 。 探る ( ) hero に moveTo ( 1 ) ) ヒーロー 。 移動先 ( 2 ) ヒーロー 。 探る…" at bounding box center [746, 205] width 138 height 357
type textarea "hero.explore()"
click at [698, 350] on div "ヒーロー 。 移動先 ( 7 ) ヒーロー 。 探る ( ) hero に moveTo ( 1 ) ) ヒーロー 。 移動先 ( 2 ) ヒーロー 。 探る…" at bounding box center [746, 205] width 138 height 357
paste textarea "hero.moveTo(0)"
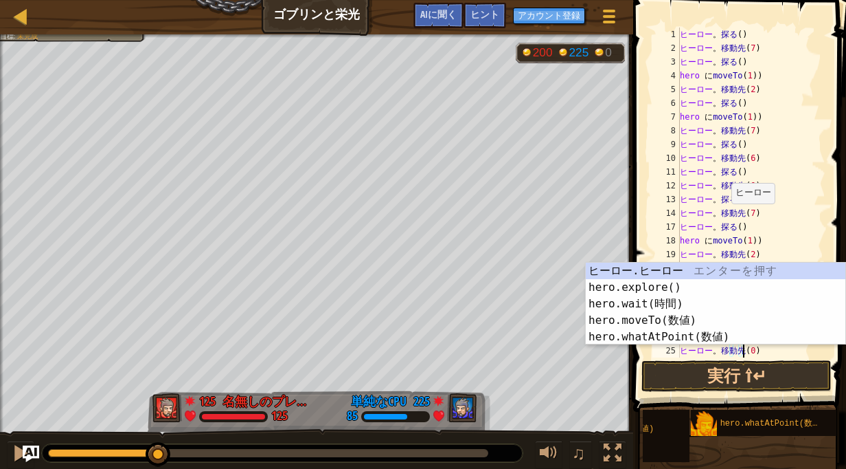
scroll to position [165, 0]
click at [789, 188] on div "ヒーロー 。 探る ( ) ヒーロー 。 移動先 ( 7 ) ヒーロー 。 探る ( ) hero に moveTo ( 1 ) ) ヒーロー 。 移動先 (…" at bounding box center [746, 205] width 138 height 357
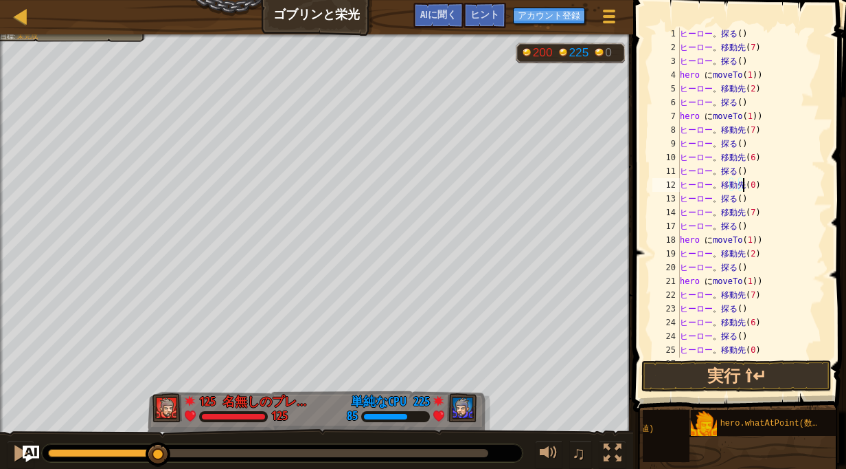
scroll to position [179, 0]
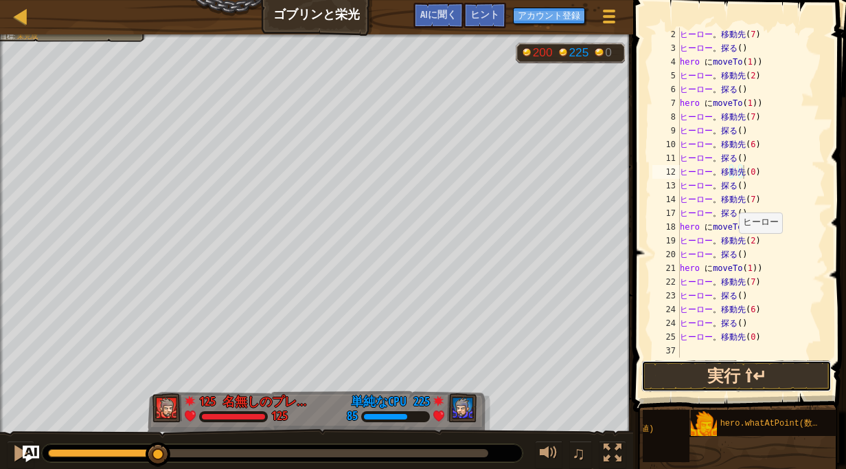
click at [684, 381] on button "実行 ⇧↵" at bounding box center [737, 376] width 190 height 32
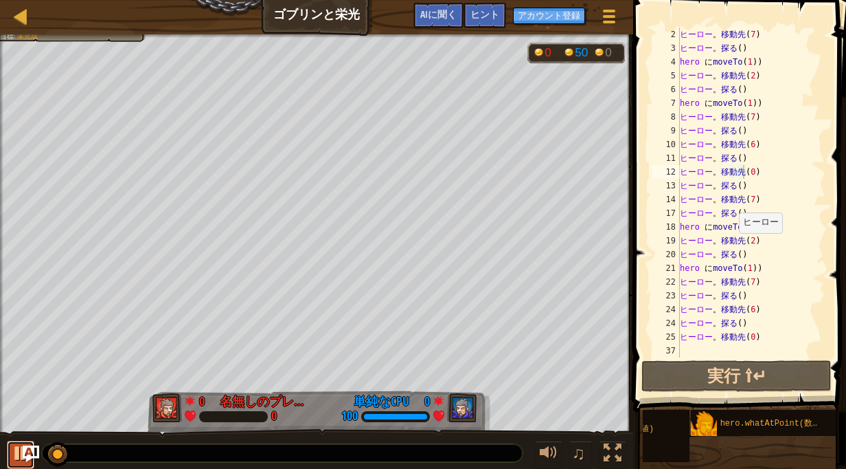
click at [16, 452] on div at bounding box center [21, 453] width 18 height 18
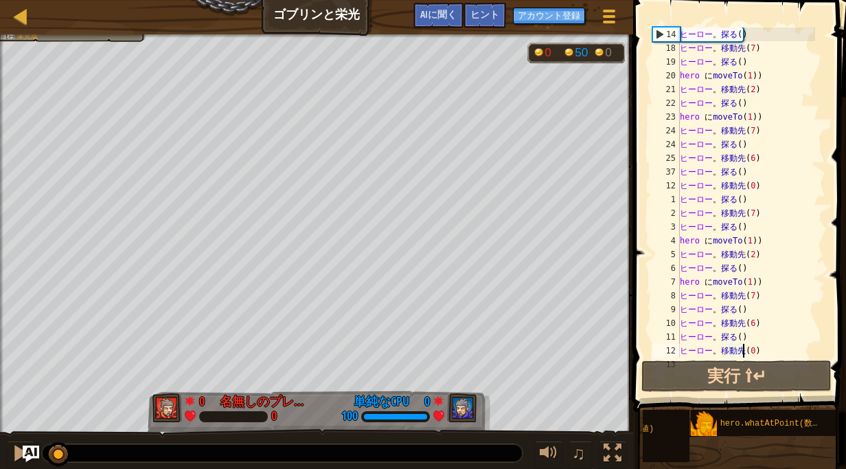
scroll to position [0, 0]
click at [772, 37] on div "ヒーロー 。 探る ( ) ヒーロー 。 移動先 ( 7 ) ヒーロー 。 探る ( ) hero に moveTo ( 1 ) ) ヒーロー 。 移動先 (…" at bounding box center [746, 205] width 138 height 357
click at [767, 192] on div "ヒーロー 。 探る ( ) ヒーロー 。 移動先 ( 7 ) ヒーロー 。 探る ( ) hero に moveTo ( 1 ) ) ヒーロー 。 移動先 (…" at bounding box center [746, 205] width 138 height 357
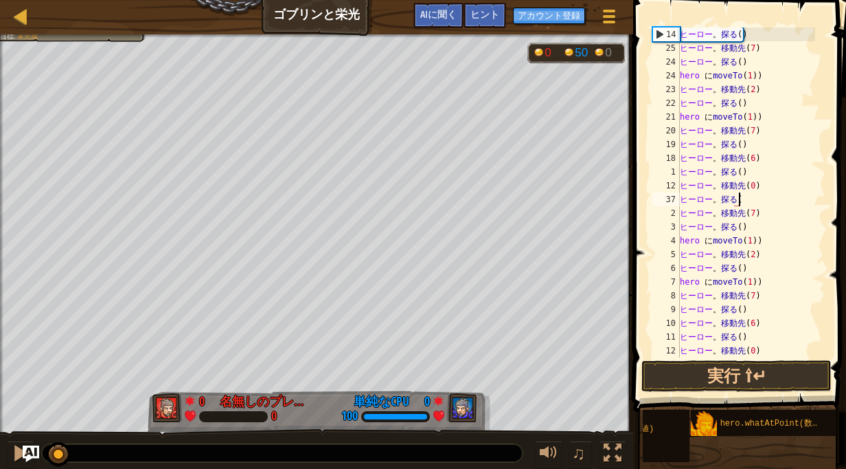
type textarea "h"
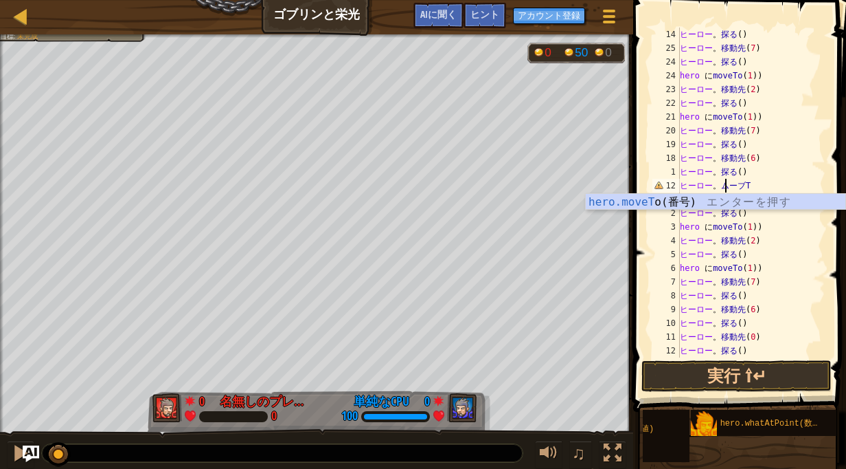
type textarea "hero.move"
